Goal: Task Accomplishment & Management: Use online tool/utility

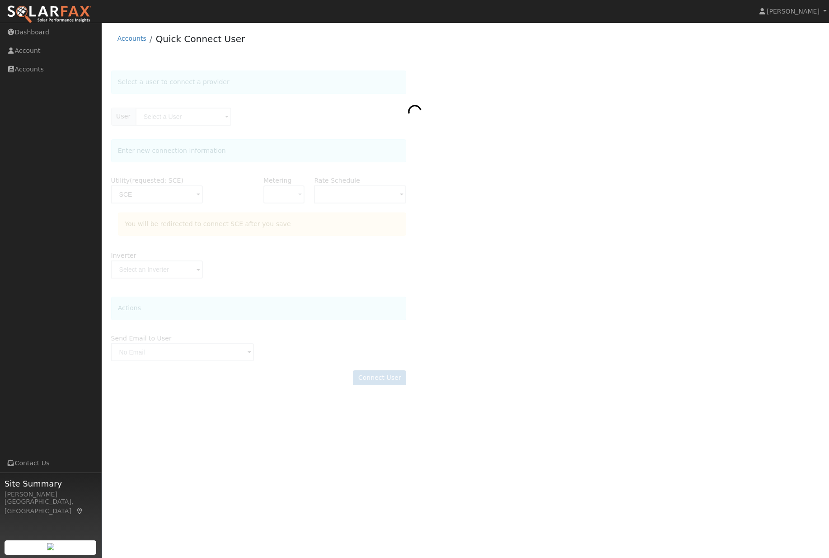
click at [622, 257] on div at bounding box center [465, 233] width 709 height 324
click at [636, 250] on div at bounding box center [465, 233] width 709 height 324
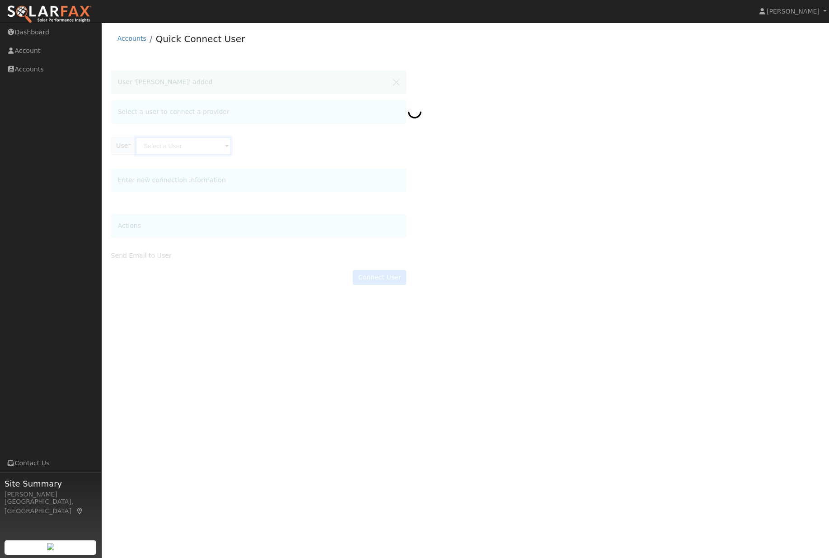
type input "[PERSON_NAME]"
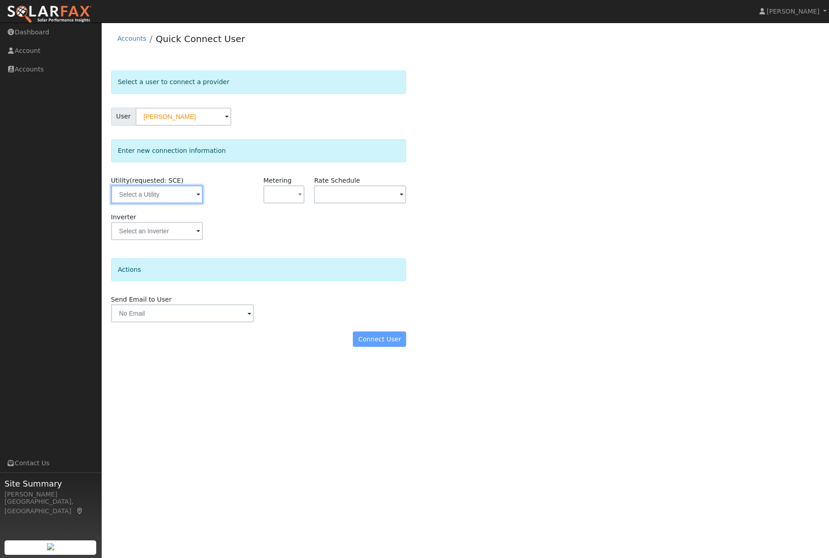
click at [163, 199] on input "text" at bounding box center [157, 194] width 92 height 18
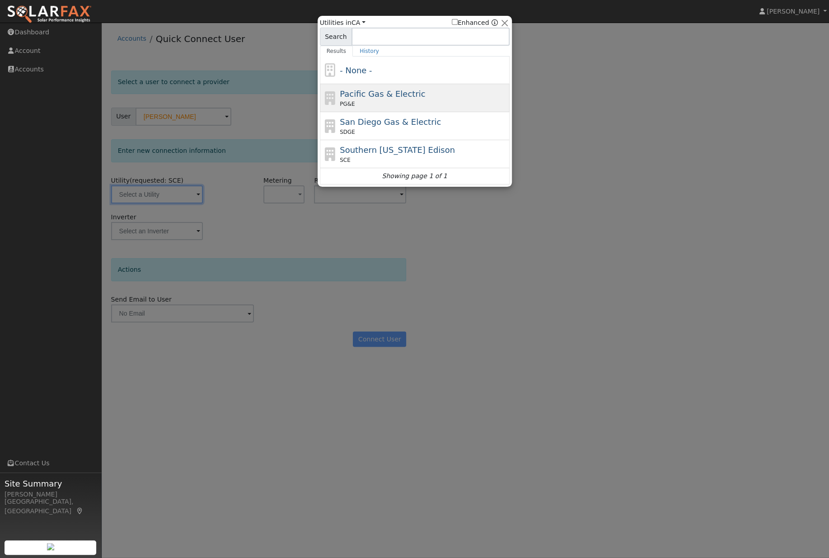
click at [443, 99] on div "Pacific Gas & Electric PG&E" at bounding box center [424, 98] width 168 height 20
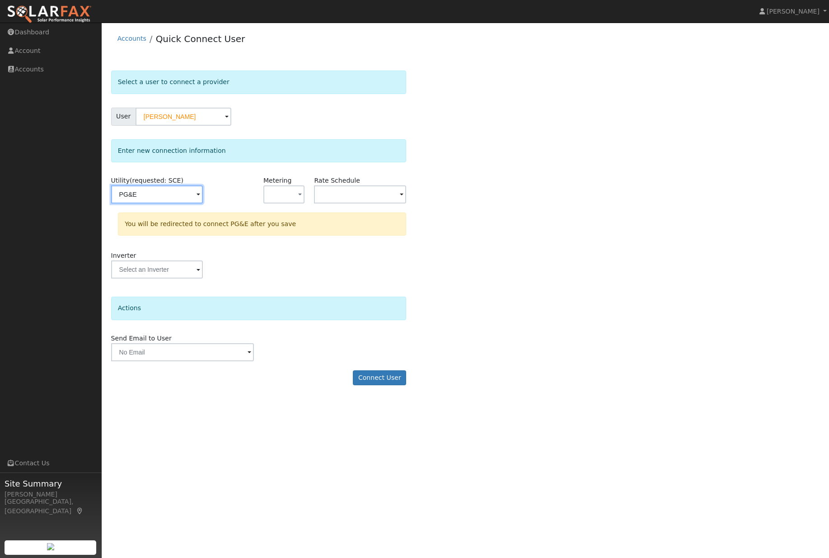
click at [174, 198] on input "PG&E" at bounding box center [157, 194] width 92 height 18
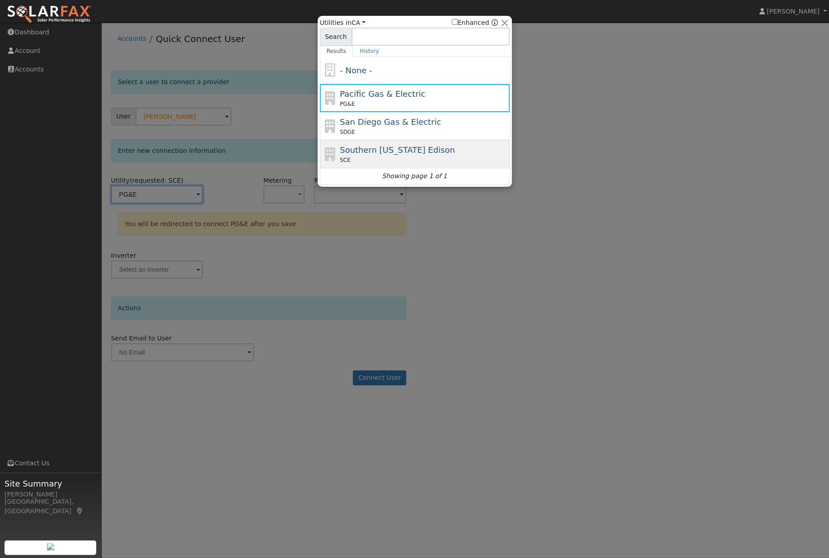
click at [444, 150] on div "Southern California Edison SCE" at bounding box center [424, 154] width 168 height 20
type input "SCE"
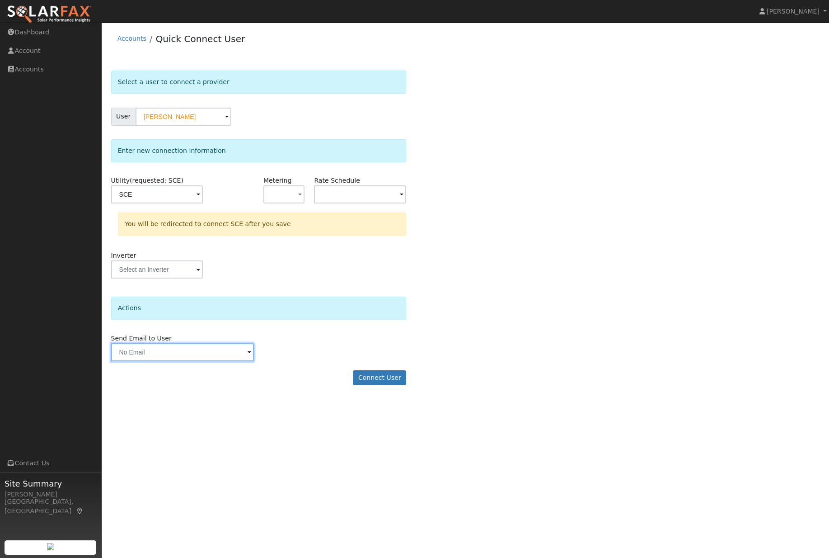
click at [214, 361] on input "text" at bounding box center [182, 352] width 143 height 18
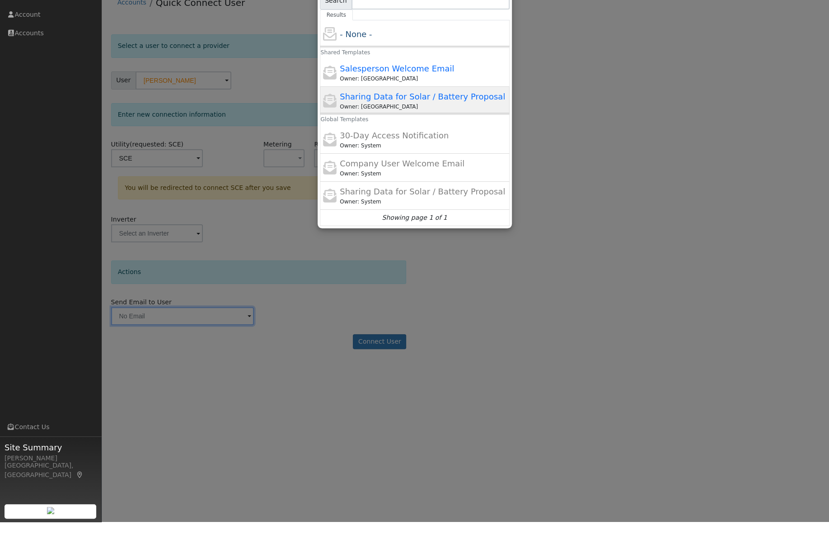
click at [457, 128] on span "Sharing Data for Solar / Battery Proposal" at bounding box center [422, 132] width 165 height 9
type input "Sharing Data for Solar / Battery Proposal"
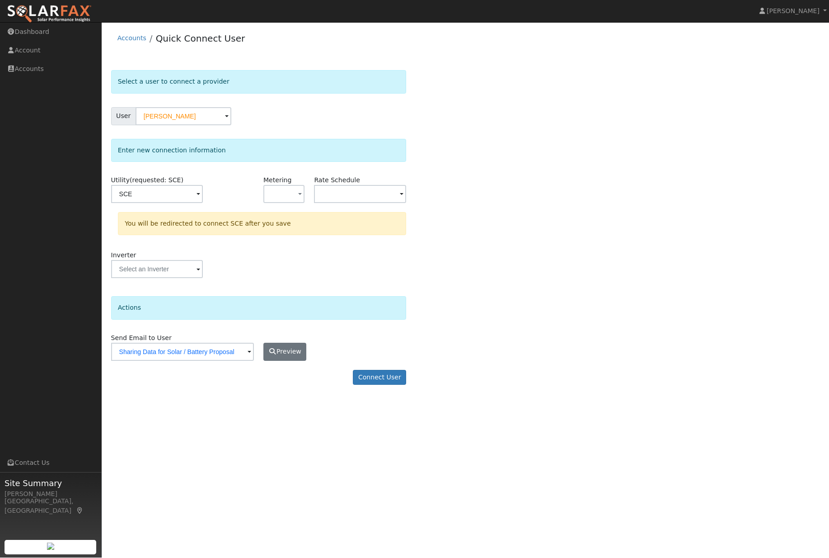
click at [299, 360] on button "Preview" at bounding box center [284, 352] width 43 height 18
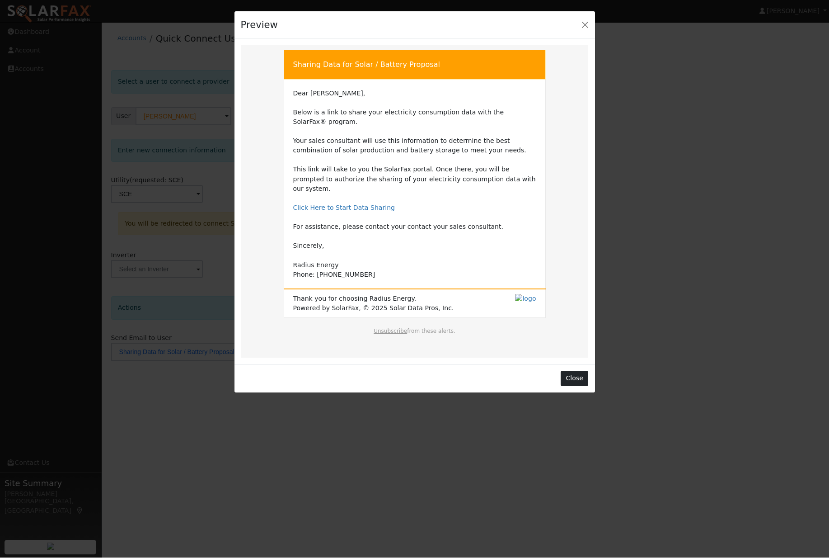
click at [583, 371] on button "Close" at bounding box center [575, 378] width 28 height 15
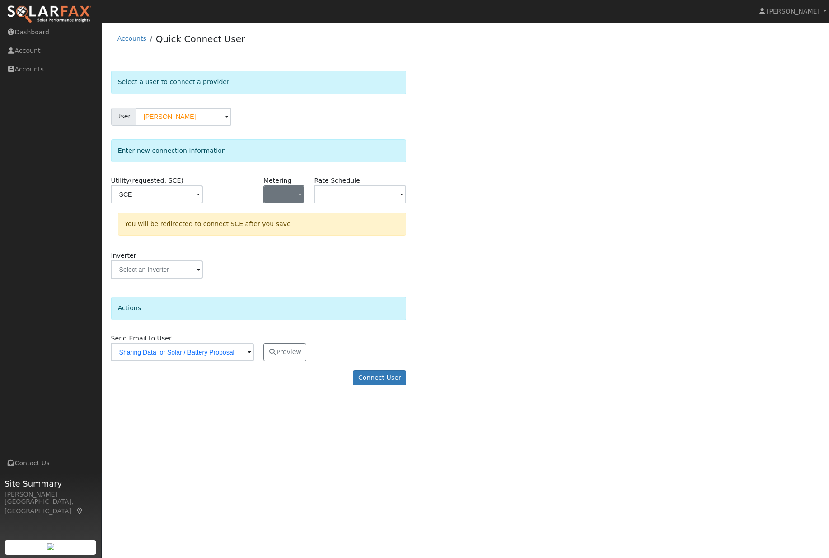
click at [285, 196] on button "button" at bounding box center [283, 194] width 41 height 18
click at [490, 240] on div "Select a user to connect a provider User Louis Lopez Account Default Account De…" at bounding box center [465, 233] width 709 height 324
click at [203, 203] on input "text" at bounding box center [157, 194] width 92 height 18
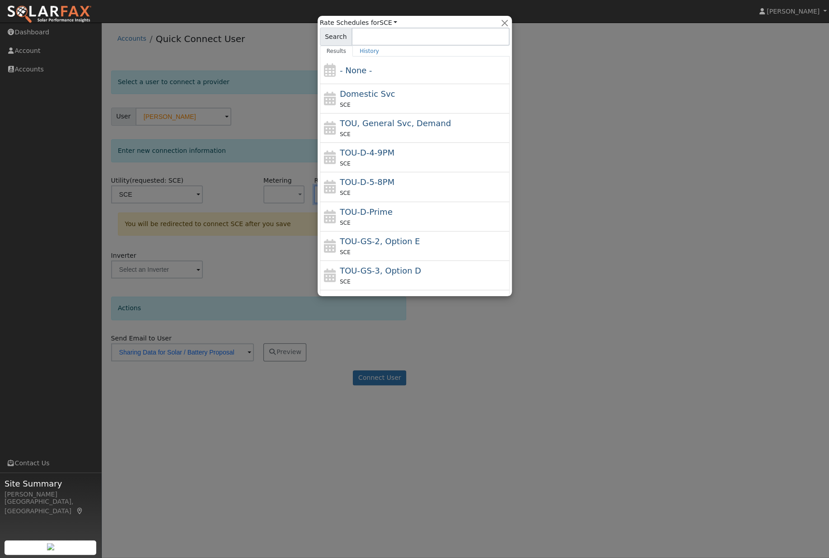
click at [659, 167] on div at bounding box center [414, 279] width 829 height 558
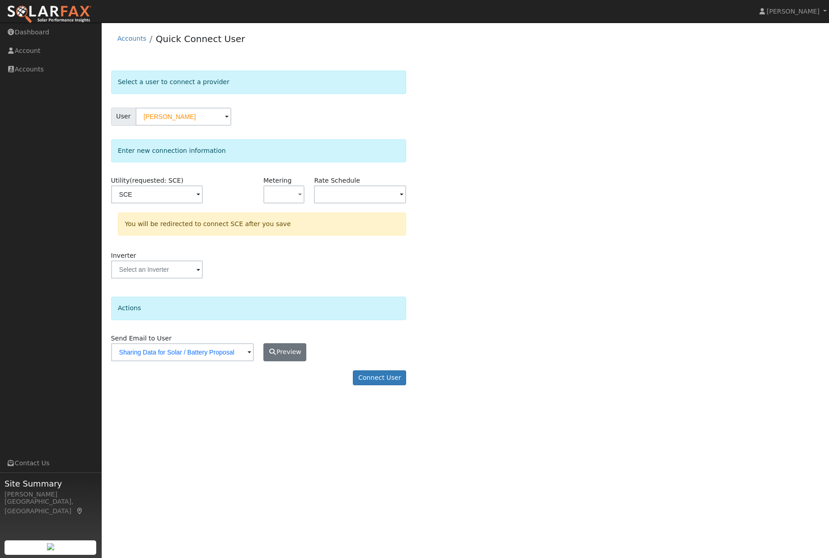
click at [299, 358] on button "Preview" at bounding box center [284, 352] width 43 height 18
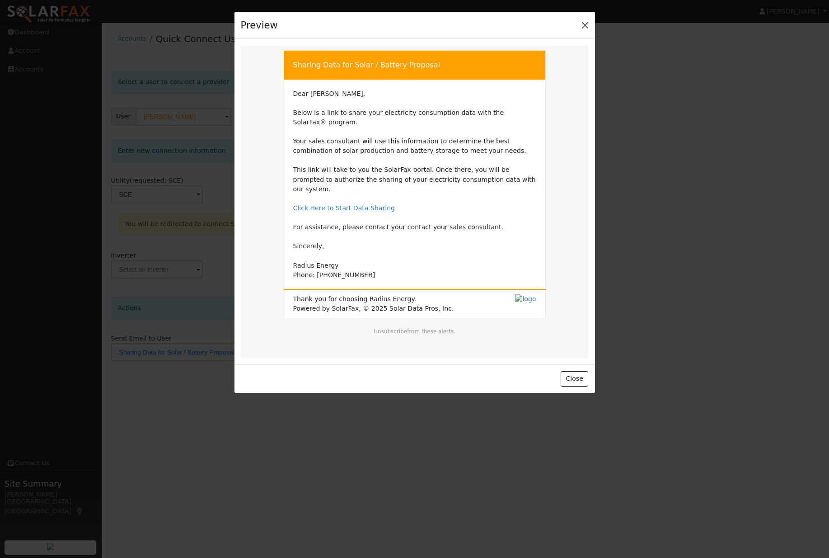
click at [584, 27] on button "Close" at bounding box center [585, 25] width 13 height 13
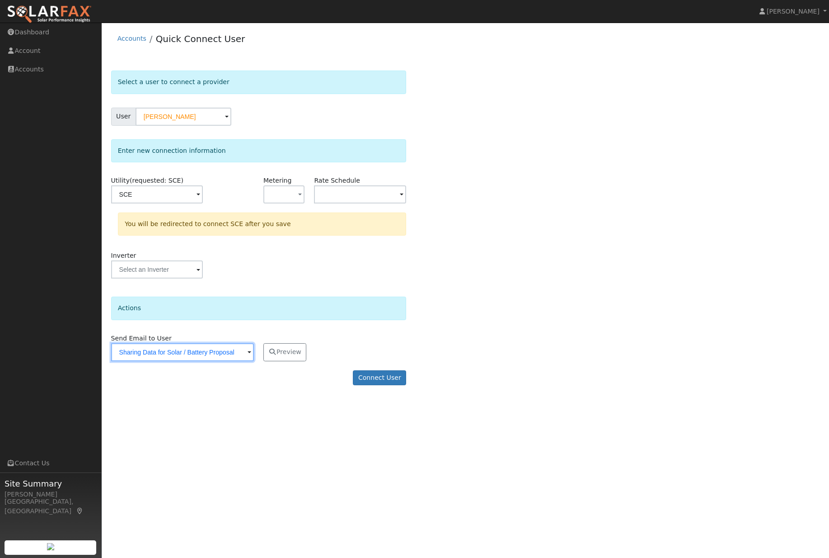
click at [245, 360] on input "Sharing Data for Solar / Battery Proposal" at bounding box center [182, 352] width 143 height 18
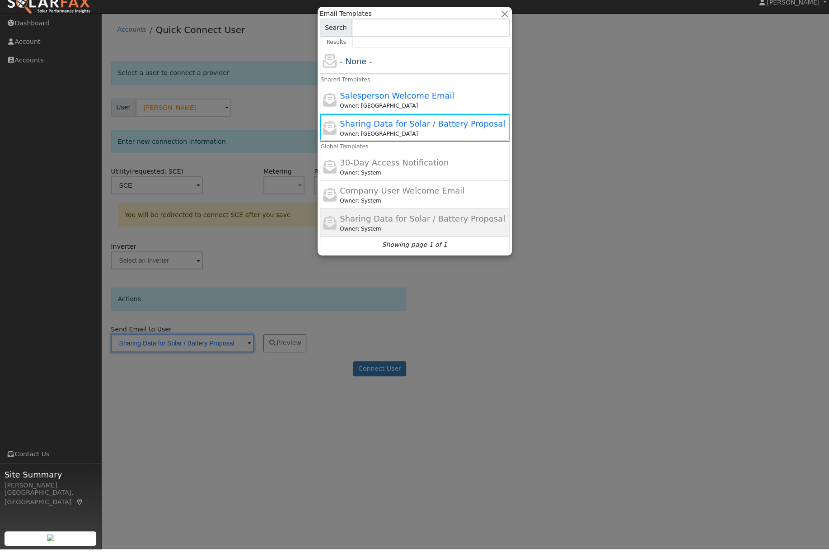
click at [450, 233] on div "Sharing Data for Solar / Battery Proposal Owner: System" at bounding box center [415, 232] width 190 height 28
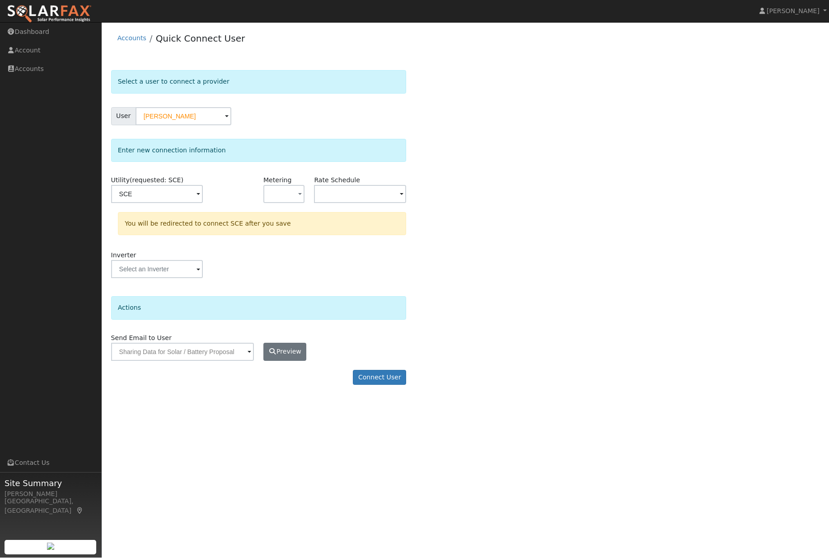
click at [285, 361] on button "Preview" at bounding box center [284, 352] width 43 height 18
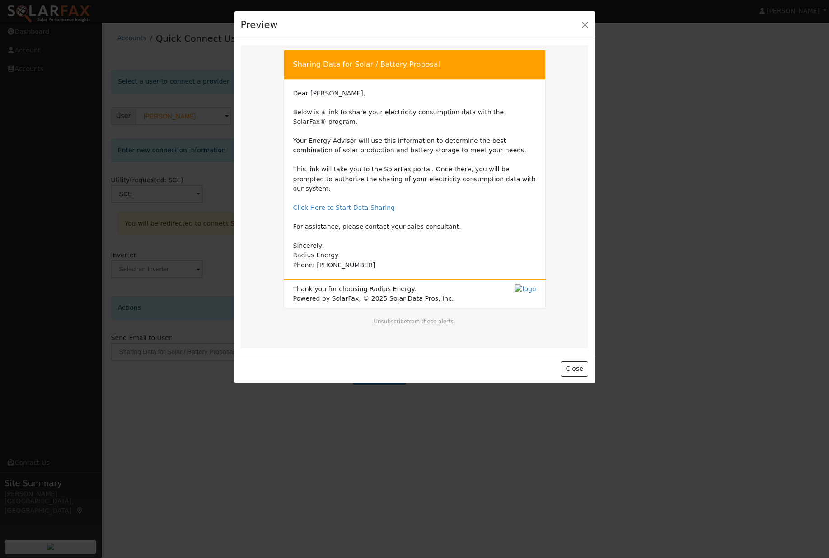
click at [579, 37] on div "Preview" at bounding box center [415, 26] width 361 height 28
click at [579, 31] on button "Close" at bounding box center [585, 25] width 13 height 13
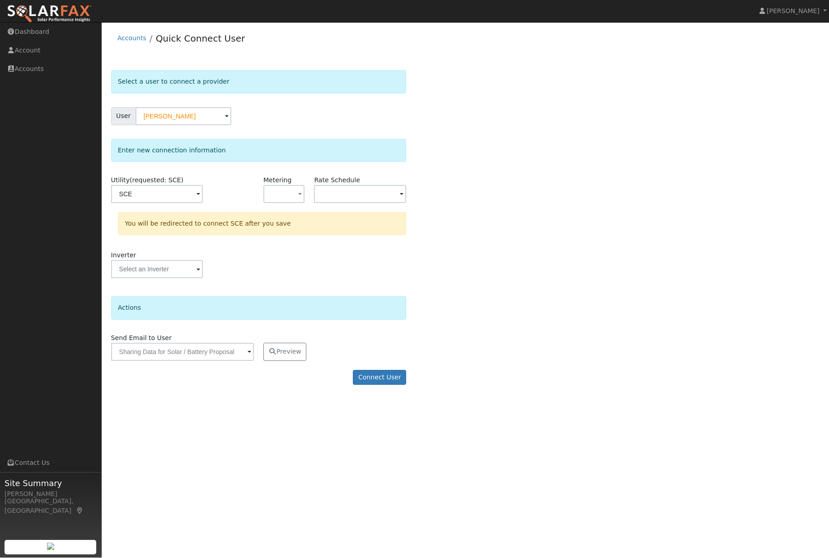
click at [209, 361] on input "Sharing Data for Solar / Battery Proposal" at bounding box center [182, 352] width 143 height 18
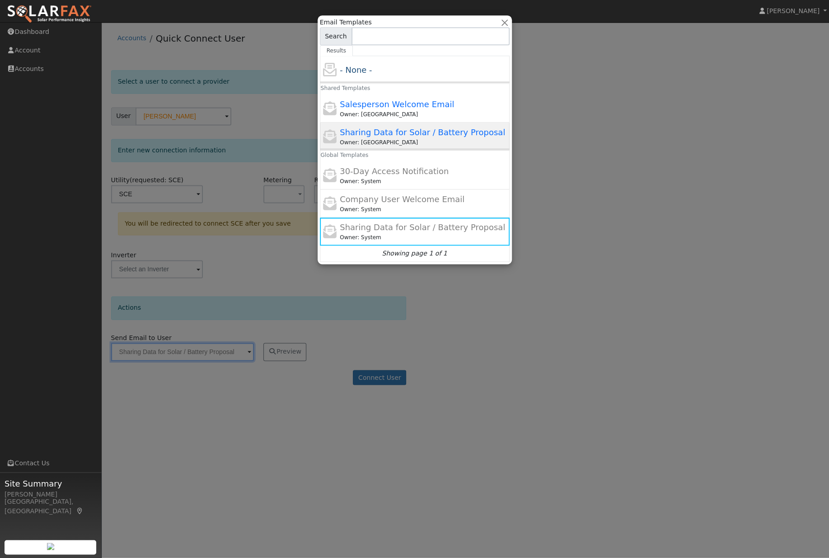
click at [450, 133] on span "Sharing Data for Solar / Battery Proposal" at bounding box center [422, 132] width 165 height 9
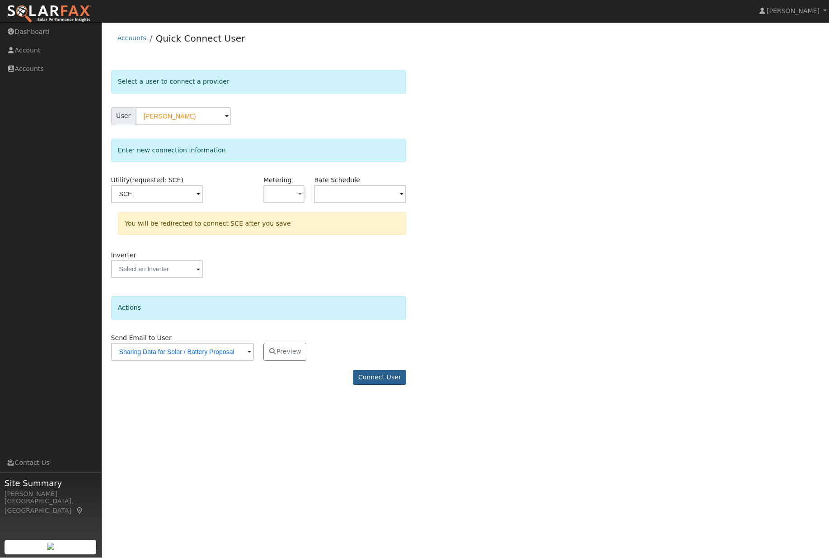
click at [384, 386] on button "Connect User" at bounding box center [379, 377] width 53 height 15
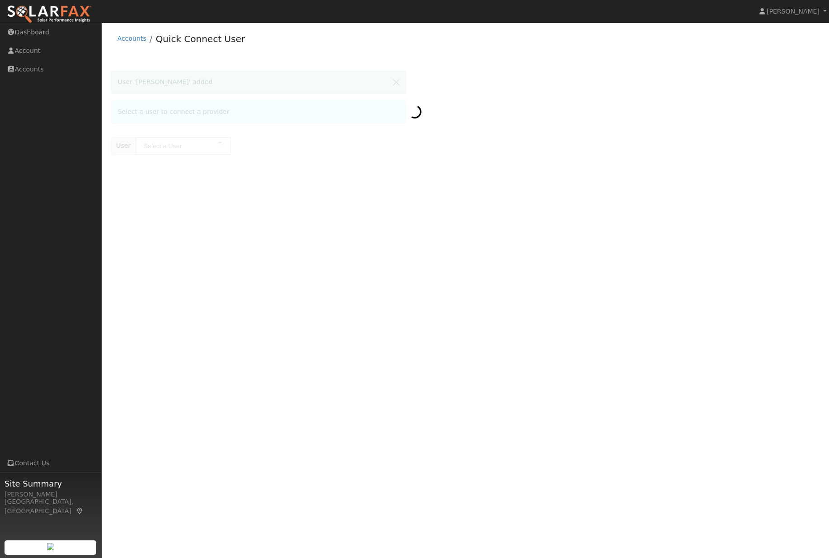
scroll to position [0, 0]
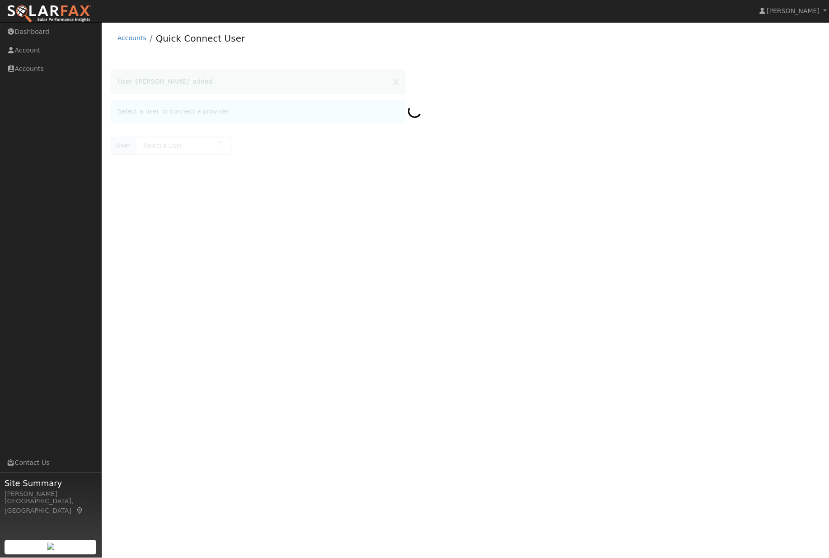
type input "[PERSON_NAME]"
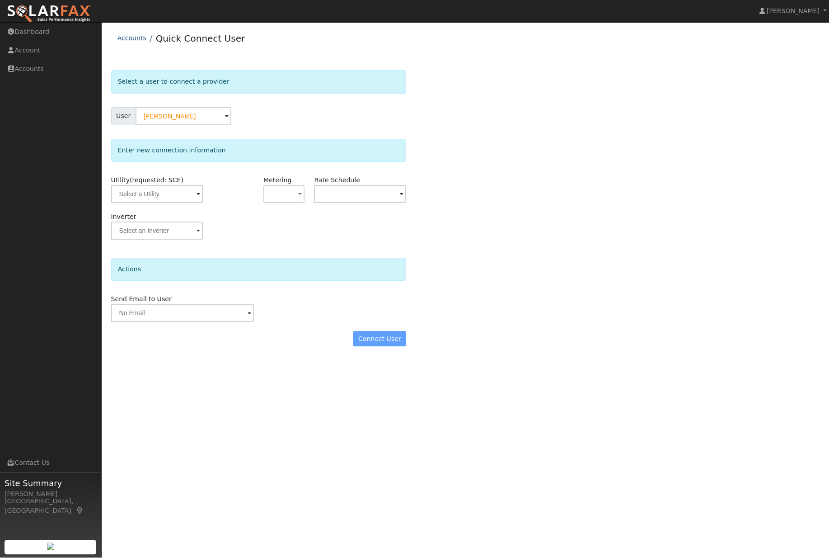
click at [137, 36] on link "Accounts" at bounding box center [132, 38] width 29 height 7
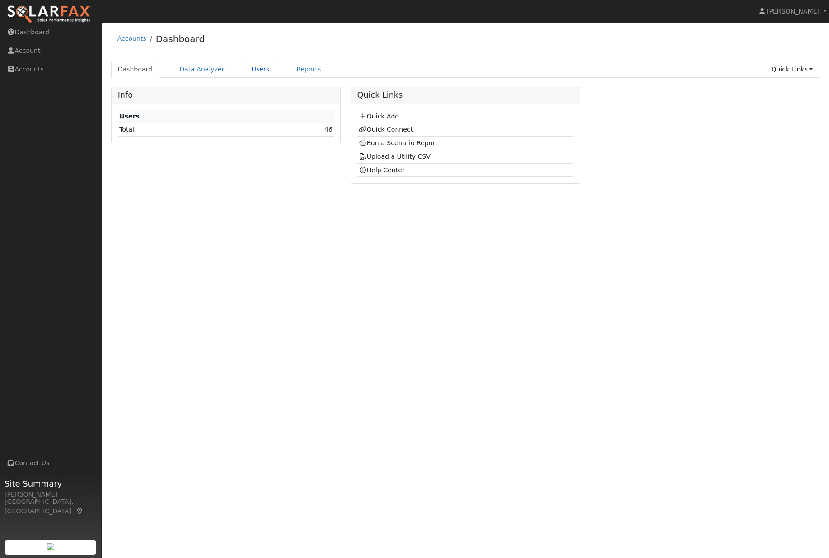
click at [249, 70] on link "Users" at bounding box center [261, 69] width 32 height 17
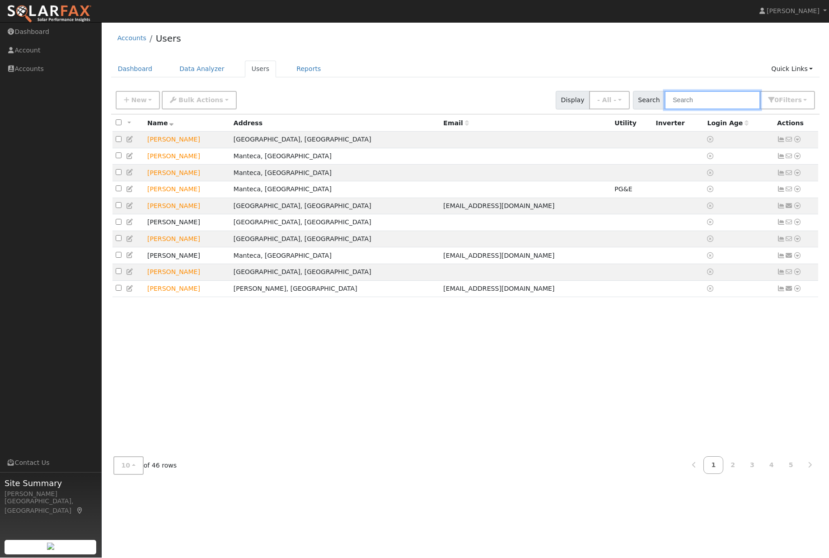
click at [709, 98] on input "text" at bounding box center [713, 100] width 96 height 19
type input "o"
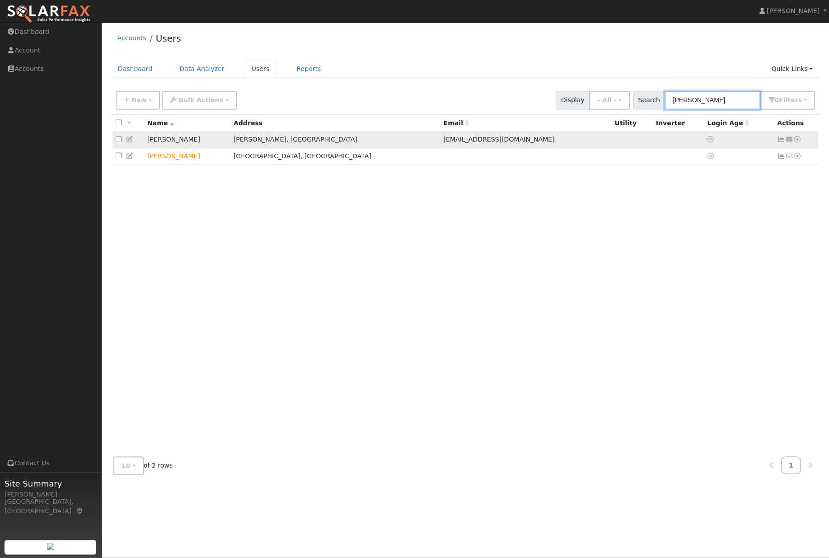
type input "lopez"
click at [805, 146] on td "Send Email... Data Analyzer Reports Scenario Health Check Energy Audit Account …" at bounding box center [796, 140] width 45 height 17
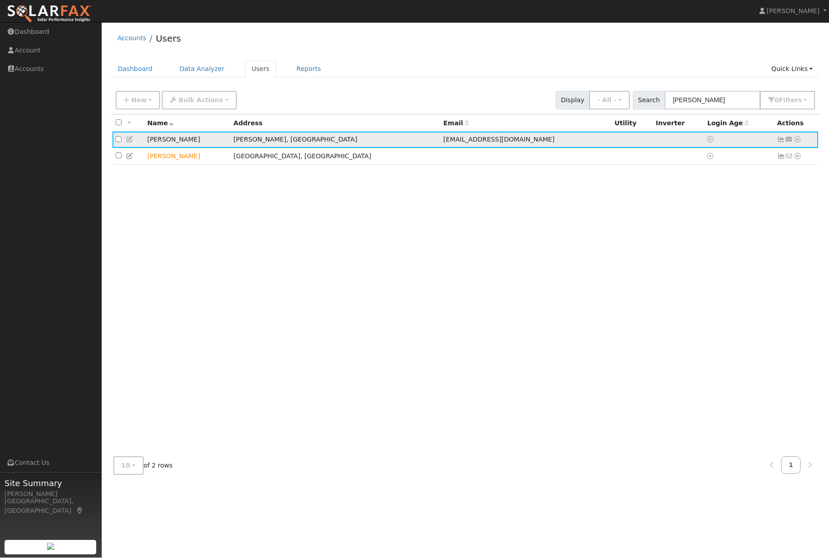
click at [805, 149] on td "Send Email... Data Analyzer Reports Scenario Health Check Energy Audit Account …" at bounding box center [796, 140] width 45 height 17
click at [801, 145] on link at bounding box center [798, 139] width 8 height 9
click at [757, 335] on div "All None All on page None on page Name Address Email Utility Inverter Login Age…" at bounding box center [465, 282] width 709 height 334
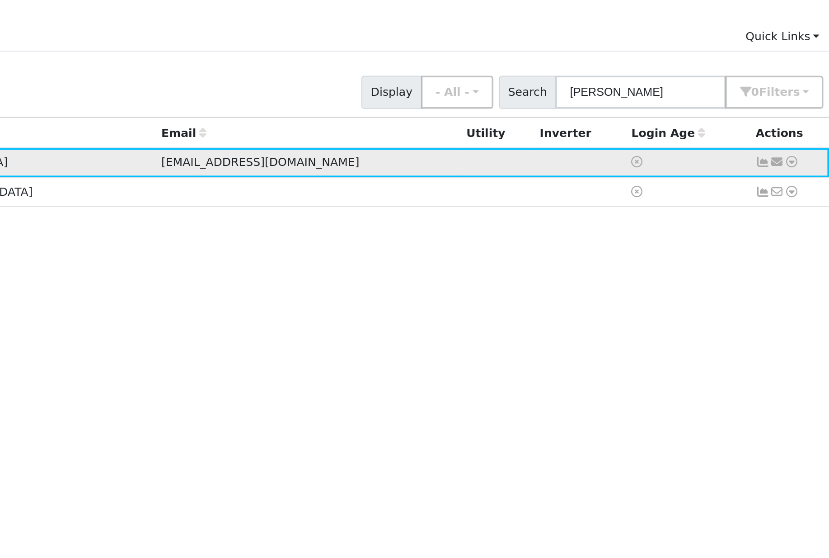
click at [785, 136] on icon at bounding box center [789, 139] width 8 height 6
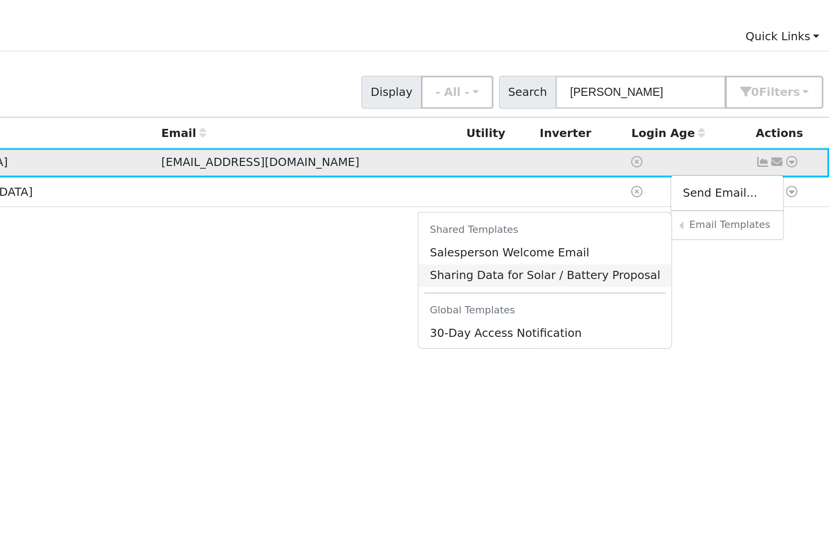
click at [588, 197] on link "Sharing Data for Solar / Battery Proposal" at bounding box center [659, 203] width 142 height 13
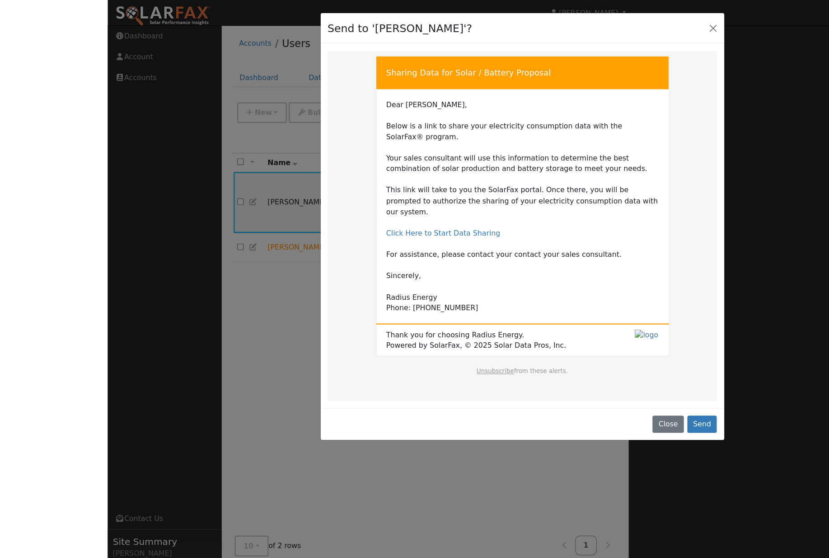
click at [548, 33] on div "Send to 'Adrian Lopez'?" at bounding box center [370, 26] width 361 height 28
click at [537, 25] on div "Send to 'Adrian Lopez'?" at bounding box center [370, 26] width 361 height 28
click at [539, 23] on div "Send to 'Adrian Lopez'?" at bounding box center [370, 26] width 361 height 28
click at [540, 31] on div "Send to 'Adrian Lopez'?" at bounding box center [370, 26] width 361 height 28
click at [544, 28] on div "Send to 'Adrian Lopez'?" at bounding box center [370, 26] width 361 height 28
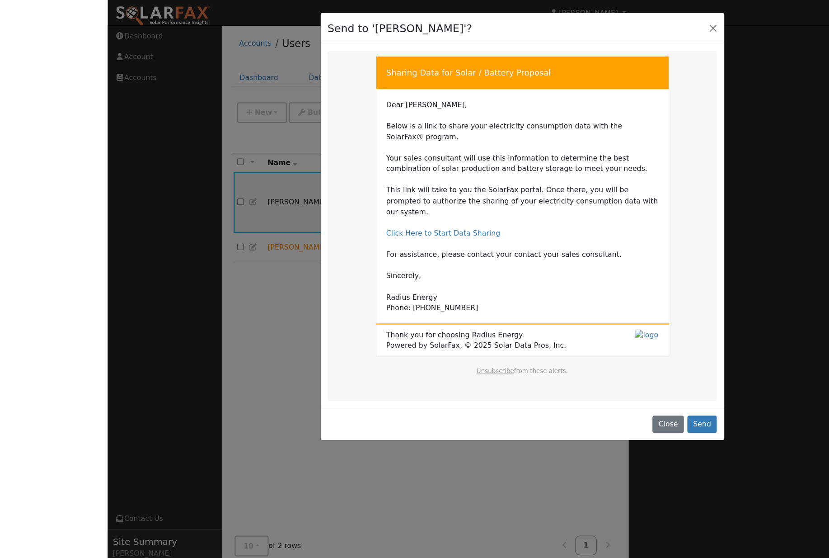
click at [536, 36] on div "Send to 'Adrian Lopez'?" at bounding box center [370, 26] width 361 height 28
click at [542, 28] on div "Send to 'Adrian Lopez'?" at bounding box center [370, 26] width 361 height 28
click at [500, 382] on div "Close Send" at bounding box center [370, 378] width 361 height 28
click at [508, 370] on div "Close Send" at bounding box center [370, 378] width 361 height 28
click at [497, 378] on div "Close Send" at bounding box center [370, 378] width 361 height 28
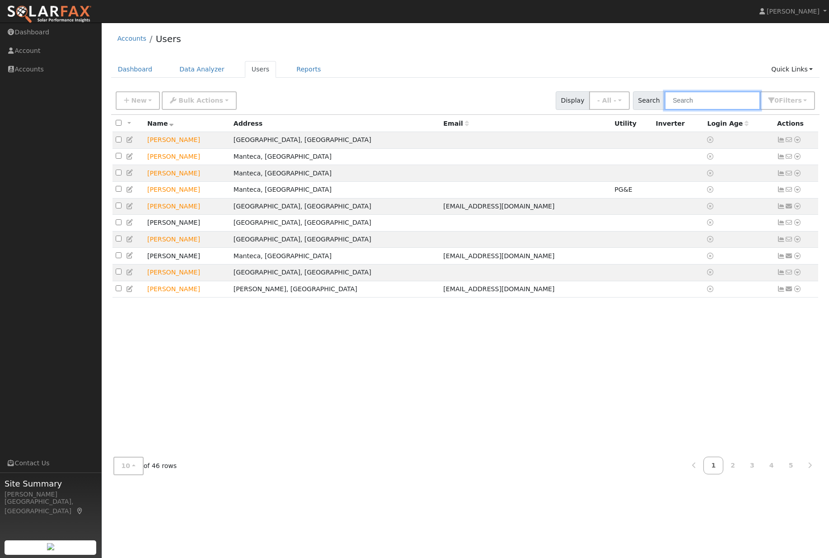
click at [729, 101] on input "text" at bounding box center [713, 100] width 96 height 19
type input "lopez"
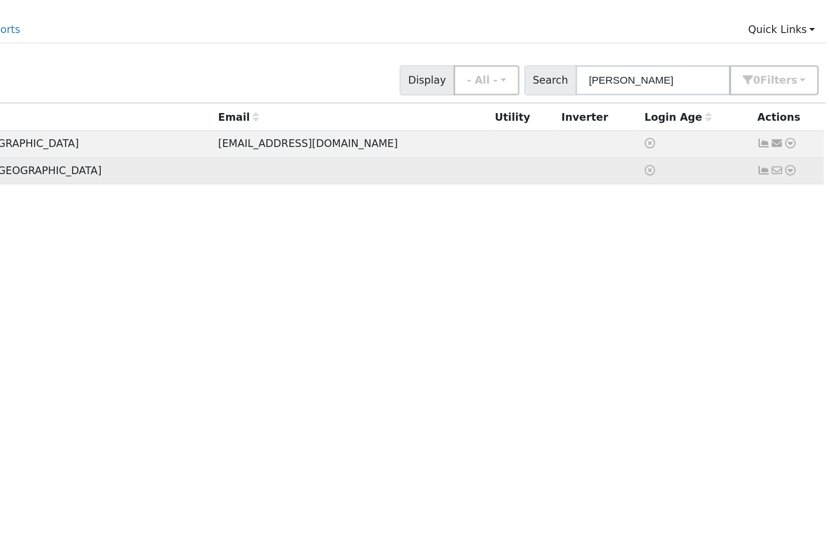
click at [785, 153] on icon at bounding box center [789, 156] width 8 height 6
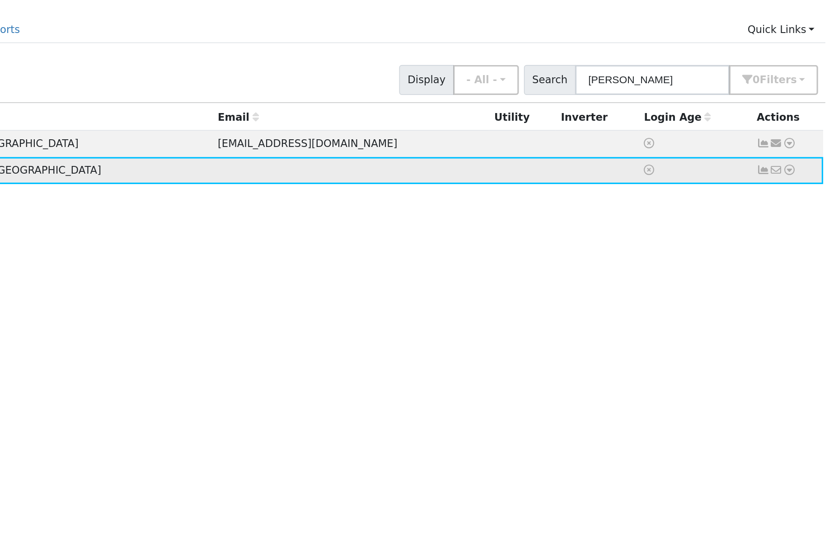
click at [785, 153] on icon at bounding box center [789, 156] width 8 height 6
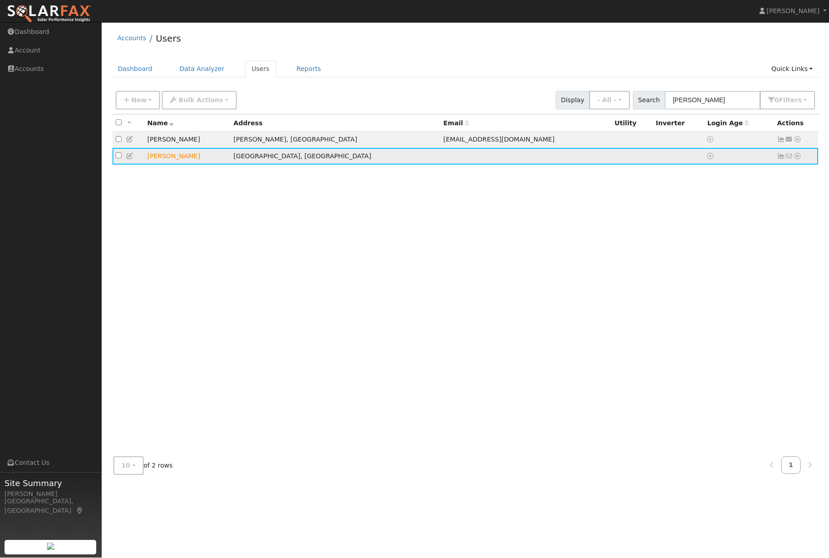
click at [133, 160] on icon at bounding box center [130, 156] width 8 height 6
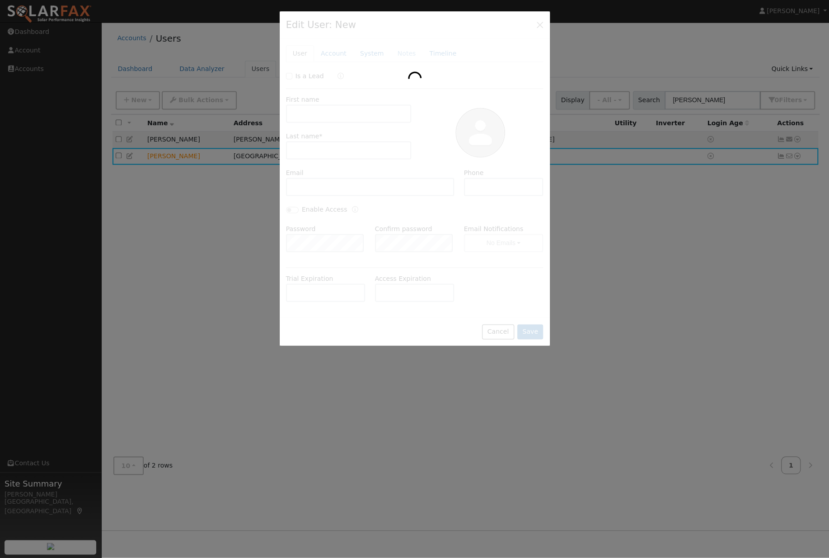
click at [131, 169] on div at bounding box center [414, 279] width 829 height 558
checkbox input "true"
type input "Louis"
type input "Lopez"
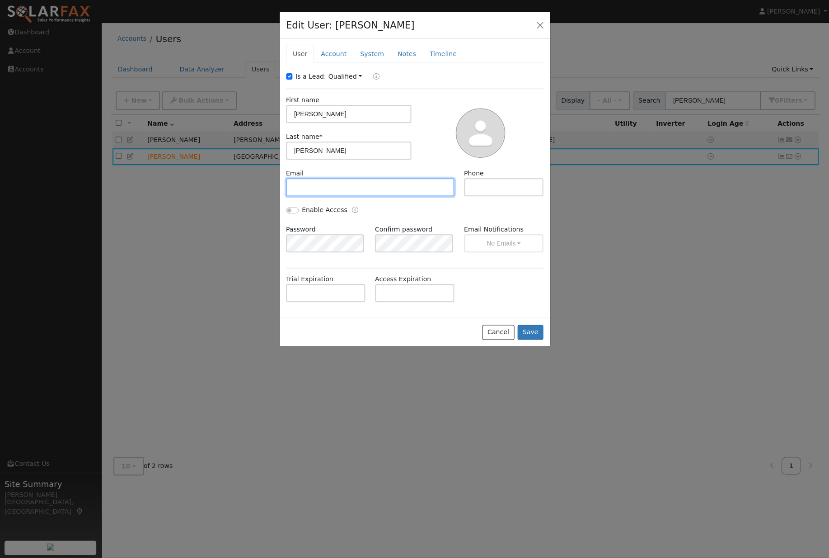
click at [353, 195] on input "text" at bounding box center [370, 187] width 169 height 18
click at [344, 194] on input "text" at bounding box center [370, 187] width 169 height 18
paste input "l_lopez8@icloud.com"
type input "l_lopez8@icloud.com"
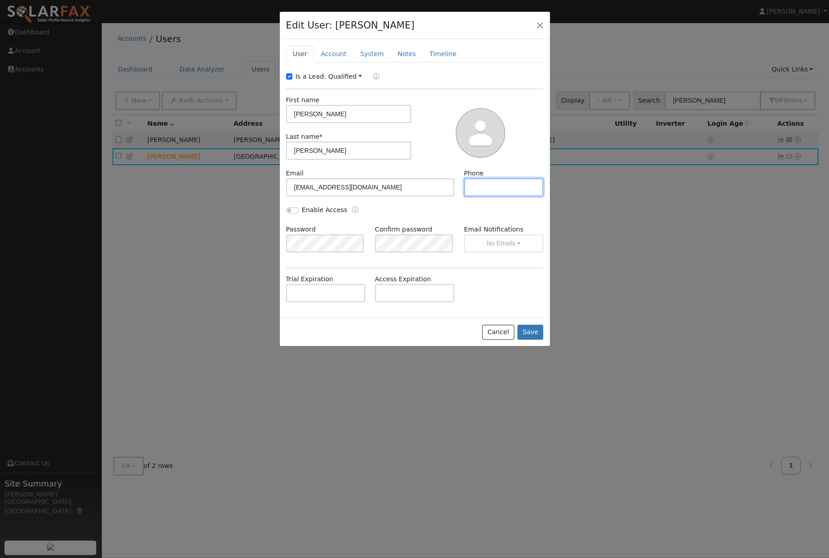
click at [515, 186] on input "text" at bounding box center [504, 187] width 80 height 18
click at [537, 339] on button "Save" at bounding box center [530, 331] width 26 height 15
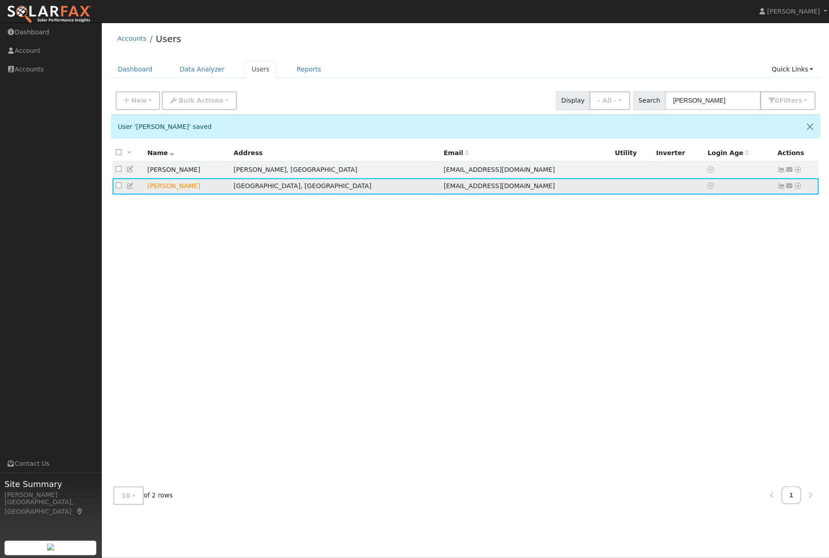
click at [784, 189] on link at bounding box center [781, 185] width 8 height 7
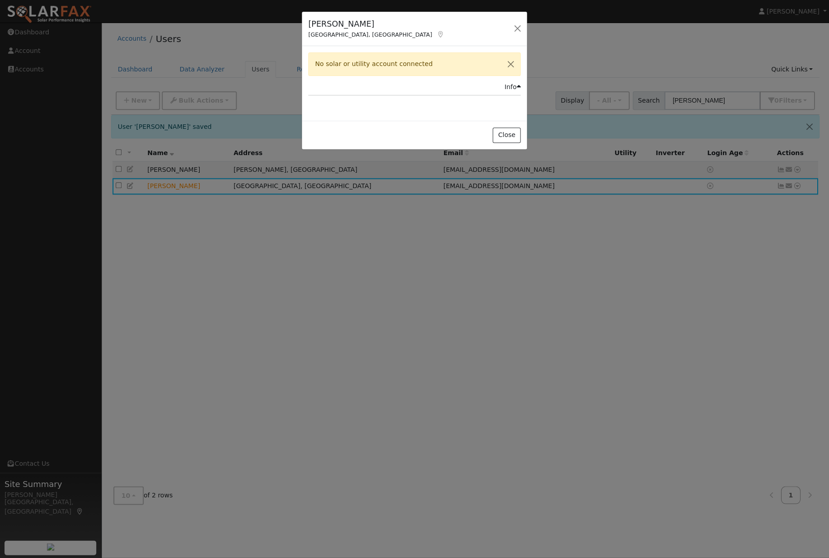
click at [527, 18] on div "Louis Lopez San Dimas, CA Default Account Default Account 1126 Vía Esperanza, S…" at bounding box center [414, 29] width 225 height 35
click at [513, 35] on button "button" at bounding box center [517, 28] width 13 height 13
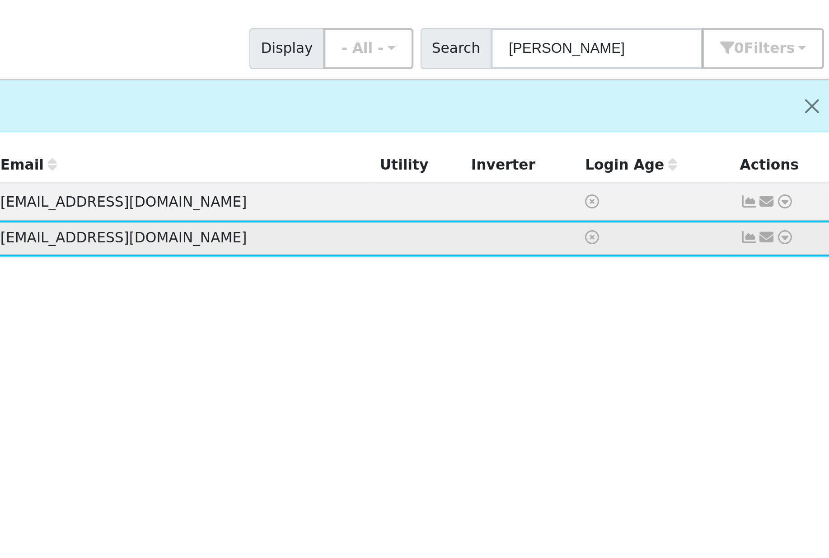
click at [785, 183] on icon at bounding box center [789, 186] width 8 height 6
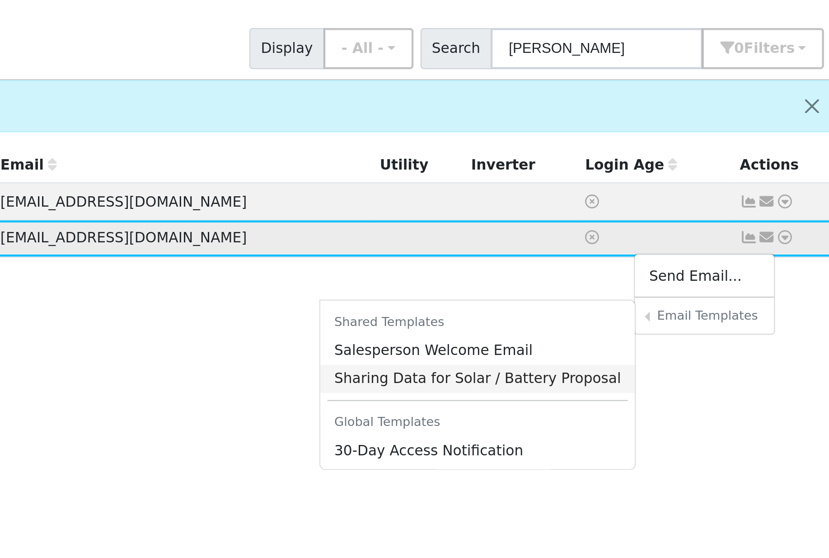
click at [588, 243] on link "Sharing Data for Solar / Battery Proposal" at bounding box center [659, 249] width 142 height 13
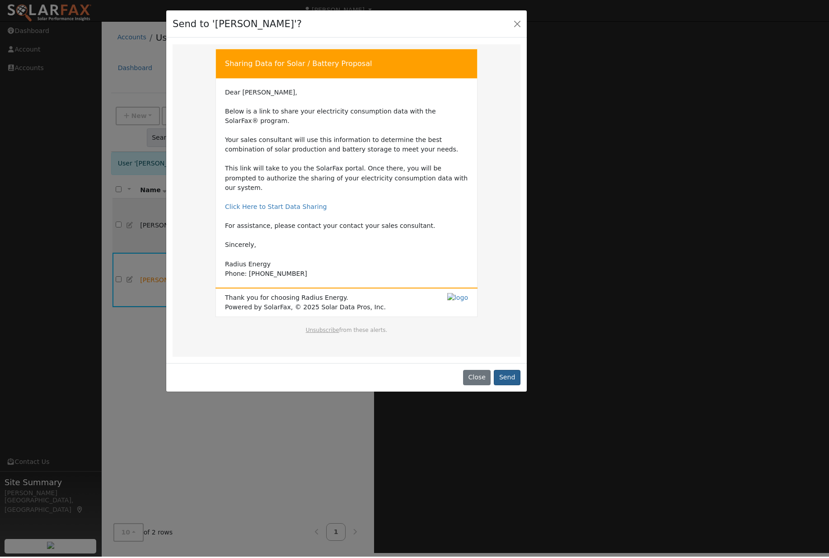
click at [514, 375] on button "Send" at bounding box center [507, 378] width 27 height 15
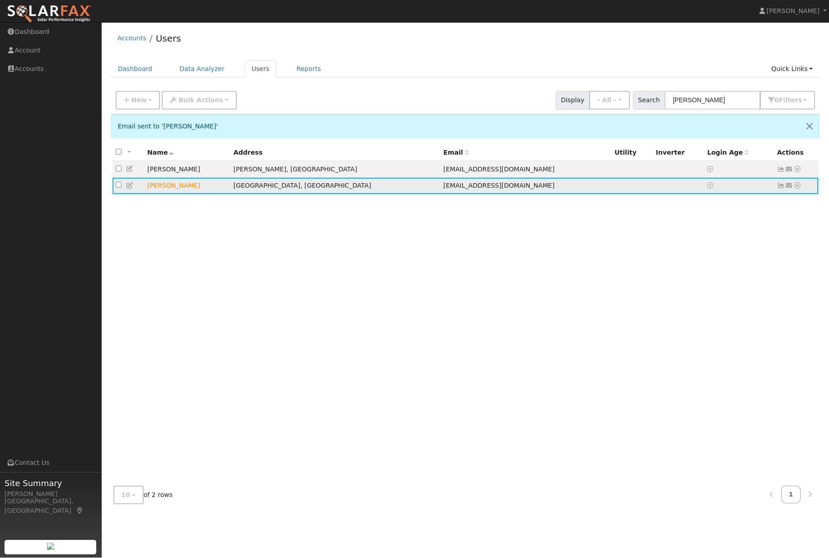
click at [792, 189] on icon at bounding box center [789, 186] width 8 height 6
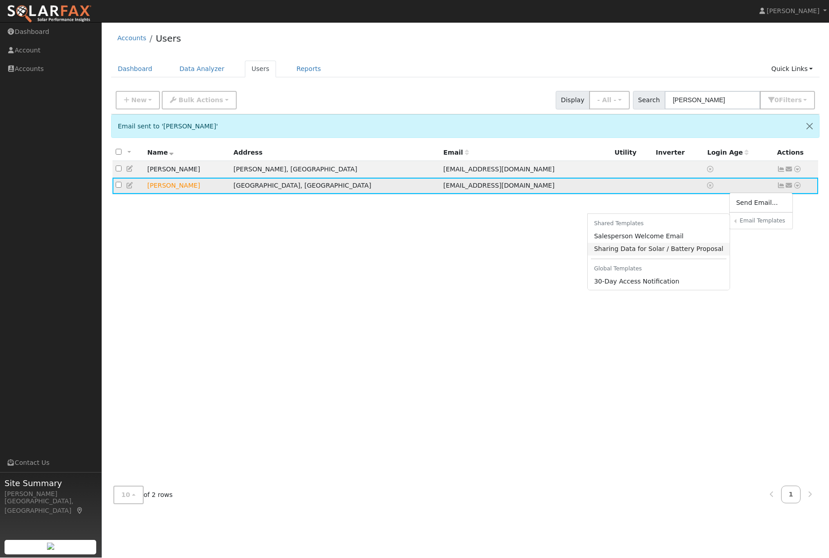
click at [664, 256] on link "Sharing Data for Solar / Battery Proposal" at bounding box center [659, 249] width 142 height 13
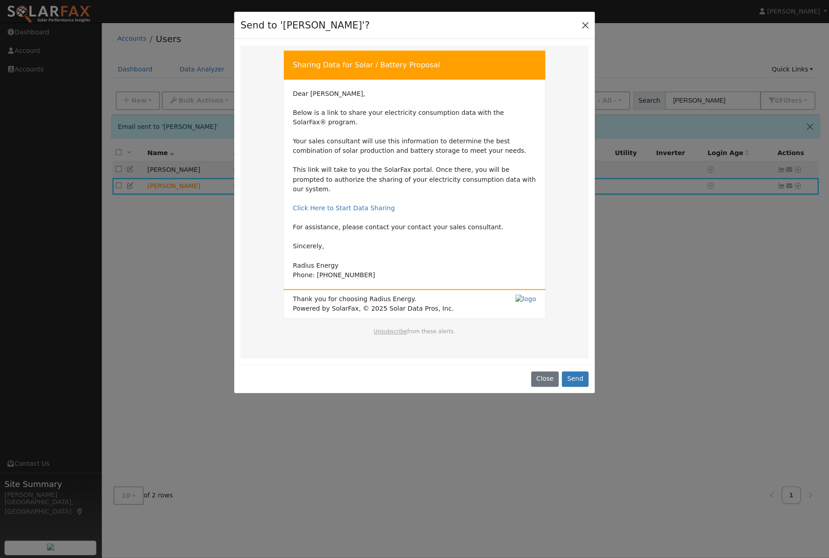
click at [585, 22] on button "Close" at bounding box center [585, 25] width 13 height 13
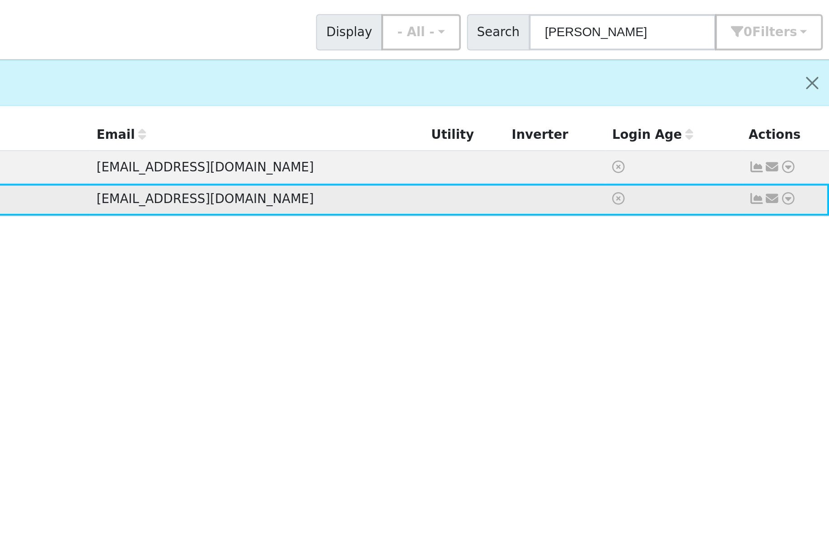
click at [794, 183] on icon at bounding box center [798, 186] width 8 height 6
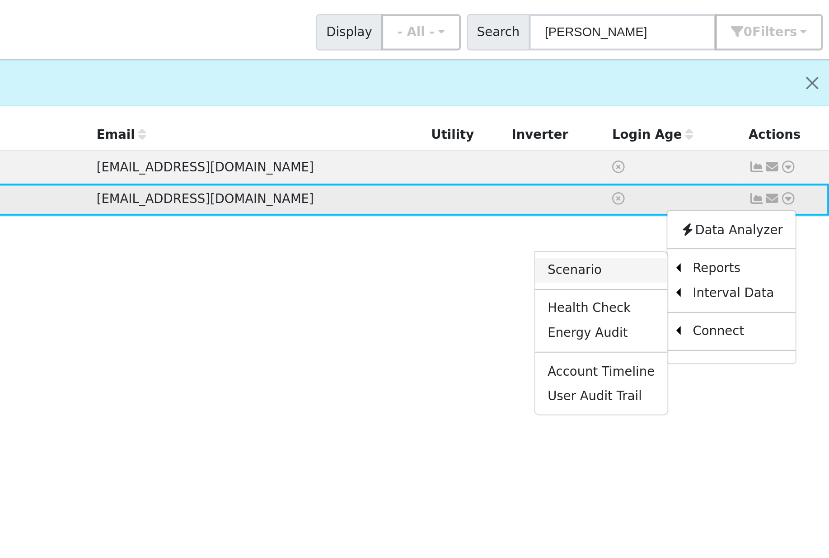
click at [668, 216] on link "Scenario" at bounding box center [701, 222] width 67 height 13
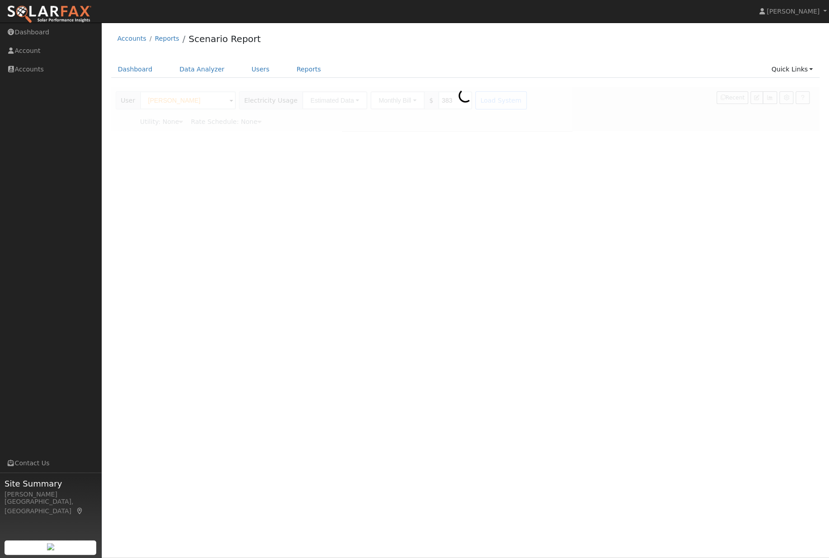
type input "Southern [US_STATE] Edison"
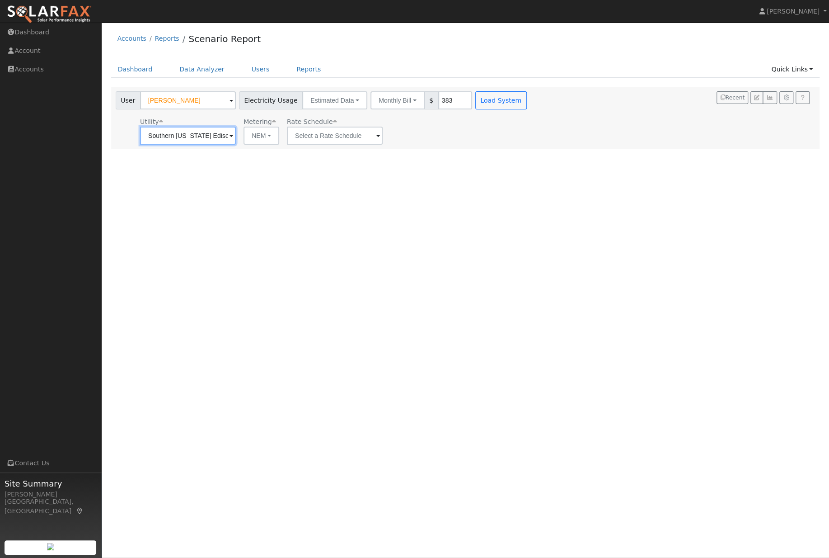
click at [200, 144] on input "Southern [US_STATE] Edison" at bounding box center [188, 136] width 96 height 18
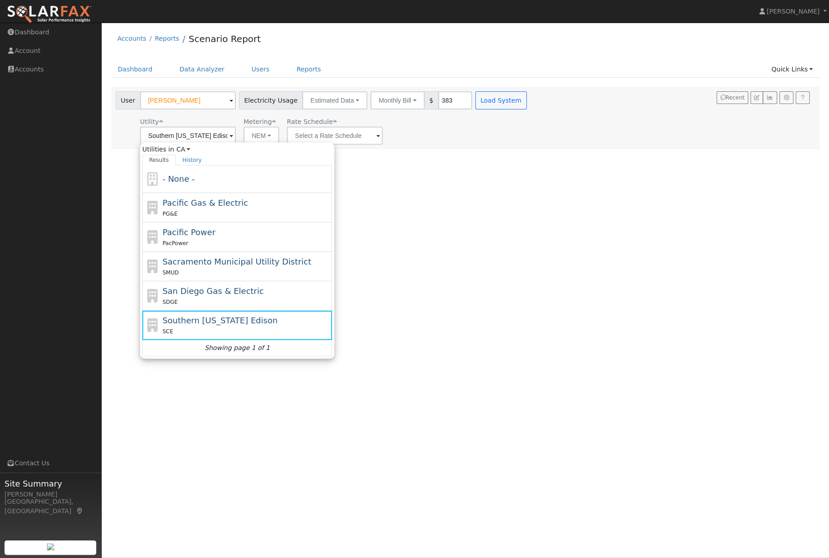
click at [464, 215] on div "User Profile First name Last name Email Email Notifications No Emails No Emails…" at bounding box center [466, 290] width 728 height 535
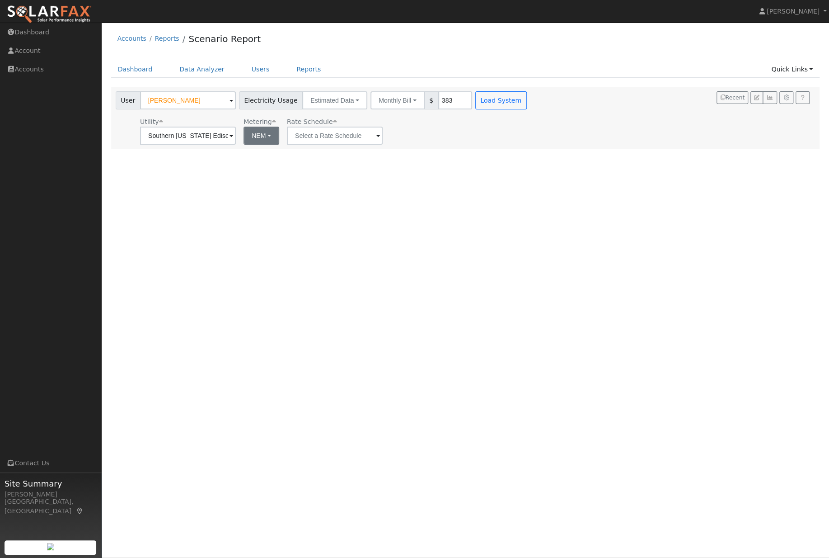
click at [254, 141] on button "NEM" at bounding box center [262, 136] width 36 height 18
click at [258, 175] on link "NBT" at bounding box center [251, 169] width 63 height 13
type input "TOU-D-PRIME"
click at [389, 141] on button "ACC Plus" at bounding box center [413, 136] width 49 height 18
click at [508, 138] on div "Utility Southern [US_STATE] Edison Metering NBT NEM NBT Rate Schedule TOU-D-PRI…" at bounding box center [322, 129] width 417 height 31
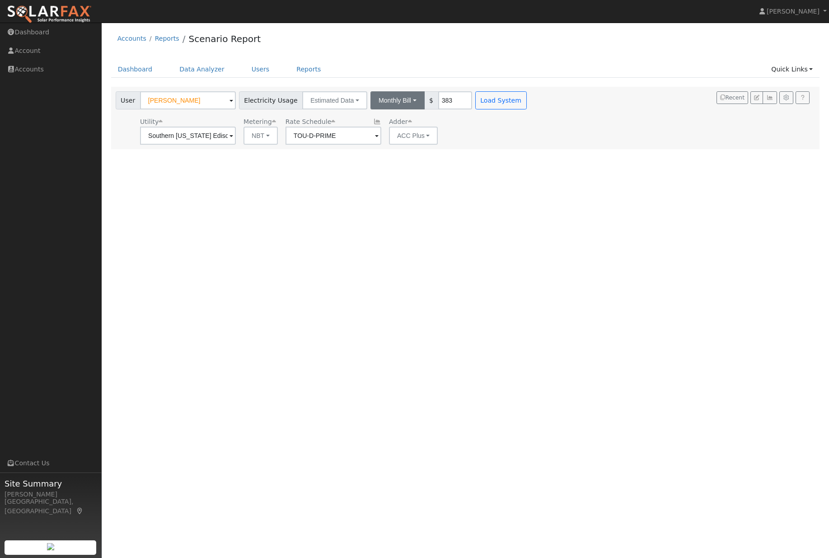
click at [394, 101] on button "Monthly Bill" at bounding box center [398, 100] width 54 height 18
click at [408, 121] on link "Annual Consumption" at bounding box center [383, 120] width 79 height 13
type input "10435.35"
click at [555, 100] on button "Load System" at bounding box center [538, 100] width 52 height 18
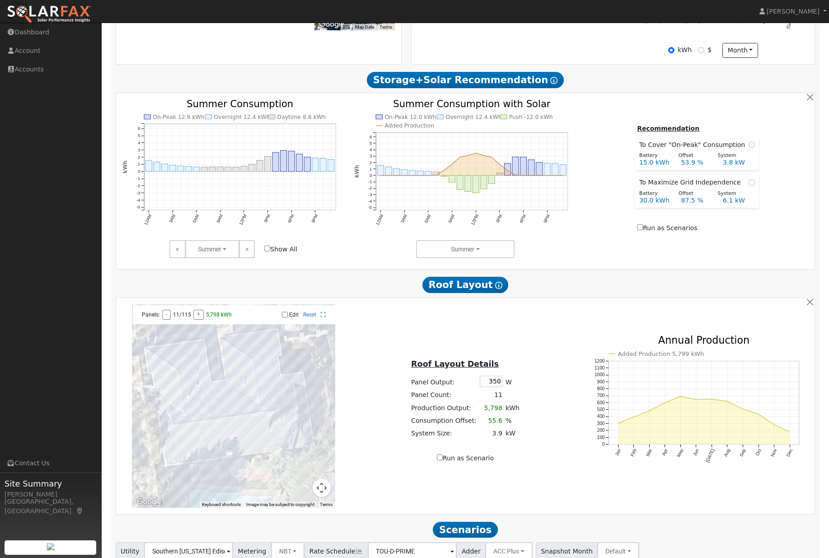
scroll to position [333, 0]
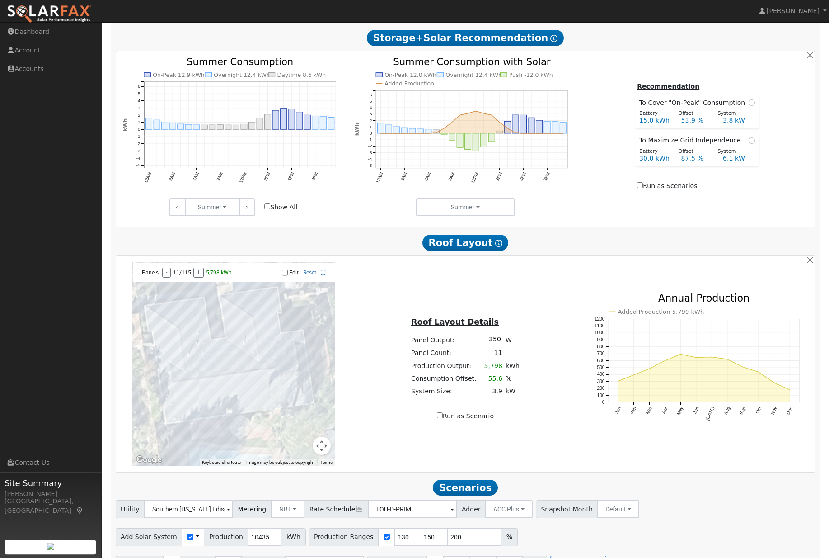
click at [227, 420] on div at bounding box center [233, 364] width 203 height 203
click at [283, 276] on input "Edit" at bounding box center [285, 273] width 6 height 6
checkbox input "true"
click at [497, 557] on input "30" at bounding box center [483, 565] width 27 height 18
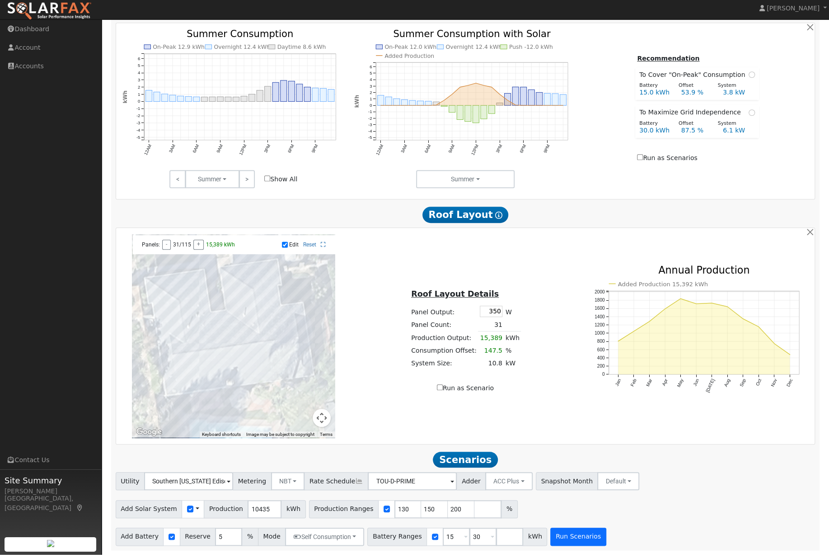
click at [600, 539] on button "Run Scenarios" at bounding box center [578, 540] width 56 height 18
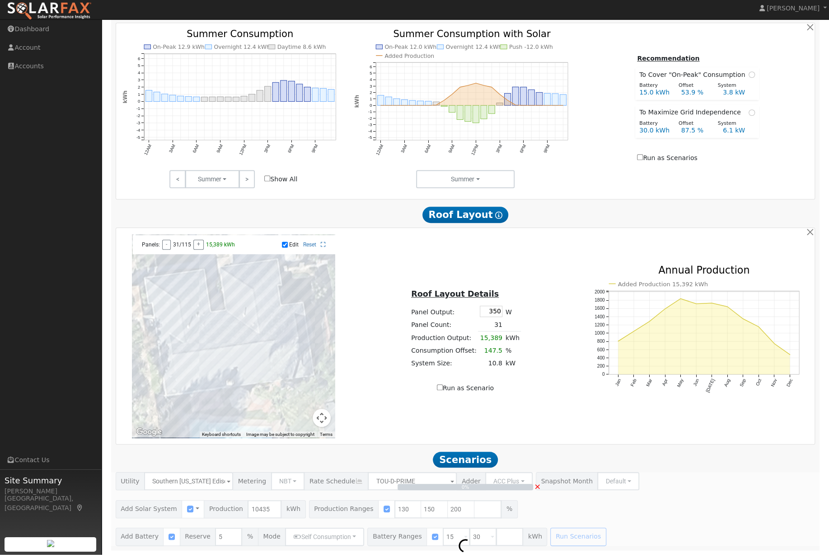
scroll to position [333, 0]
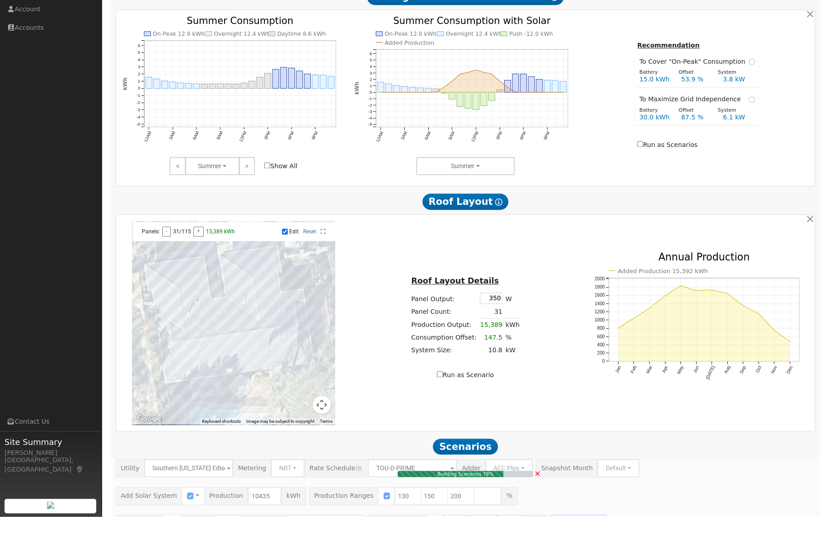
type input "10.4"
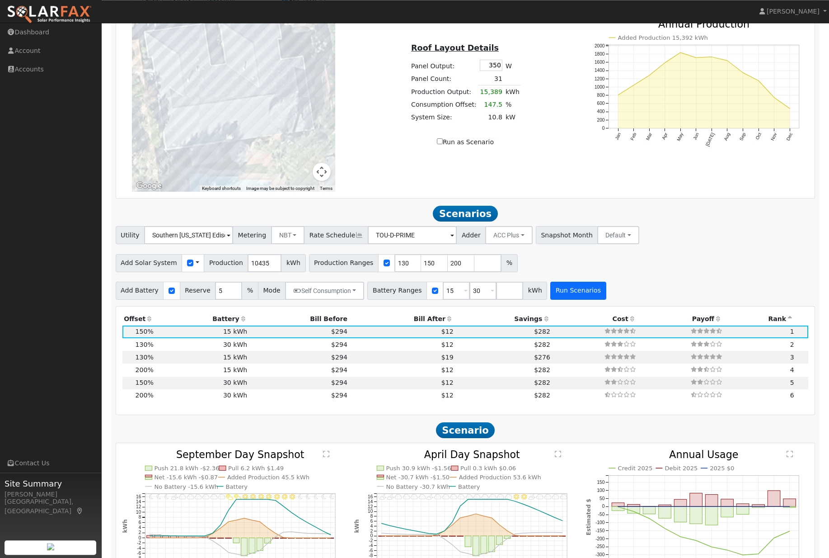
scroll to position [598, 0]
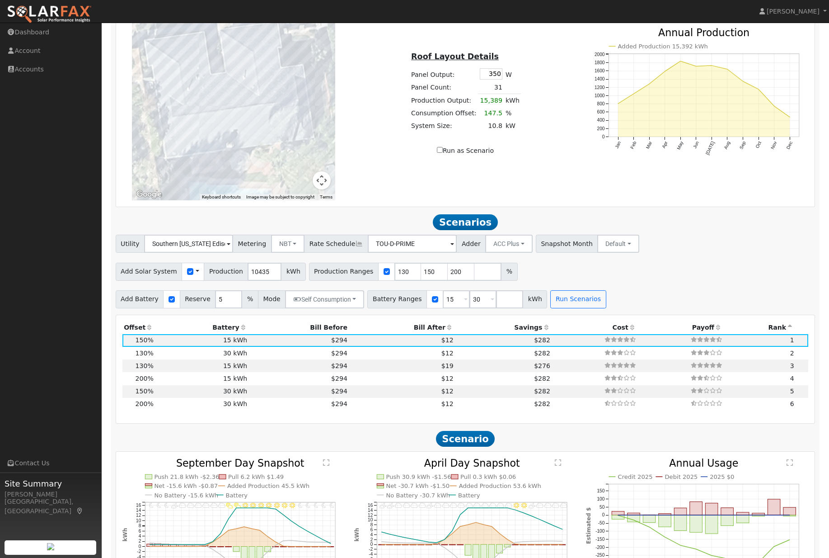
click at [151, 334] on th "Offset" at bounding box center [138, 327] width 33 height 13
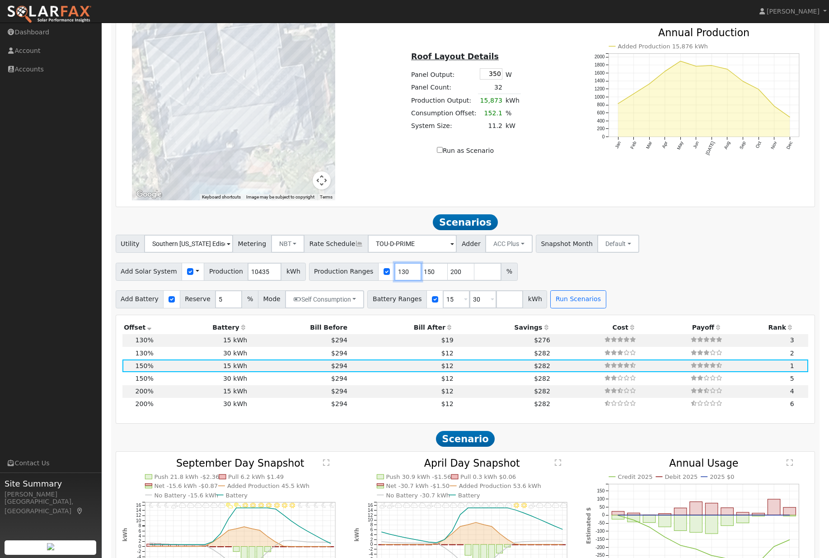
click at [414, 281] on input "130" at bounding box center [408, 272] width 27 height 18
type input "140"
click at [603, 306] on button "Run Scenarios" at bounding box center [578, 299] width 56 height 18
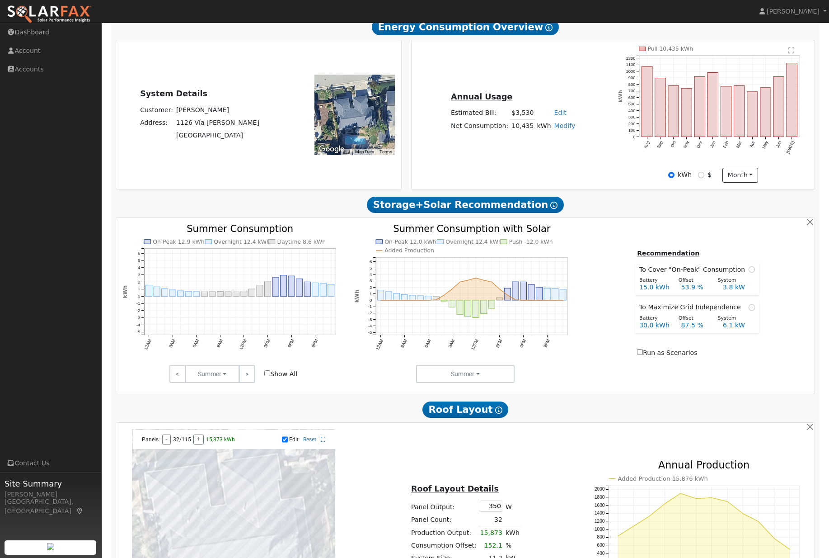
scroll to position [205, 0]
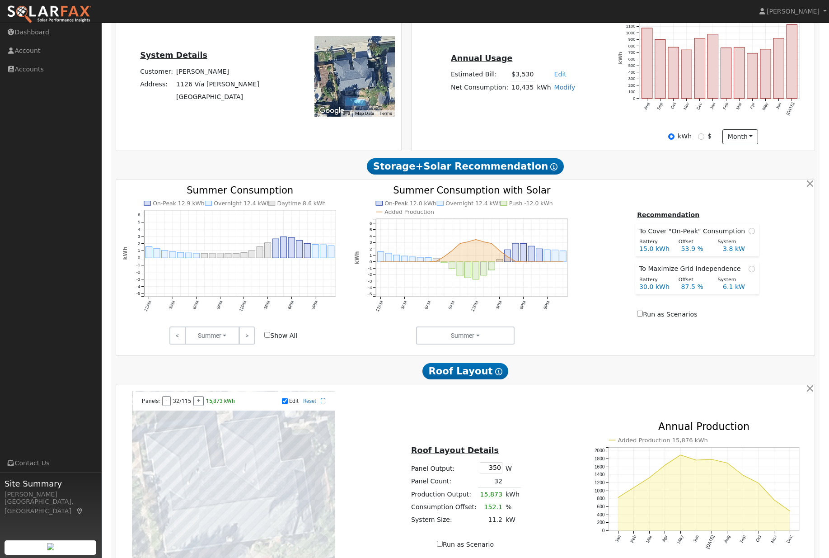
click at [263, 344] on div "< Summer Summer Fall Winter Spring > Show All" at bounding box center [234, 335] width 232 height 18
click at [266, 338] on input "Show All" at bounding box center [267, 335] width 6 height 6
checkbox input "true"
click at [227, 344] on button "Summer" at bounding box center [212, 335] width 54 height 18
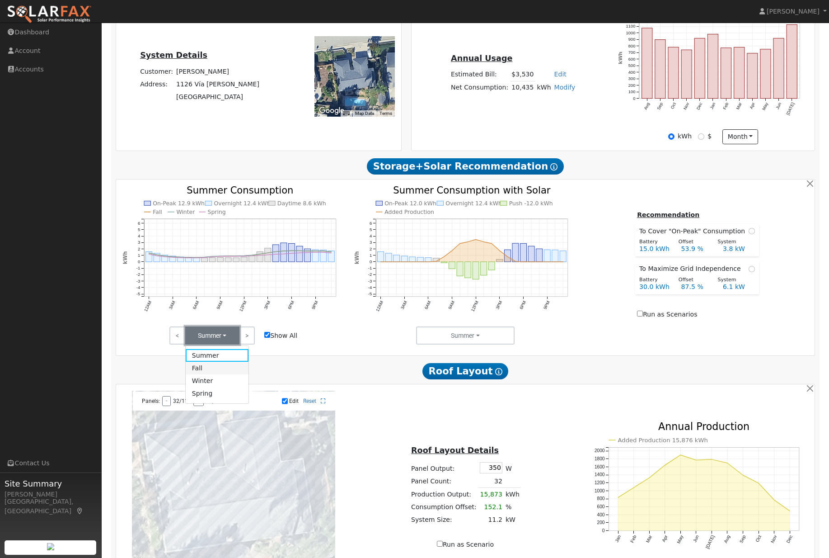
click at [216, 374] on link "Fall" at bounding box center [217, 368] width 63 height 13
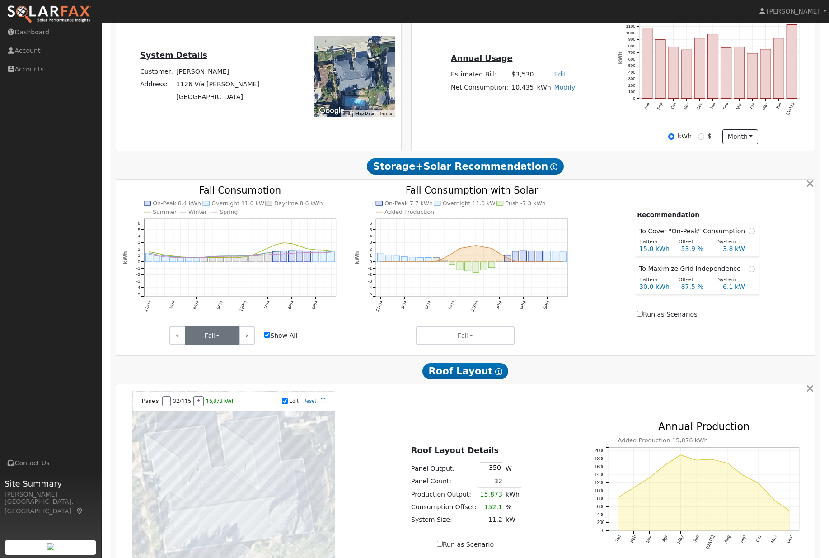
click at [230, 344] on button "Fall" at bounding box center [212, 335] width 54 height 18
click at [226, 387] on link "Winter" at bounding box center [217, 380] width 63 height 13
click at [227, 344] on button "Winter" at bounding box center [212, 335] width 54 height 18
click at [226, 400] on link "Spring" at bounding box center [217, 393] width 63 height 13
click at [226, 344] on button "Spring" at bounding box center [212, 335] width 54 height 18
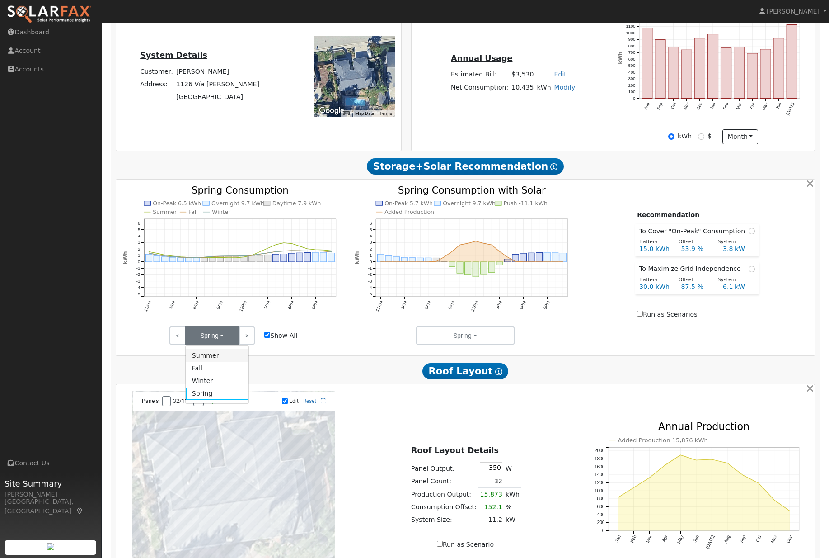
click at [226, 362] on link "Summer" at bounding box center [217, 355] width 63 height 13
type input "9.7"
type input "$33,503"
type input "$14,701"
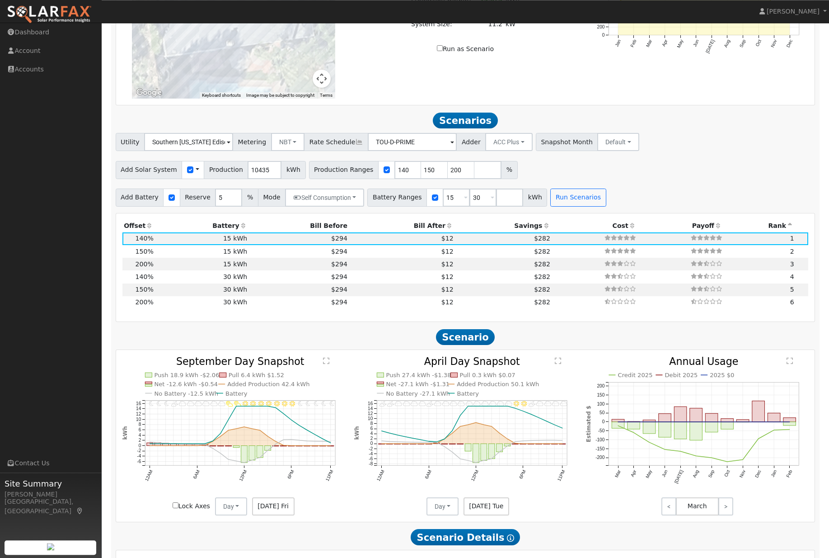
scroll to position [700, 0]
click at [240, 229] on icon at bounding box center [244, 226] width 8 height 6
click at [246, 233] on th "Battery" at bounding box center [202, 226] width 94 height 13
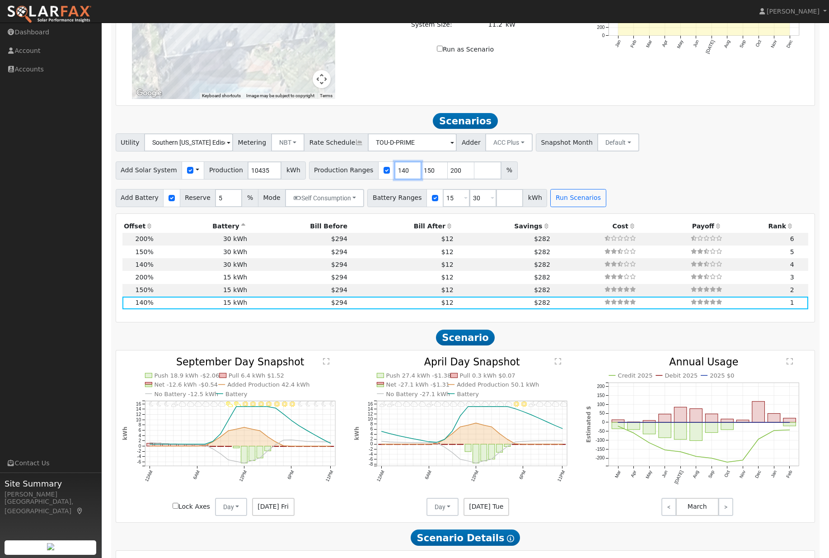
click at [412, 179] on input "140" at bounding box center [408, 170] width 27 height 18
type input "130"
click at [444, 179] on input "150" at bounding box center [434, 170] width 27 height 18
type input "200"
type input "2"
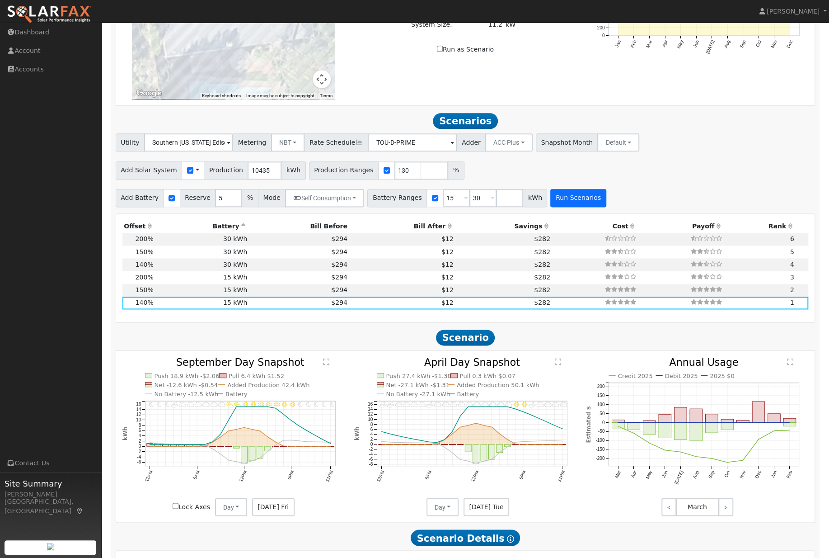
click at [587, 207] on button "Run Scenarios" at bounding box center [578, 198] width 56 height 18
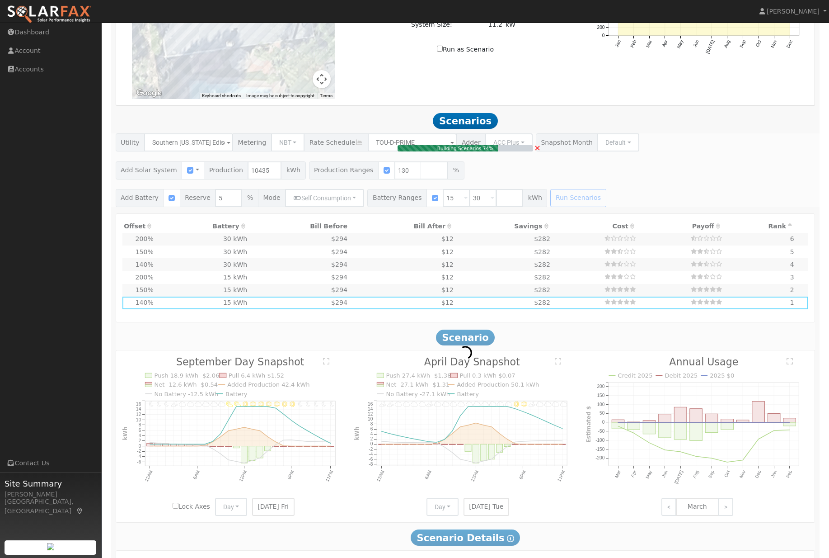
type input "9.0"
type input "$31,111"
type input "$13,983"
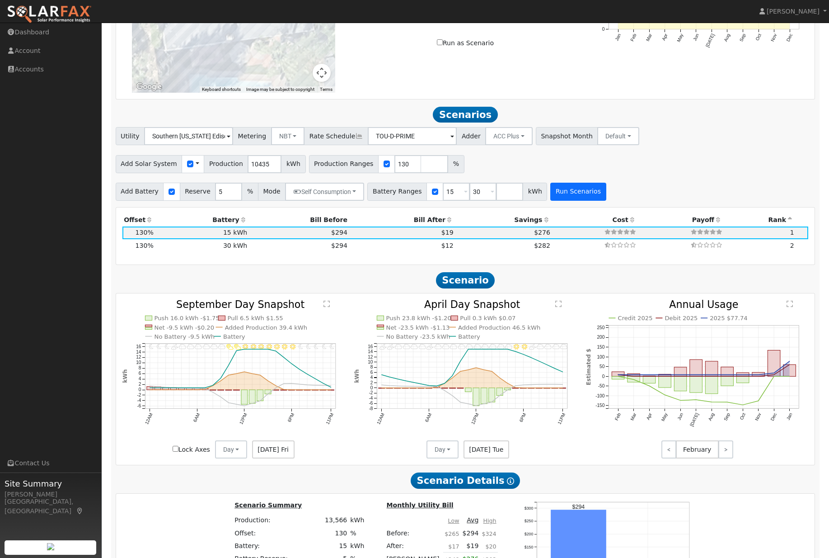
scroll to position [705, 0]
click at [425, 174] on input "number" at bounding box center [434, 164] width 27 height 18
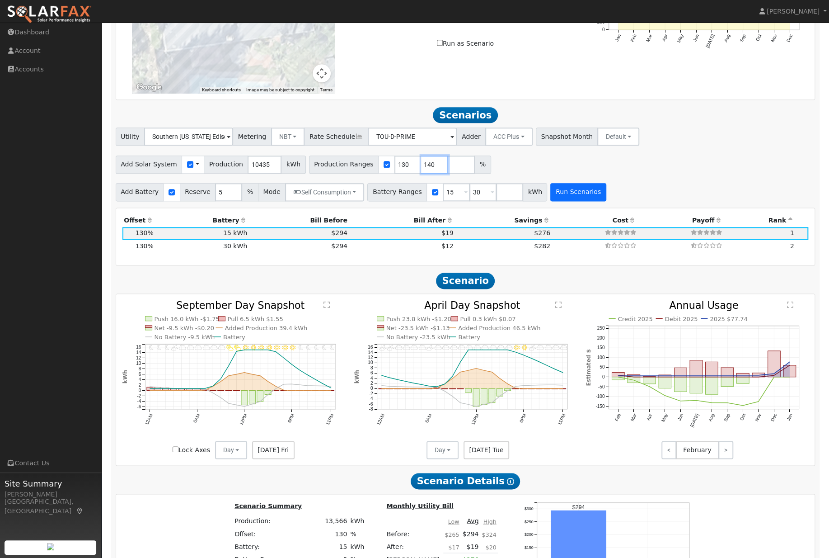
type input "140"
click at [603, 201] on button "Run Scenarios" at bounding box center [578, 192] width 56 height 18
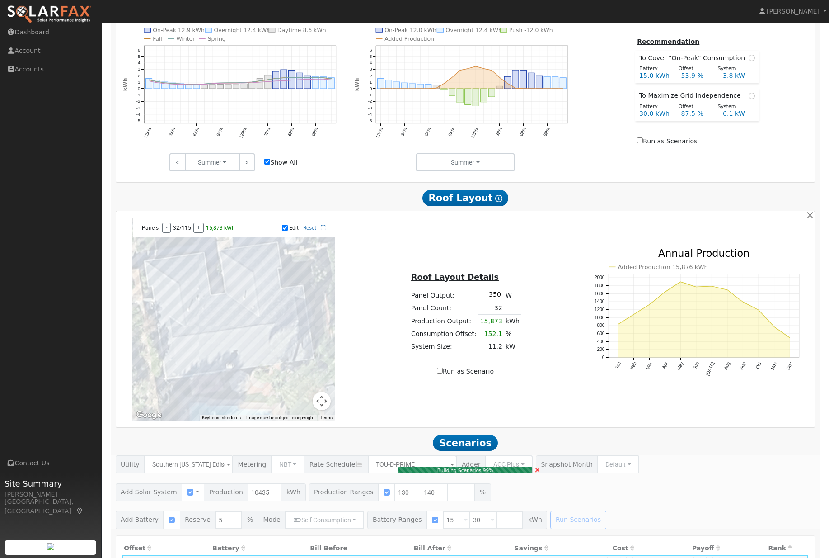
type input "9.7"
type input "$33,503"
type input "$14,701"
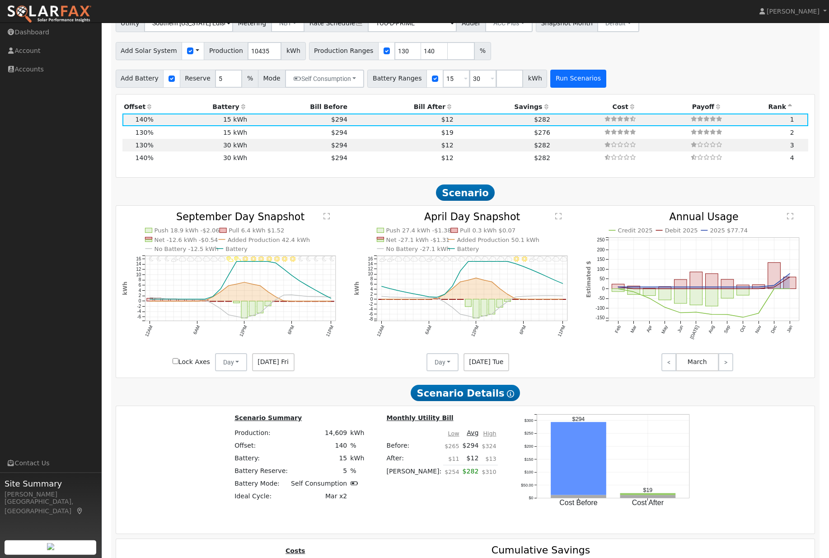
scroll to position [814, 0]
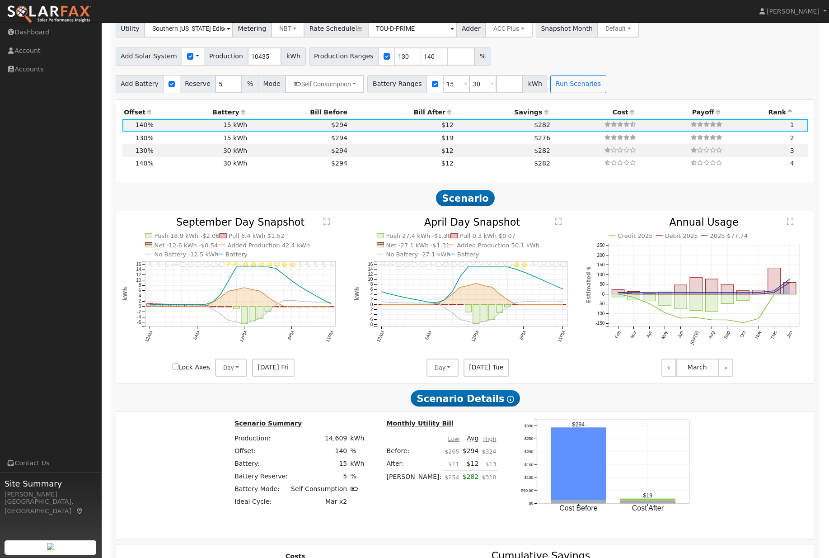
click at [744, 442] on div "Scenario Summary Production: 14,609 kWh Offset: 140 % Battery: 15 kWh Battery R…" at bounding box center [465, 474] width 699 height 127
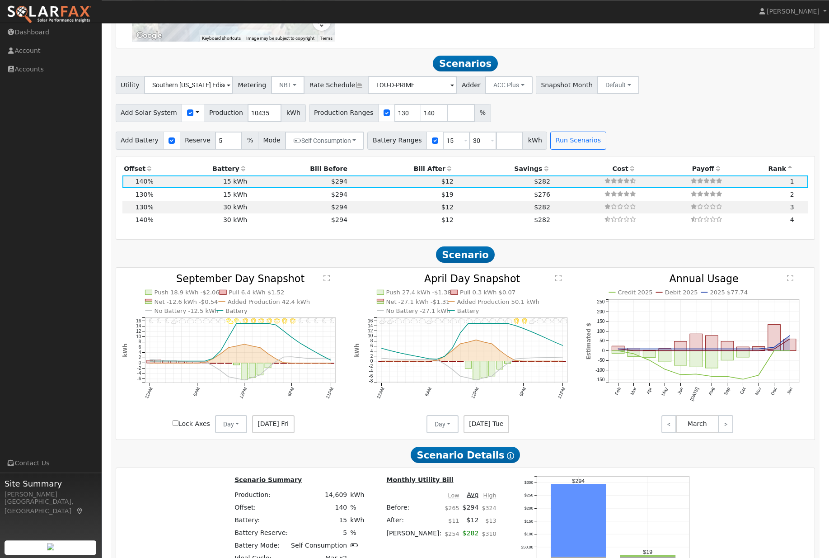
scroll to position [757, 0]
click at [446, 172] on icon at bounding box center [450, 169] width 8 height 6
click at [337, 150] on button "Self Consumption" at bounding box center [324, 141] width 79 height 18
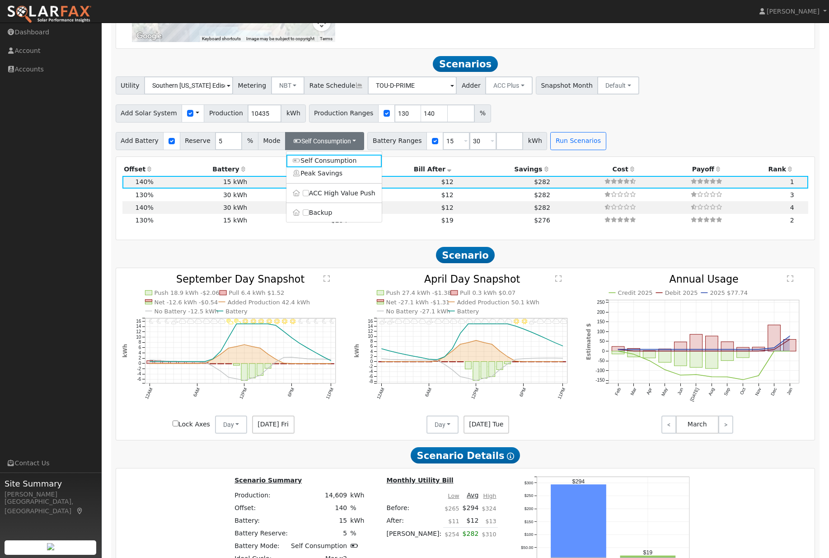
click at [748, 122] on div "Add Solar System Use CSV Data Production 10435 kWh Production Ranges 130 140 %" at bounding box center [465, 111] width 703 height 21
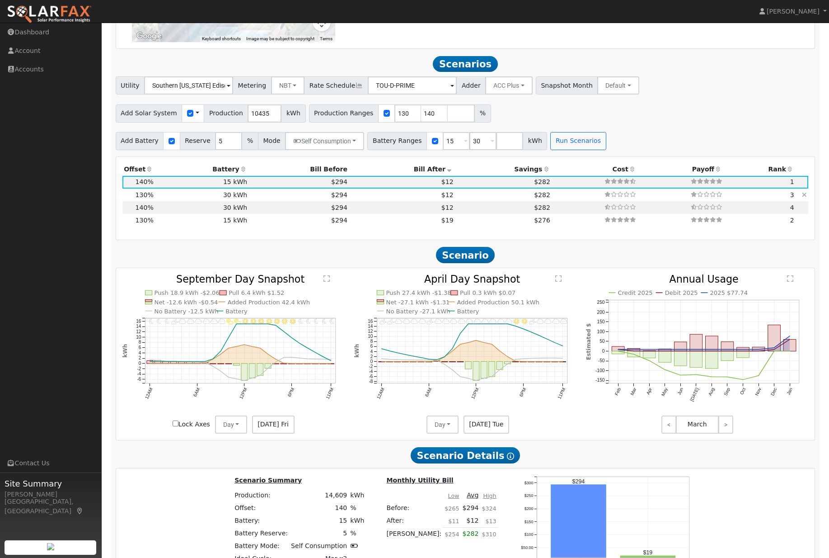
click at [349, 201] on td "$12" at bounding box center [402, 194] width 106 height 13
type input "9.0"
type input "$31,111"
type input "$31,000"
type input "$18,633"
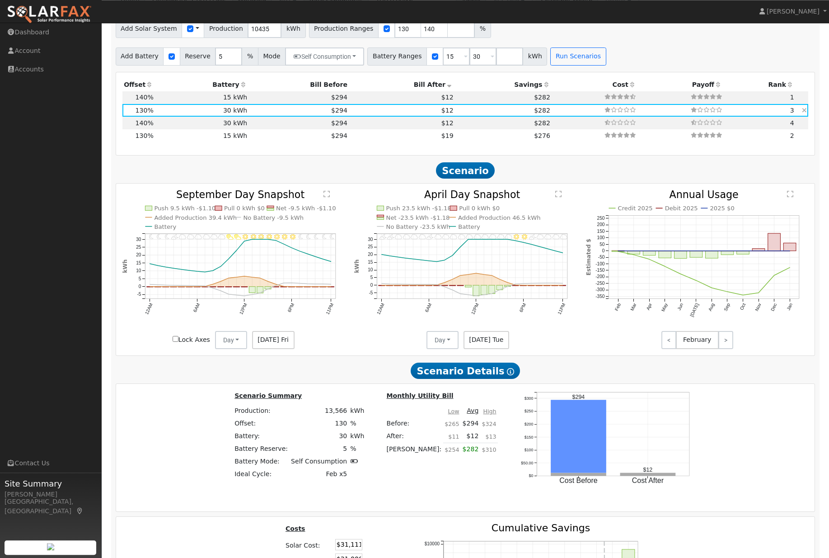
scroll to position [841, 0]
click at [560, 104] on td at bounding box center [595, 97] width 86 height 13
type input "9.7"
type input "$33,503"
type input "$15,500"
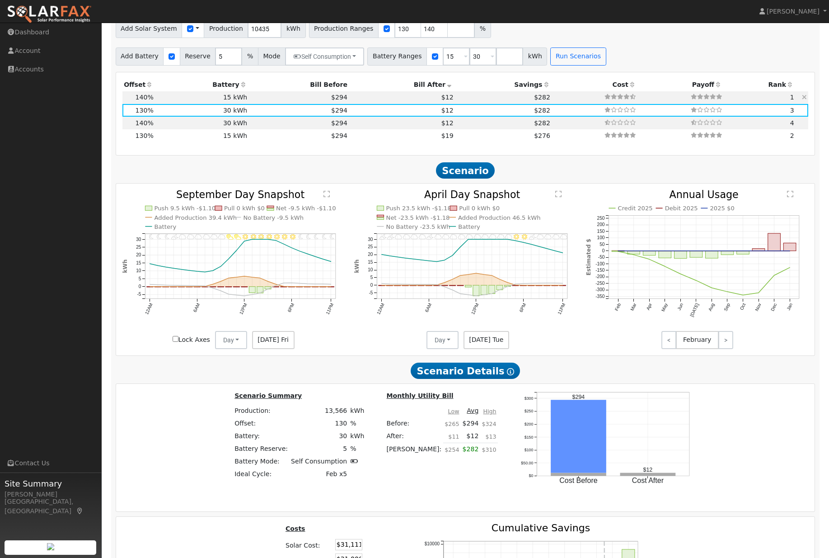
type input "$14,701"
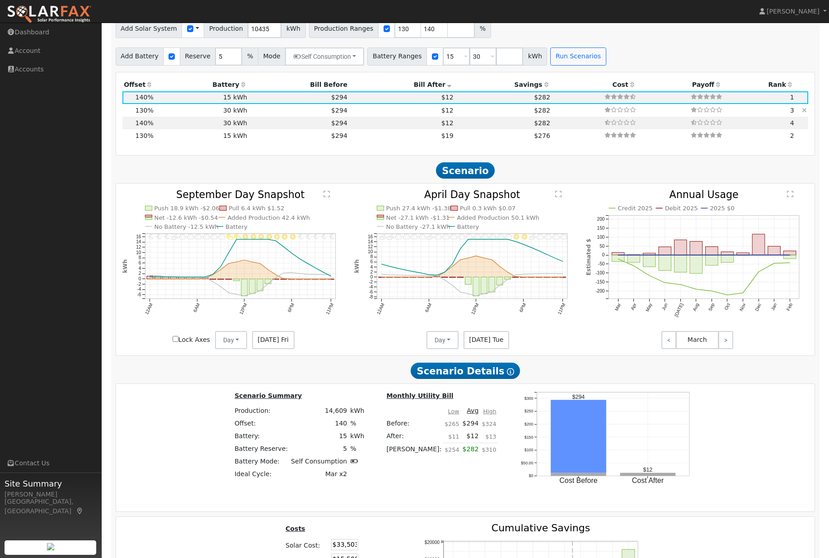
click at [552, 117] on td at bounding box center [595, 110] width 86 height 13
type input "9.0"
type input "$31,111"
type input "$31,000"
type input "$18,633"
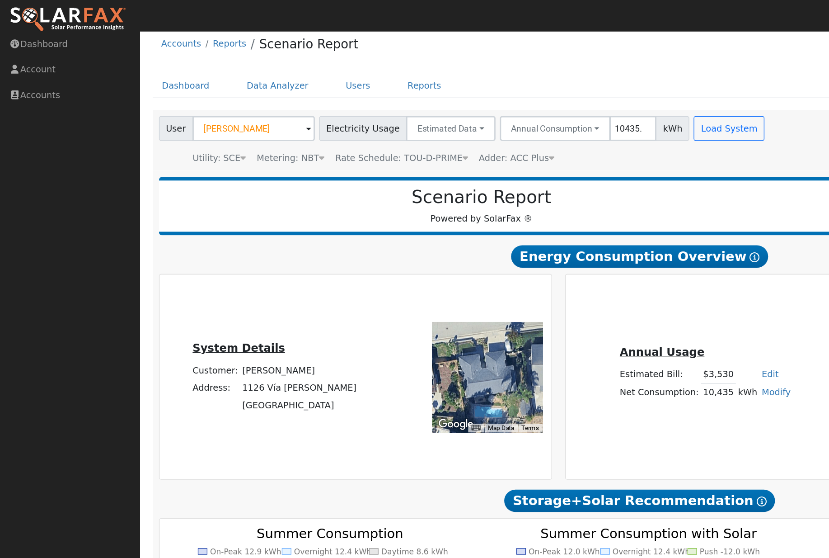
scroll to position [0, 0]
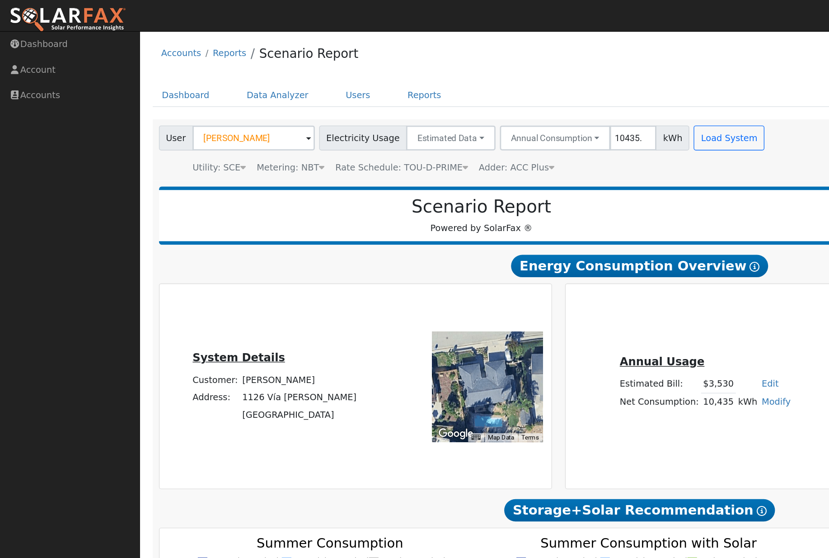
click at [328, 125] on span "Rate Schedule: TOU-D-PRIME" at bounding box center [292, 121] width 97 height 7
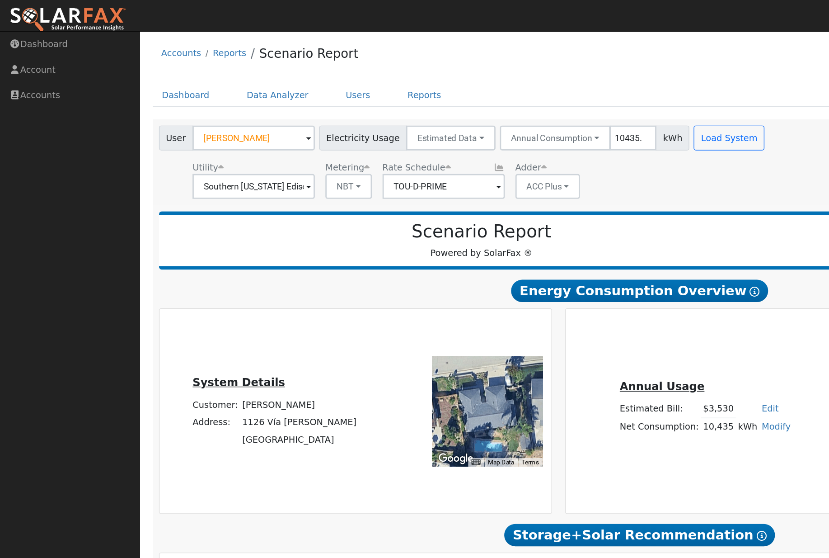
click at [229, 145] on input "TOU-D-PRIME" at bounding box center [184, 136] width 89 height 18
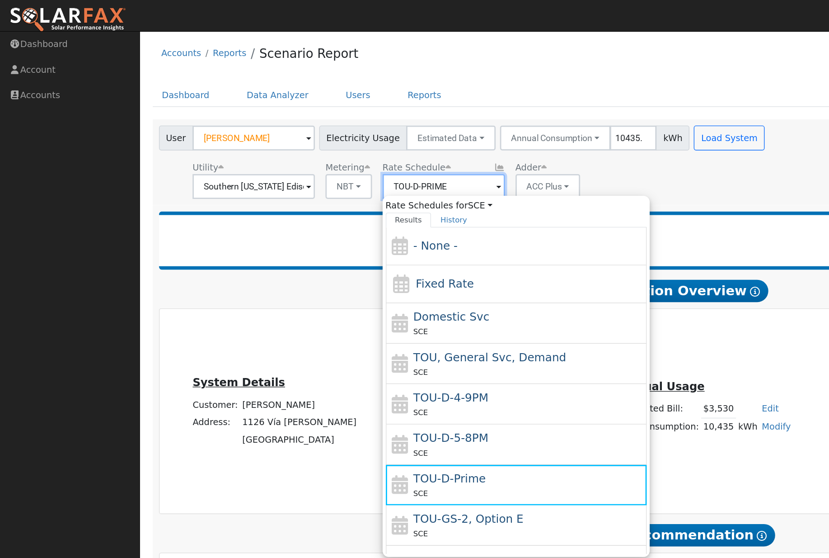
click at [229, 143] on input "TOU-D-PRIME" at bounding box center [184, 136] width 89 height 18
click at [581, 170] on div at bounding box center [696, 175] width 230 height 10
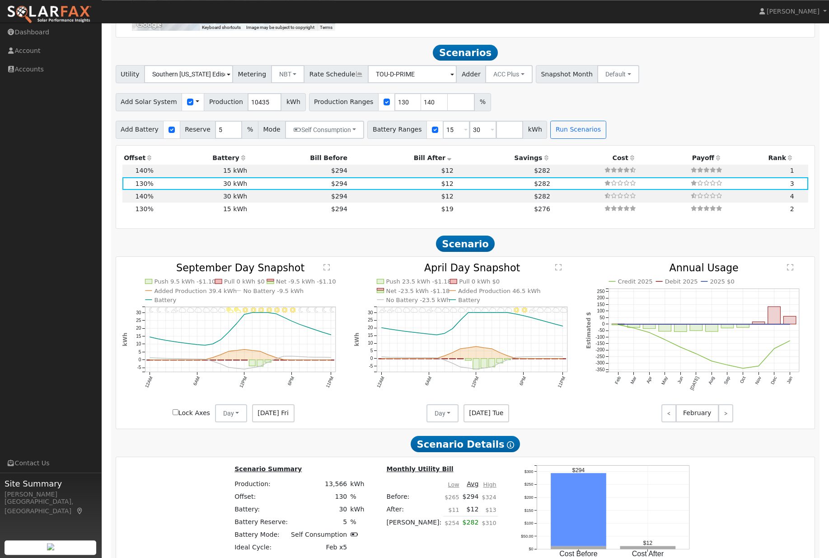
scroll to position [785, 0]
click at [235, 178] on td "15 kWh" at bounding box center [202, 171] width 94 height 13
type input "9.7"
type input "$33,503"
type input "$15,500"
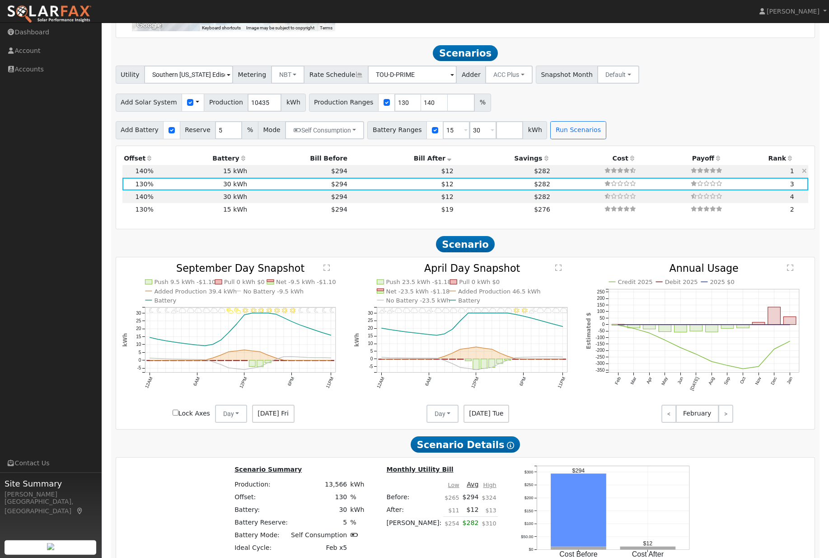
type input "$14,701"
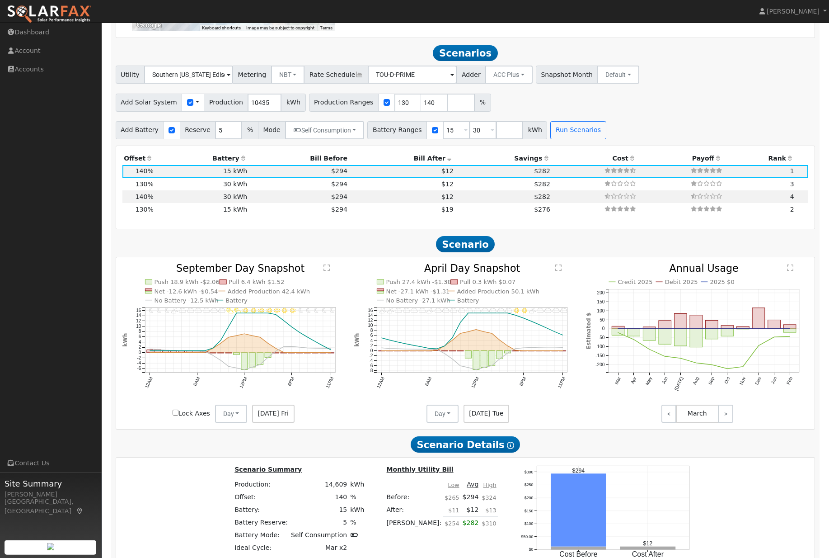
click at [485, 423] on span "[DATE] Tue" at bounding box center [487, 413] width 46 height 18
click at [490, 423] on span "[DATE] Tue" at bounding box center [487, 413] width 46 height 18
click at [451, 423] on button "Day" at bounding box center [443, 413] width 33 height 18
click at [479, 452] on link "Month Average" at bounding box center [459, 446] width 63 height 13
click at [488, 423] on button "Month Average" at bounding box center [465, 413] width 65 height 18
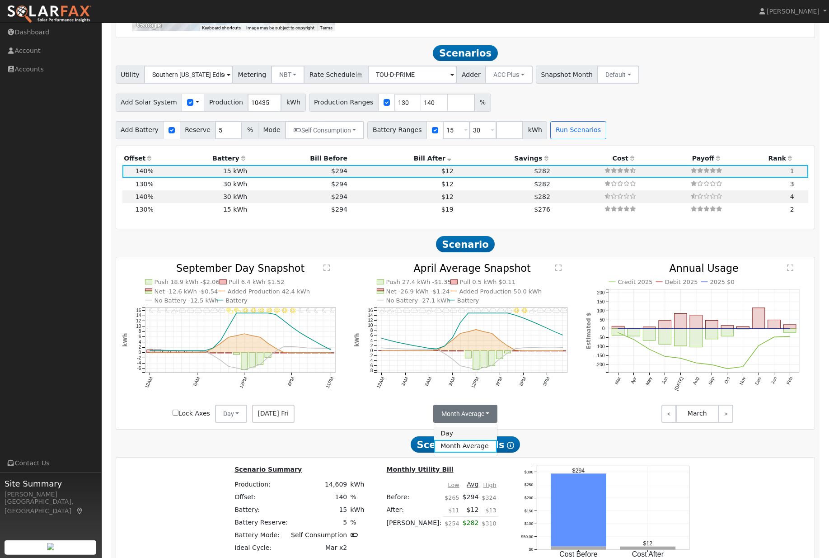
click at [477, 440] on link "Day" at bounding box center [465, 433] width 63 height 13
click at [287, 423] on span "[DATE] Fri" at bounding box center [273, 413] width 42 height 18
click at [283, 423] on span "[DATE] Fri" at bounding box center [273, 413] width 42 height 18
click at [494, 423] on span "[DATE] Tue" at bounding box center [487, 413] width 46 height 18
click at [499, 423] on span "[DATE] Tue" at bounding box center [487, 413] width 46 height 18
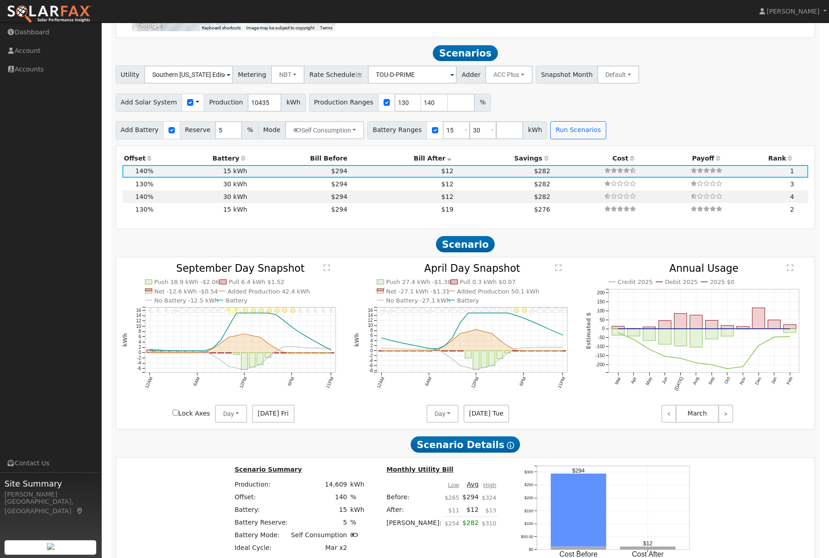
click at [179, 422] on icon "11PM - MostlyClear 10PM - MostlyClear 9PM - Clear 8PM - Clear 7PM - Clear 6PM -…" at bounding box center [233, 342] width 222 height 158
click at [177, 415] on input "Lock Axes" at bounding box center [176, 412] width 6 height 6
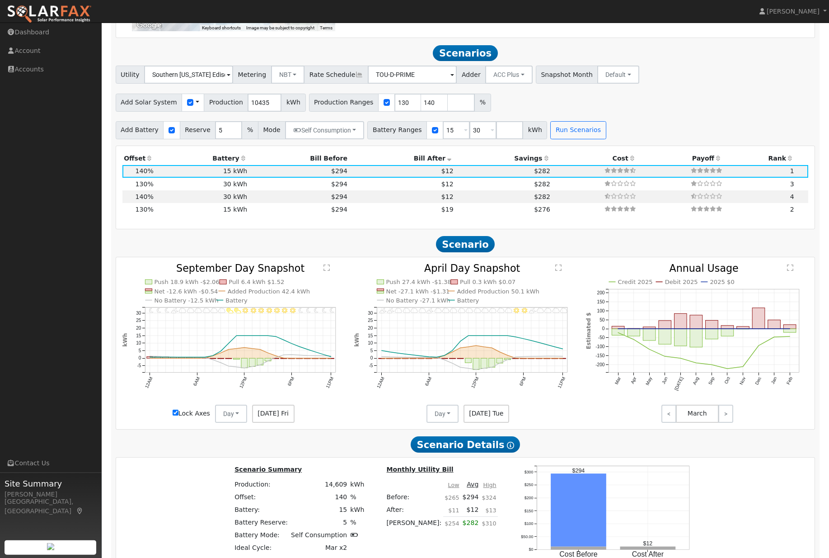
click at [176, 415] on input "Lock Axes" at bounding box center [176, 412] width 6 height 6
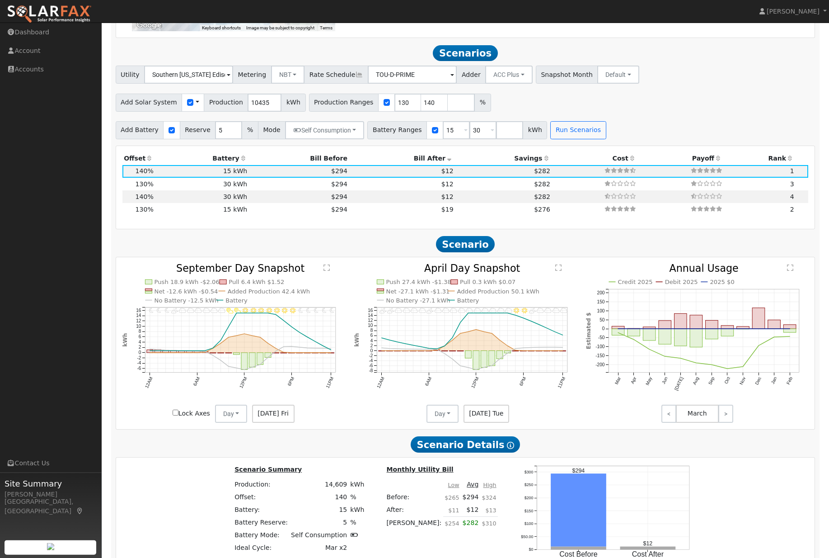
click at [176, 415] on input "Lock Axes" at bounding box center [176, 412] width 6 height 6
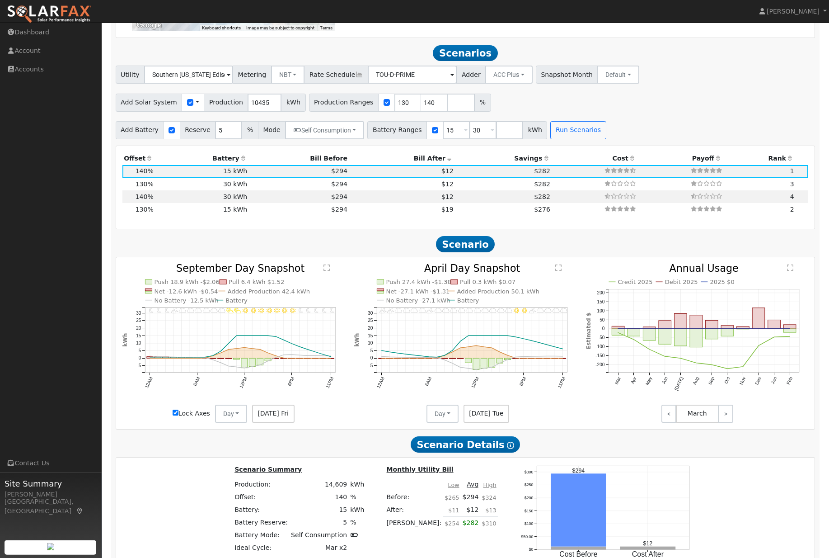
click at [173, 418] on label "Lock Axes" at bounding box center [192, 413] width 38 height 9
click at [173, 415] on input "Lock Axes" at bounding box center [176, 412] width 6 height 6
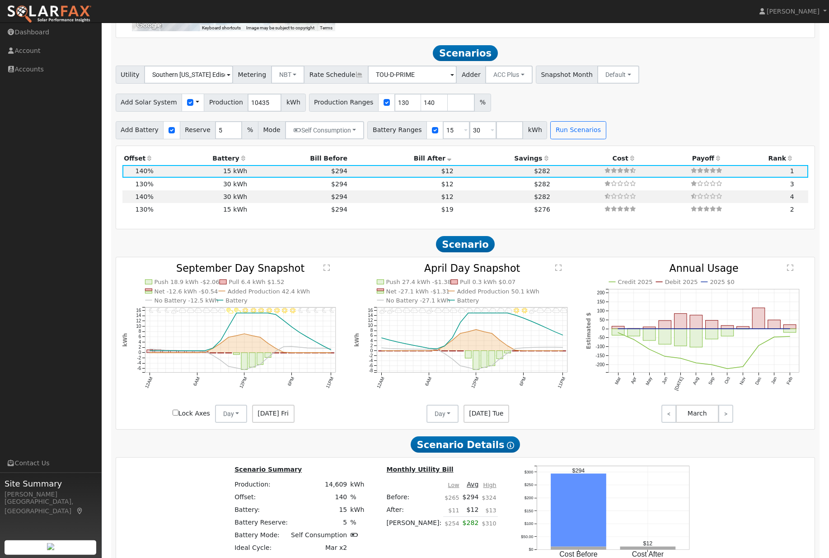
click at [175, 415] on input "Lock Axes" at bounding box center [176, 412] width 6 height 6
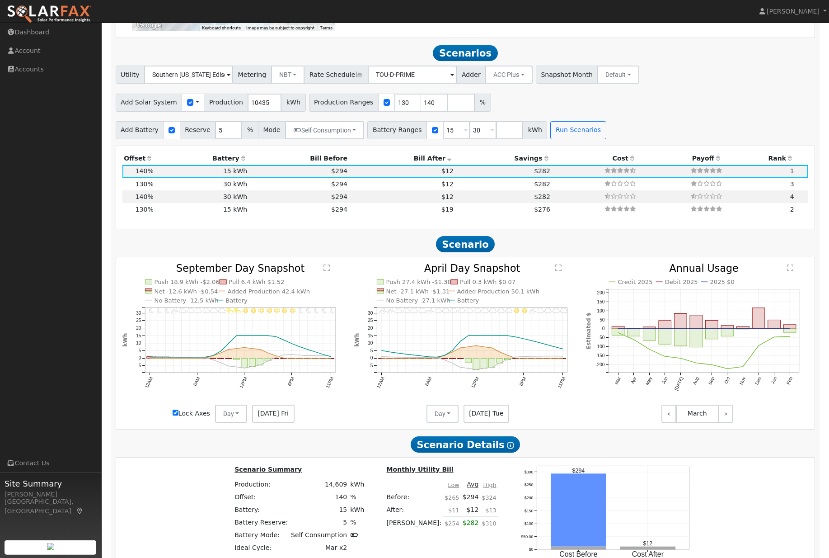
click at [176, 415] on input "Lock Axes" at bounding box center [176, 412] width 6 height 6
checkbox input "false"
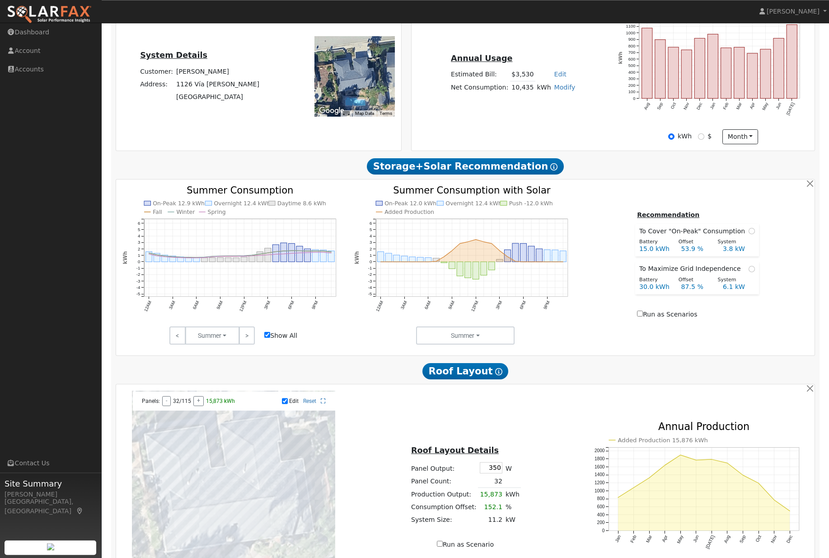
scroll to position [0, 0]
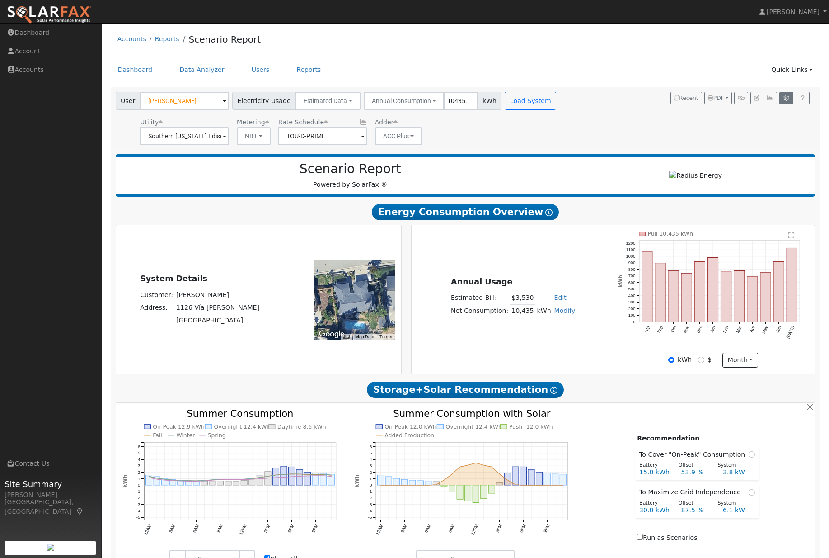
click at [786, 104] on button "button" at bounding box center [787, 97] width 14 height 13
type input "130"
type input "150"
type input "200"
type input "15"
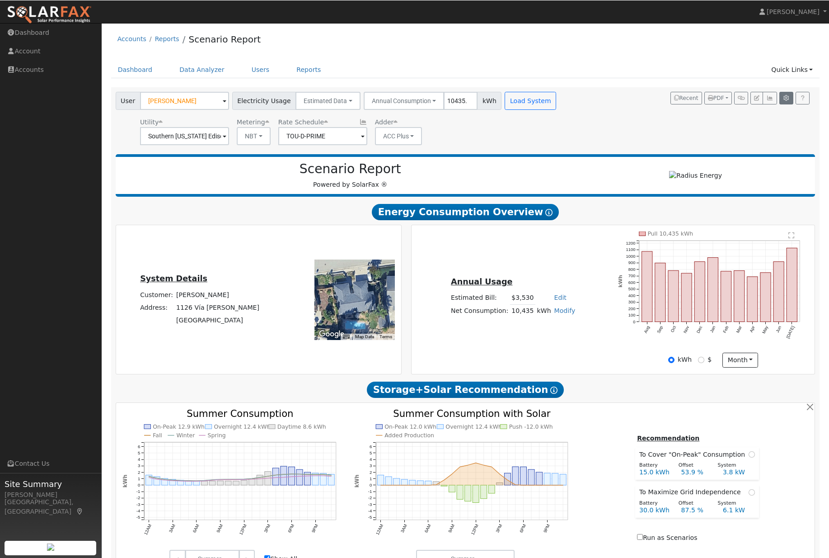
type input "30"
type input "5"
type input "6.6"
type input "3.44"
type input "15500"
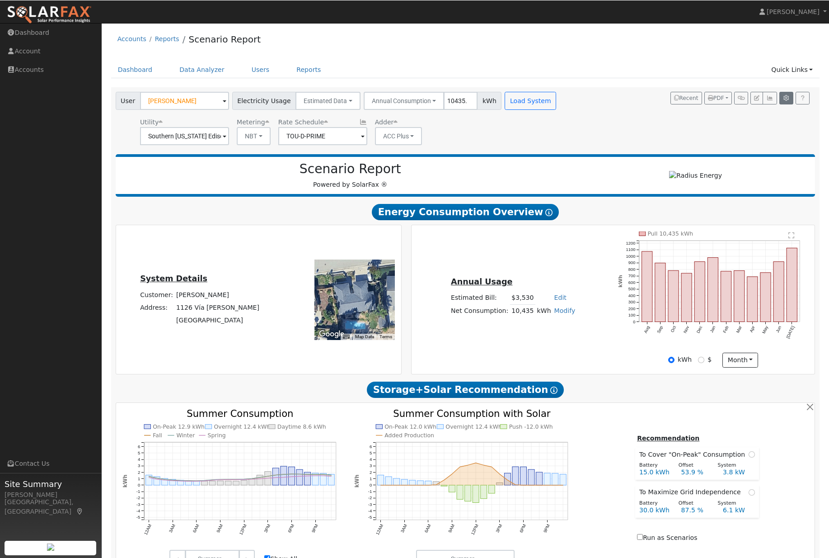
type input "15"
type input "0"
type input "350"
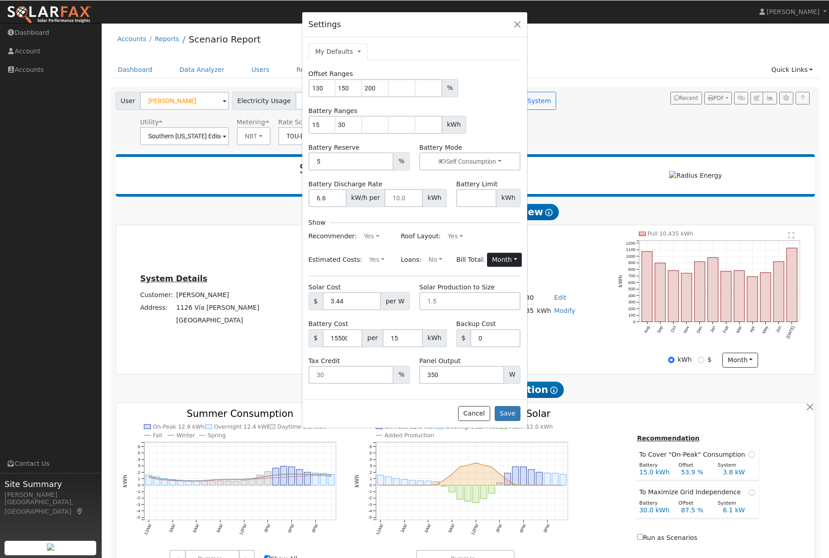
click at [503, 267] on button "Month" at bounding box center [504, 259] width 35 height 14
click at [501, 242] on div "Roof Layout: Yes Yes No" at bounding box center [460, 236] width 129 height 14
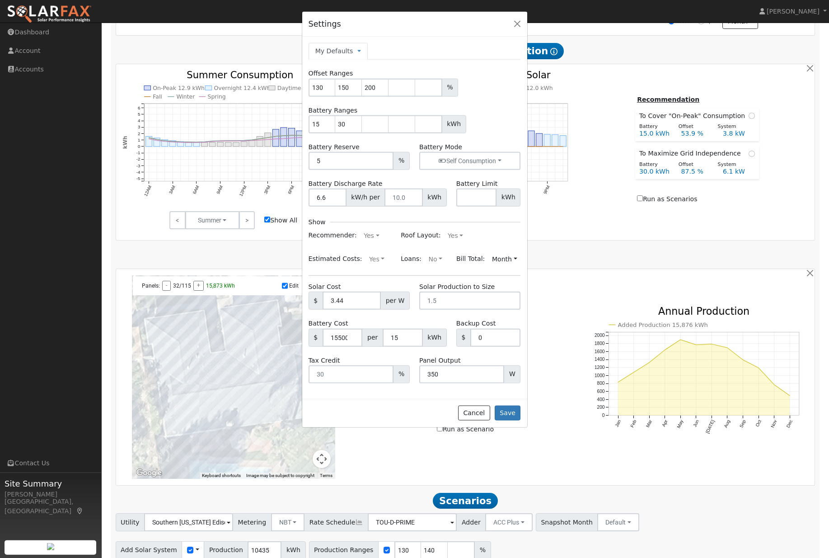
scroll to position [339, 0]
click at [515, 29] on button "button" at bounding box center [517, 24] width 13 height 13
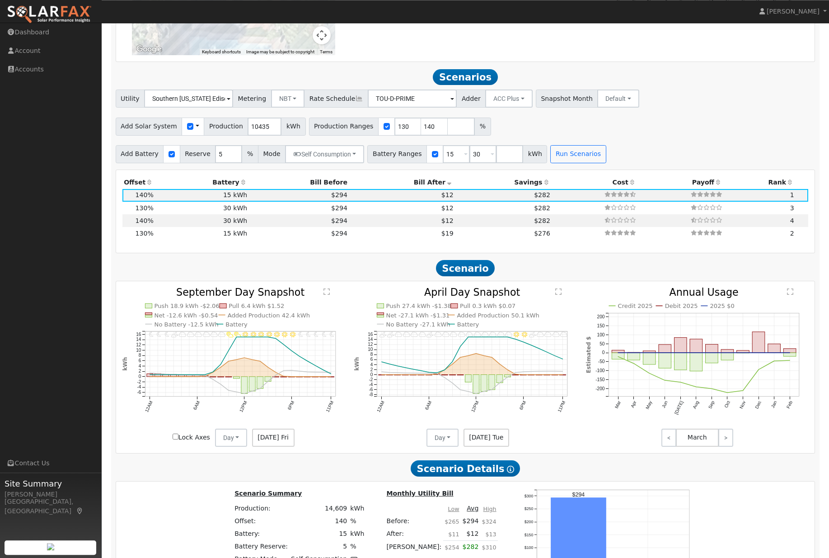
scroll to position [761, 0]
click at [610, 106] on button "Default" at bounding box center [618, 99] width 42 height 18
click at [680, 103] on div "Utility Southern [US_STATE] Edison Metering NBT NEM NBT Rate Schedule TOU-D-PRI…" at bounding box center [465, 96] width 703 height 21
click at [611, 100] on button "Default" at bounding box center [618, 98] width 42 height 18
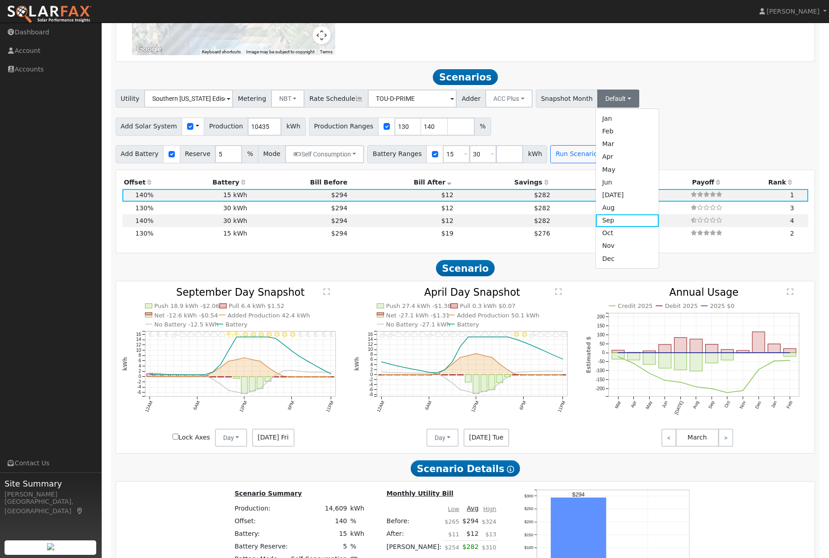
click at [688, 101] on div "Utility Southern [US_STATE] Edison Metering NBT NEM NBT Rate Schedule TOU-D-PRI…" at bounding box center [465, 96] width 703 height 21
click at [636, 85] on h2 "Scenarios Scenario" at bounding box center [466, 77] width 700 height 17
click at [620, 102] on button "Default" at bounding box center [618, 98] width 42 height 18
click at [621, 176] on link "May" at bounding box center [627, 169] width 63 height 13
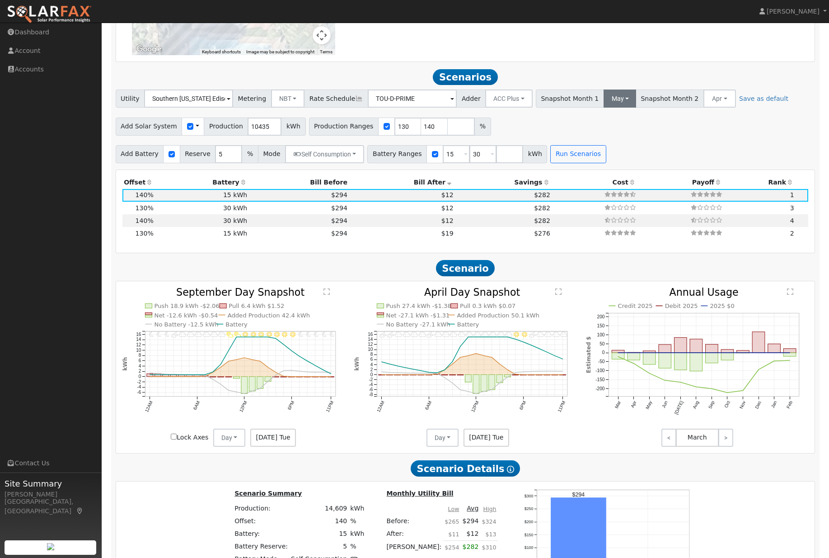
click at [613, 100] on button "May" at bounding box center [620, 98] width 33 height 18
click at [612, 188] on link "Jun" at bounding box center [632, 182] width 63 height 13
click at [703, 104] on button "Apr" at bounding box center [719, 98] width 32 height 18
click at [715, 265] on link "Dec" at bounding box center [730, 258] width 63 height 13
click at [754, 103] on link "Save as default" at bounding box center [762, 98] width 49 height 9
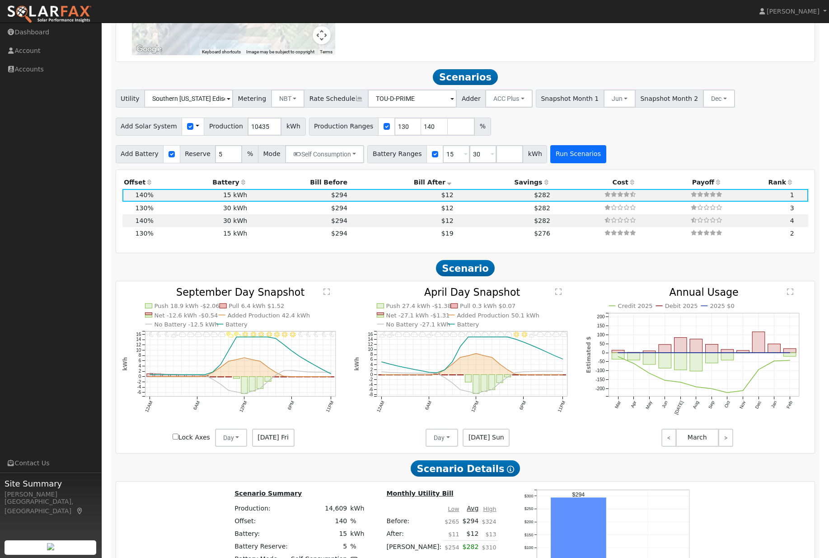
click at [588, 163] on button "Run Scenarios" at bounding box center [578, 154] width 56 height 18
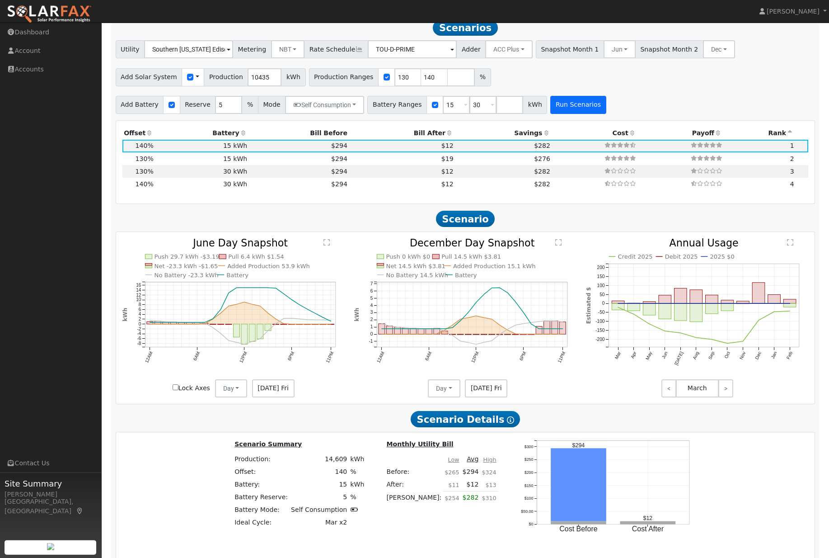
scroll to position [814, 0]
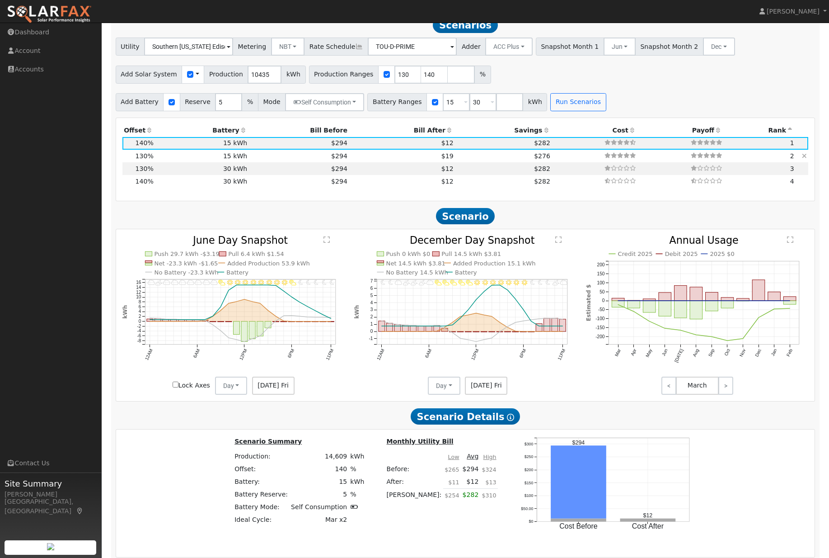
click at [276, 162] on td "$294" at bounding box center [299, 156] width 100 height 13
type input "9.0"
type input "$31,111"
type input "$13,983"
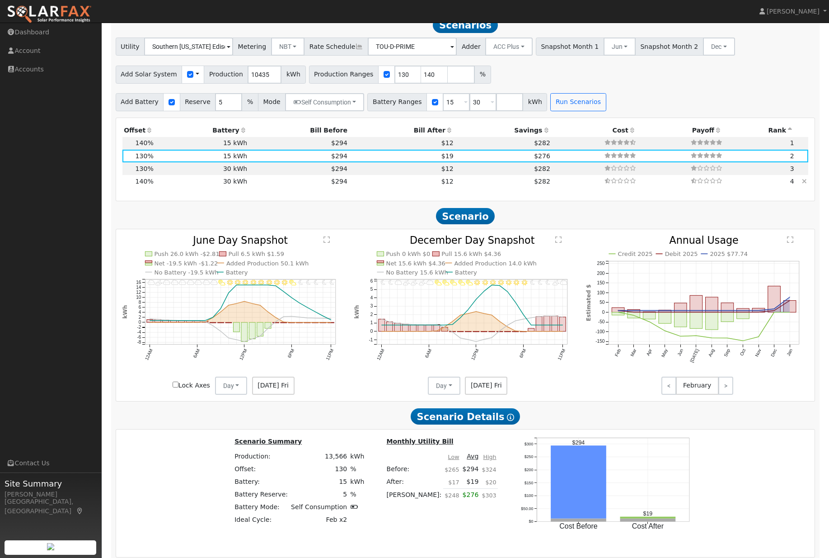
click at [251, 188] on td "$294" at bounding box center [299, 181] width 100 height 13
type input "9.7"
type input "$33,503"
type input "$31,000"
type input "$19,351"
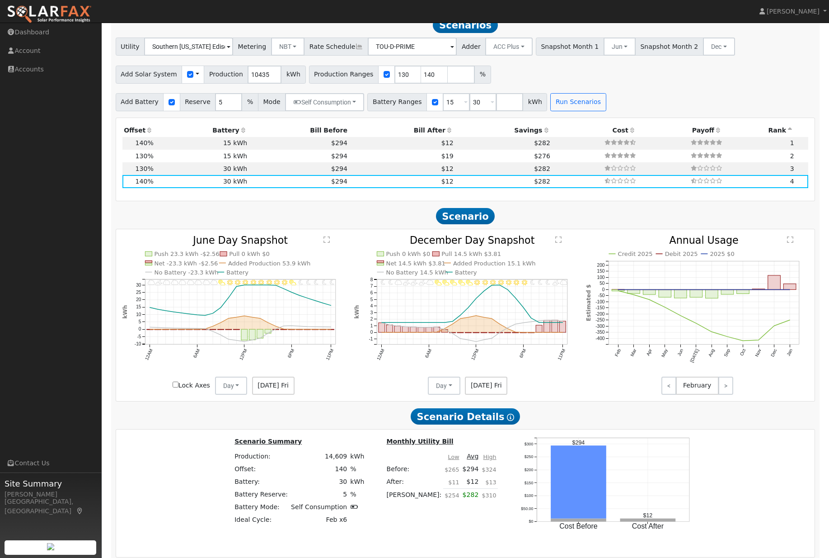
click at [173, 387] on input "Lock Axes" at bounding box center [176, 384] width 6 height 6
click at [178, 387] on input "Lock Axes" at bounding box center [176, 384] width 6 height 6
click at [184, 390] on label "Lock Axes" at bounding box center [192, 385] width 38 height 9
click at [179, 387] on input "Lock Axes" at bounding box center [176, 384] width 6 height 6
checkbox input "true"
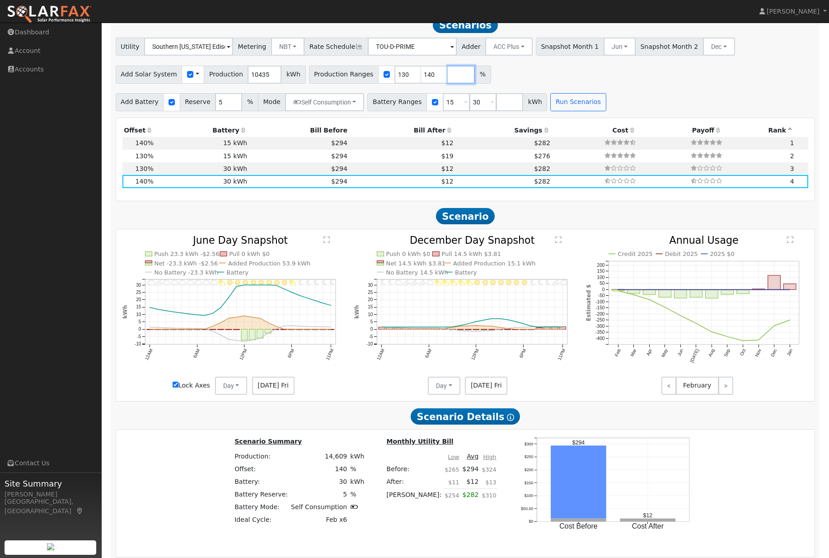
click at [460, 84] on input "number" at bounding box center [461, 75] width 27 height 18
type input "150"
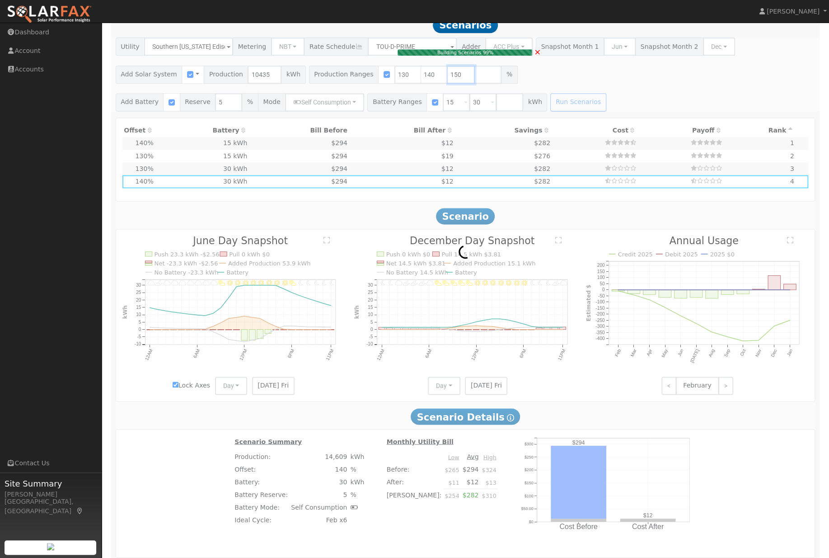
type input "$15,500"
type input "$14,701"
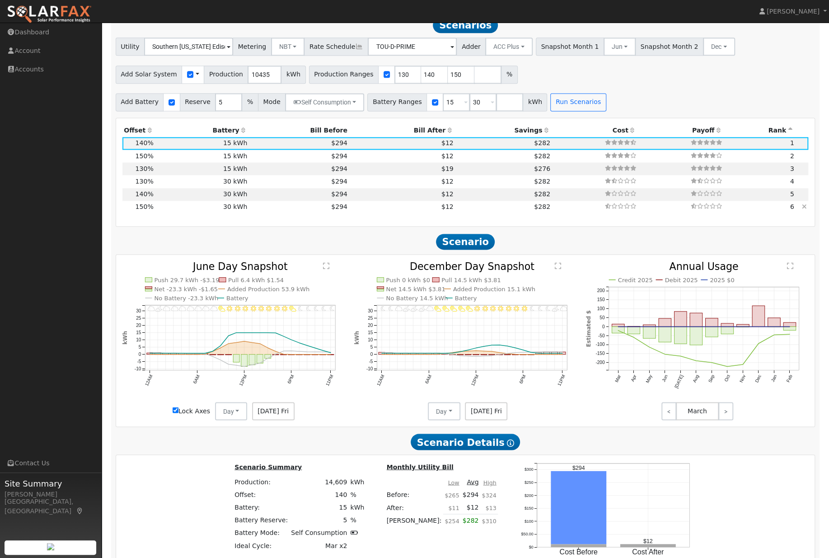
click at [174, 213] on td "30 kWh" at bounding box center [202, 207] width 94 height 13
type input "10.4"
type input "$35,895"
type input "$31,000"
type input "$20,069"
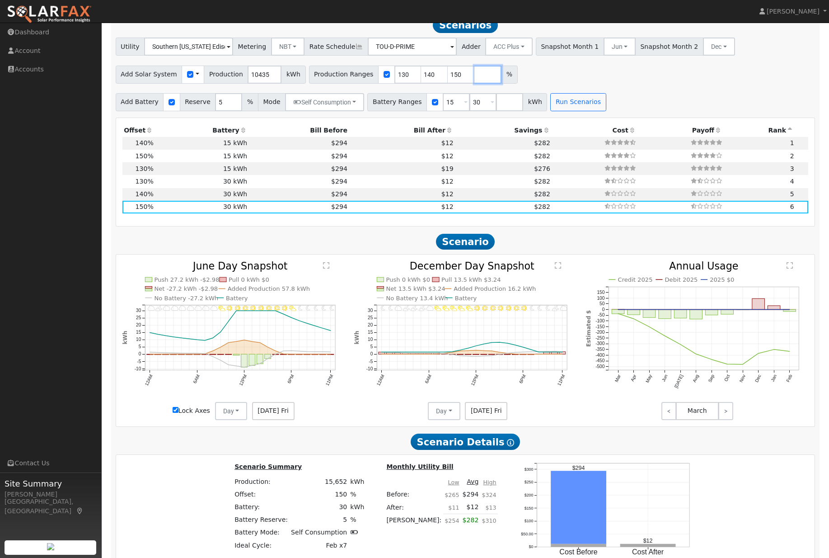
click at [483, 82] on input "number" at bounding box center [488, 75] width 27 height 18
type input "200"
click at [594, 111] on button "Run Scenarios" at bounding box center [578, 102] width 56 height 18
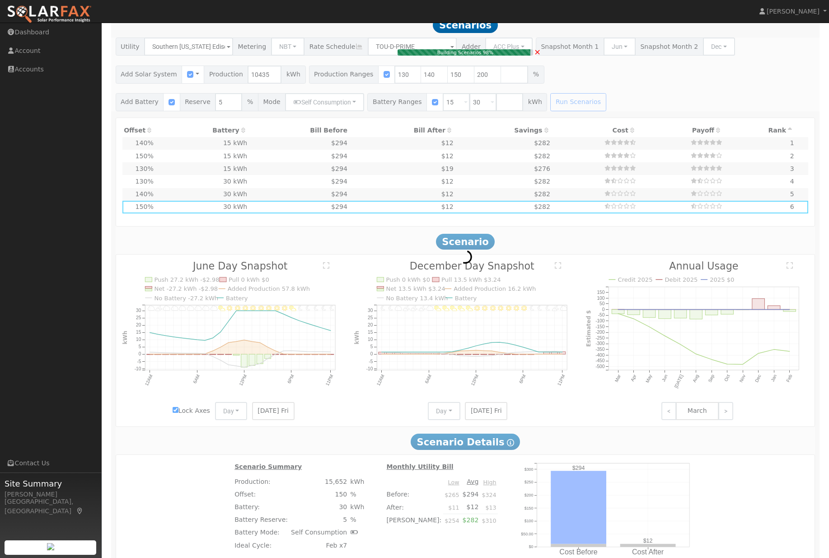
type input "9.7"
type input "$33,503"
type input "$15,500"
type input "$14,701"
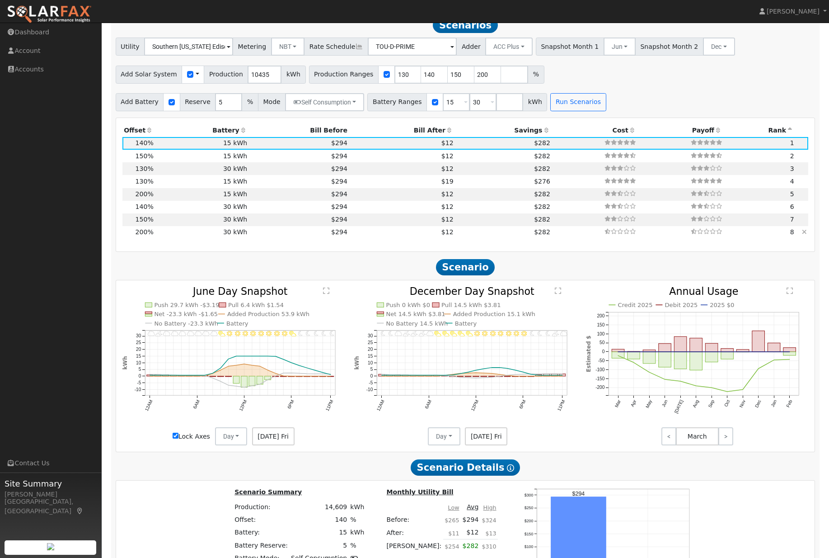
click at [164, 239] on td "30 kWh" at bounding box center [202, 232] width 94 height 13
type input "13.9"
type input "$47,862"
type input "$31,000"
type input "$23,659"
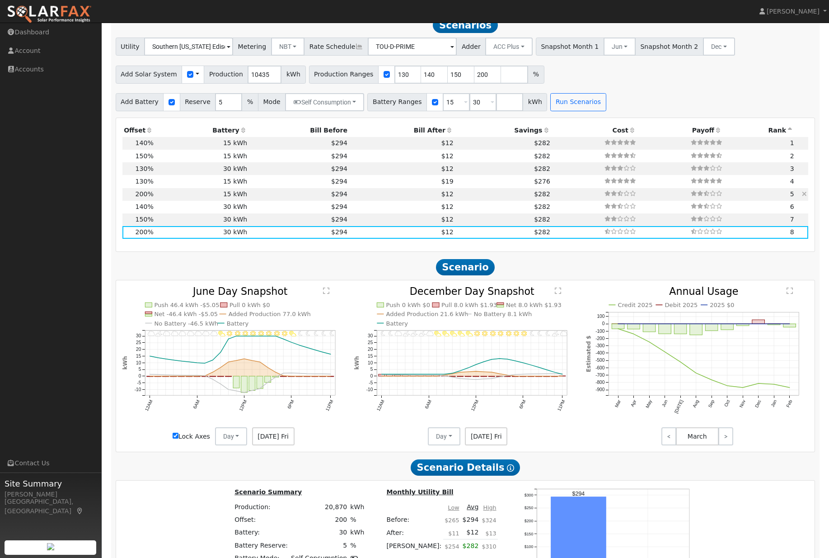
click at [286, 201] on td "$294" at bounding box center [299, 194] width 100 height 13
type input "$15,500"
type input "$19,009"
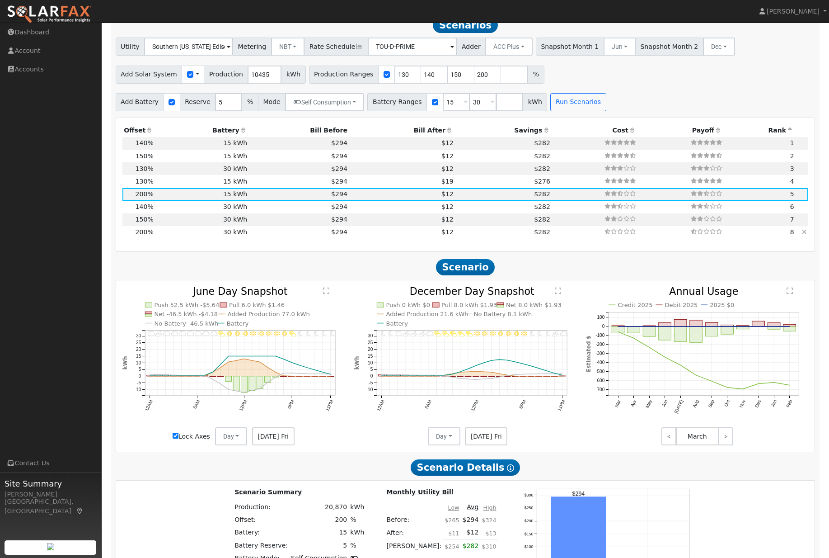
click at [240, 239] on td "30 kWh" at bounding box center [202, 232] width 94 height 13
type input "$31,000"
type input "$23,659"
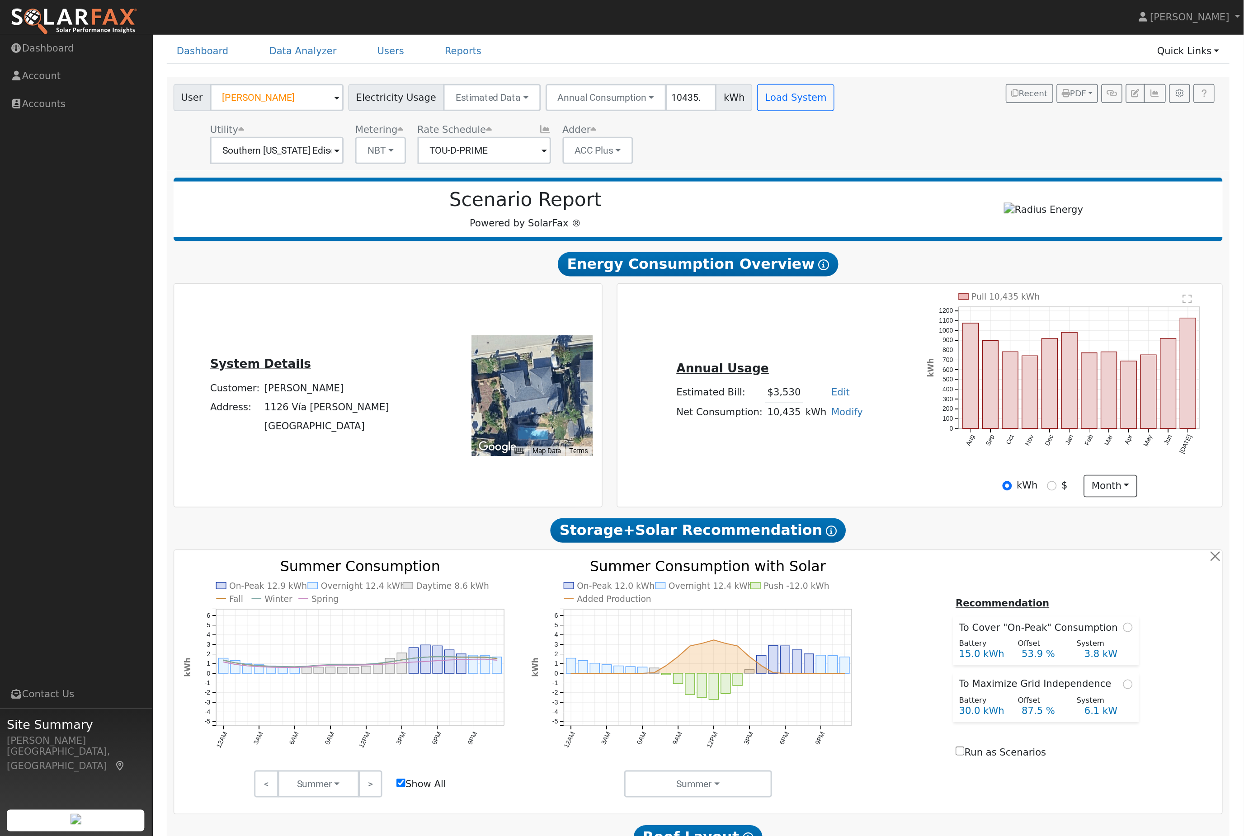
scroll to position [0, 0]
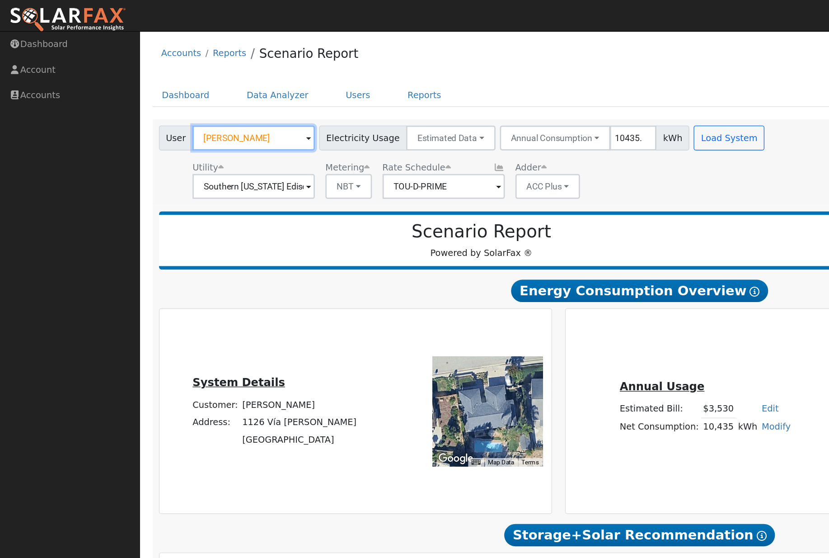
click at [207, 103] on input "[PERSON_NAME]" at bounding box center [184, 100] width 89 height 18
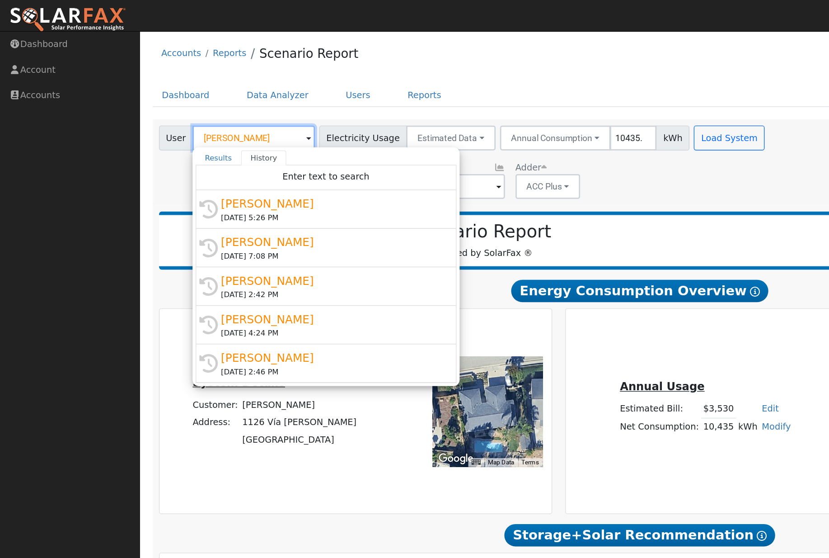
type input "b"
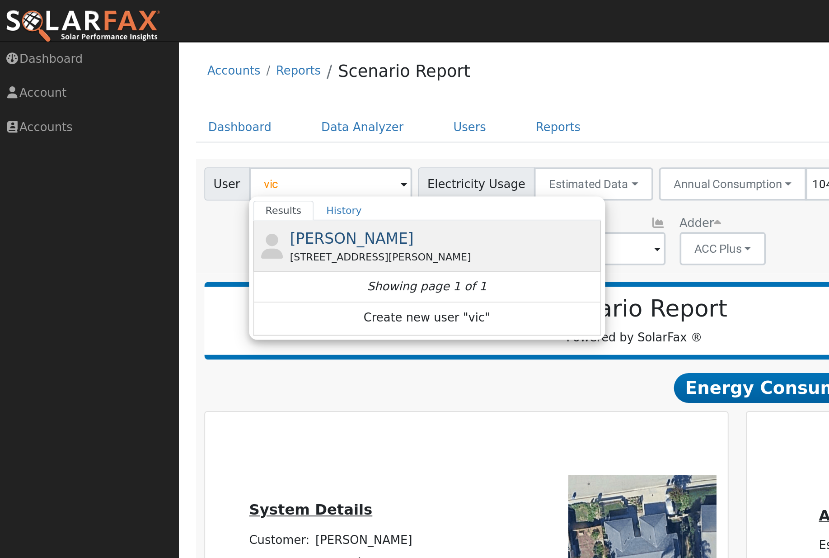
click at [262, 140] on div "[STREET_ADDRESS][PERSON_NAME]" at bounding box center [246, 140] width 168 height 8
type input "[PERSON_NAME]"
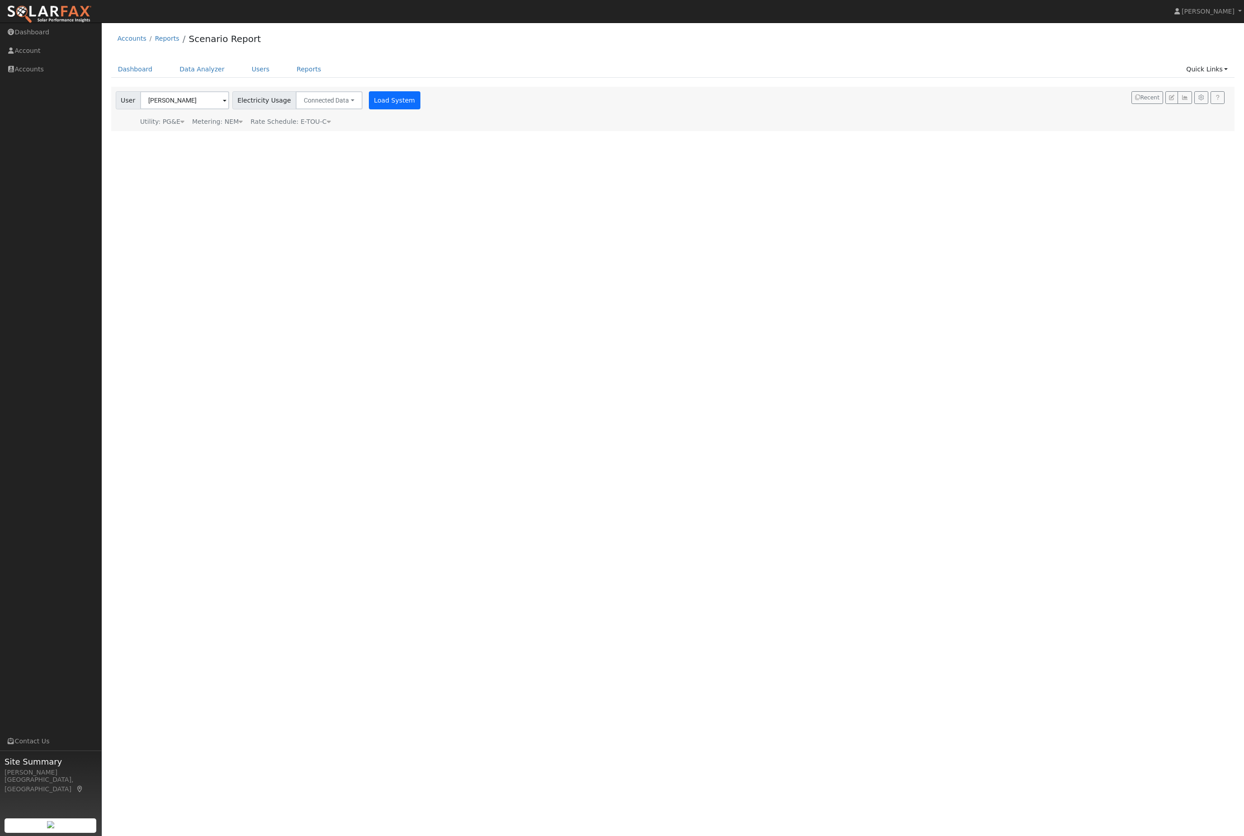
click at [420, 109] on button "Load System" at bounding box center [395, 100] width 52 height 18
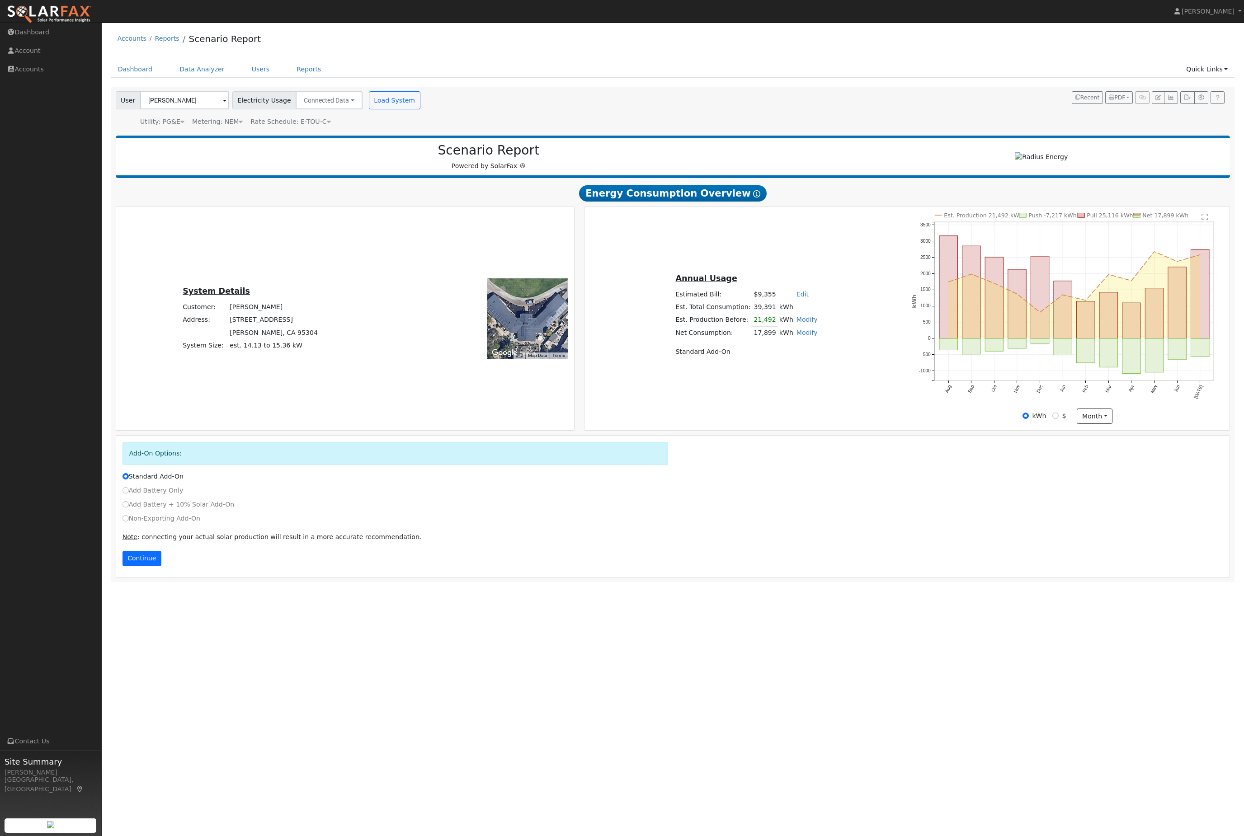
click at [148, 557] on button "Continue" at bounding box center [141, 558] width 39 height 15
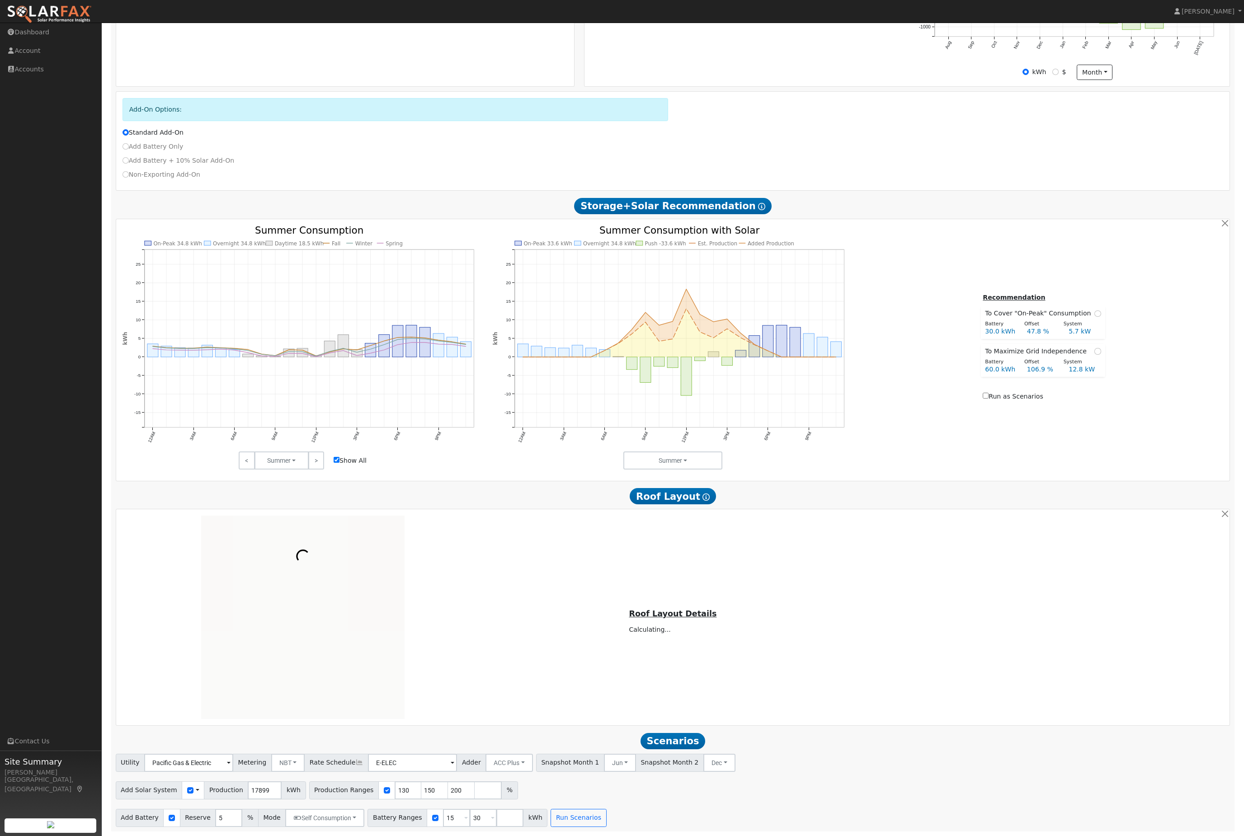
scroll to position [383, 0]
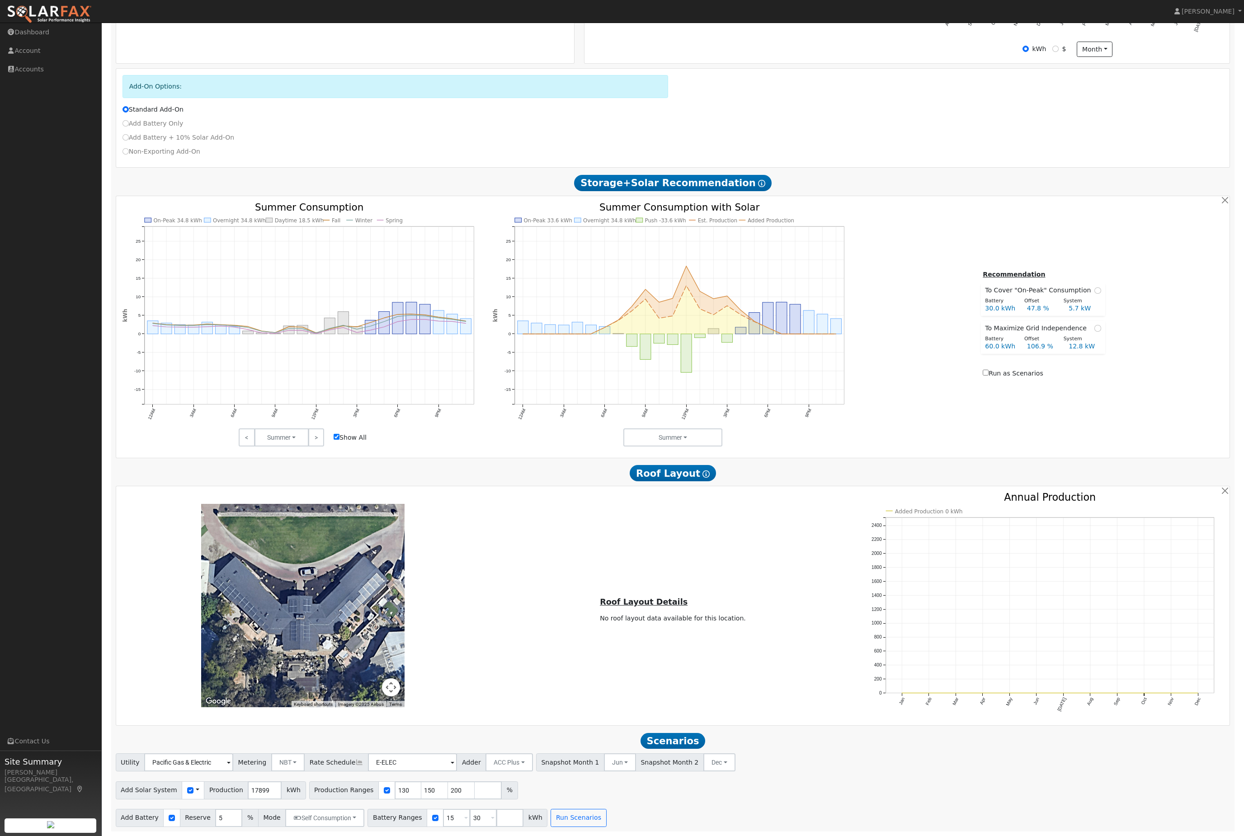
click at [339, 557] on div at bounding box center [302, 605] width 203 height 203
click at [652, 557] on div "Roof Layout Details No roof layout data available for this location." at bounding box center [673, 606] width 370 height 38
click at [396, 557] on button "Map camera controls" at bounding box center [391, 687] width 18 height 18
click at [374, 557] on button "Zoom out" at bounding box center [368, 687] width 18 height 18
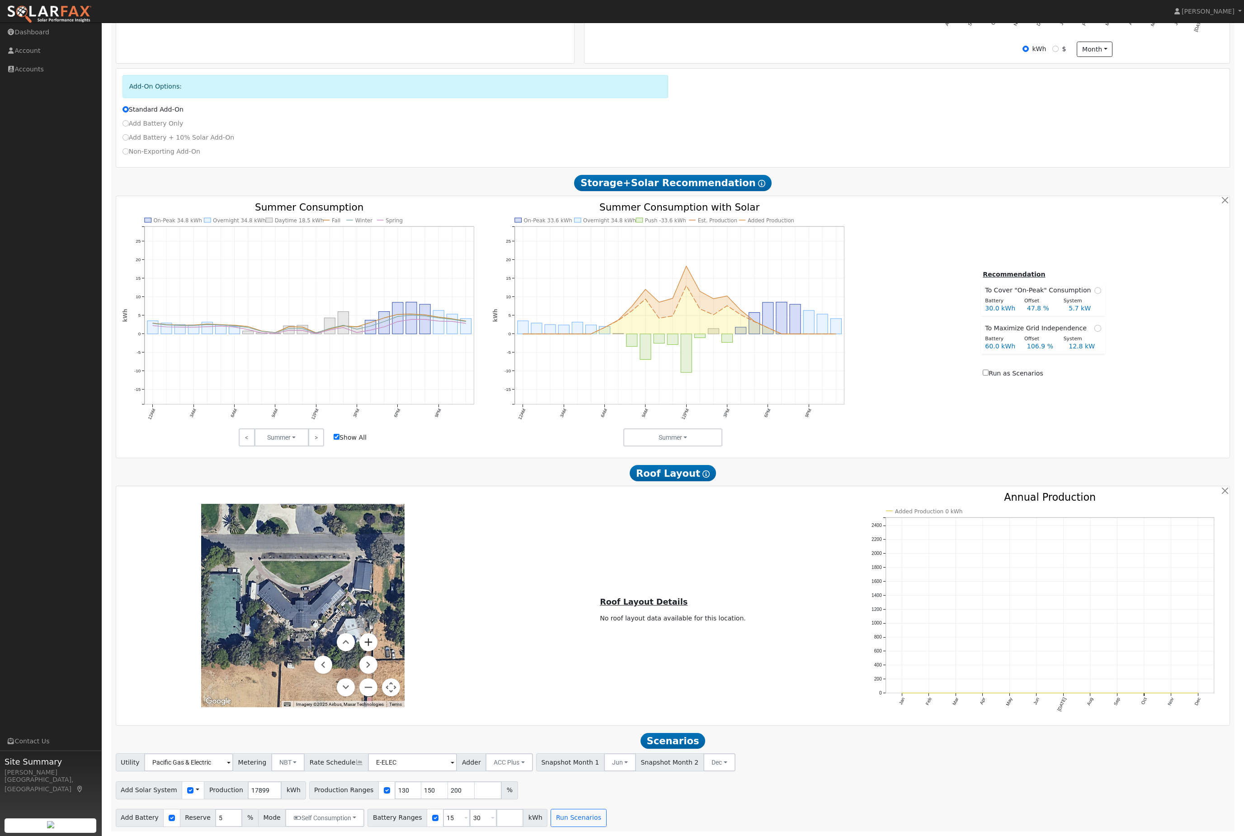
click at [374, 557] on button "Zoom in" at bounding box center [368, 642] width 18 height 18
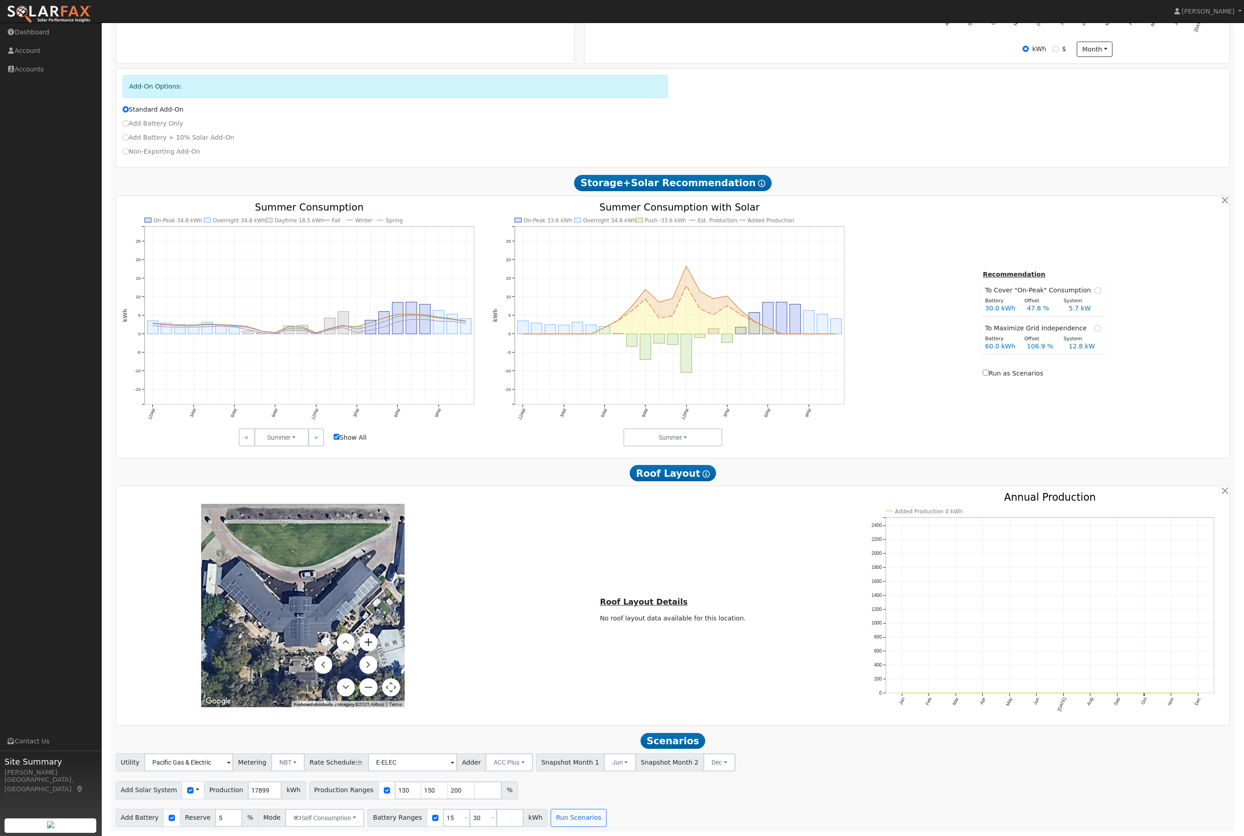
click at [367, 557] on div at bounding box center [302, 605] width 203 height 203
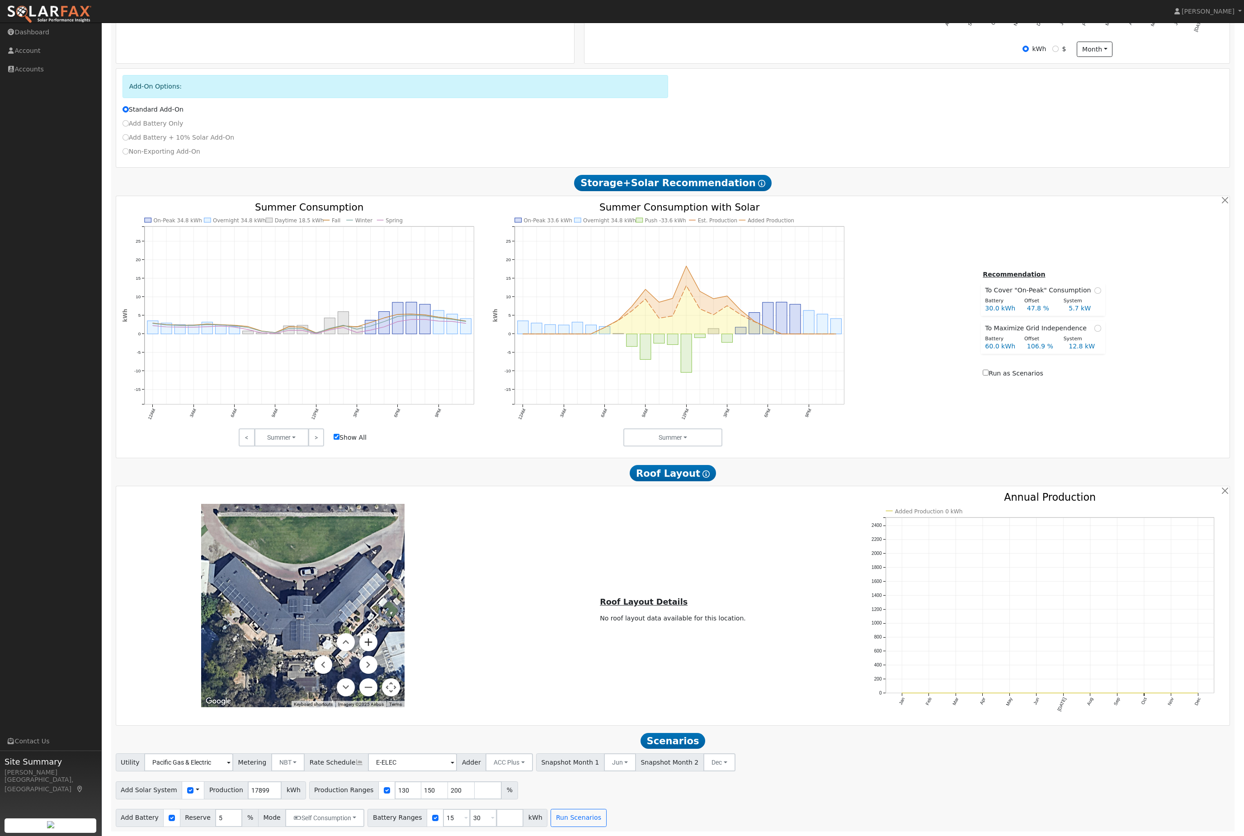
click at [377, 557] on button "Zoom in" at bounding box center [368, 642] width 18 height 18
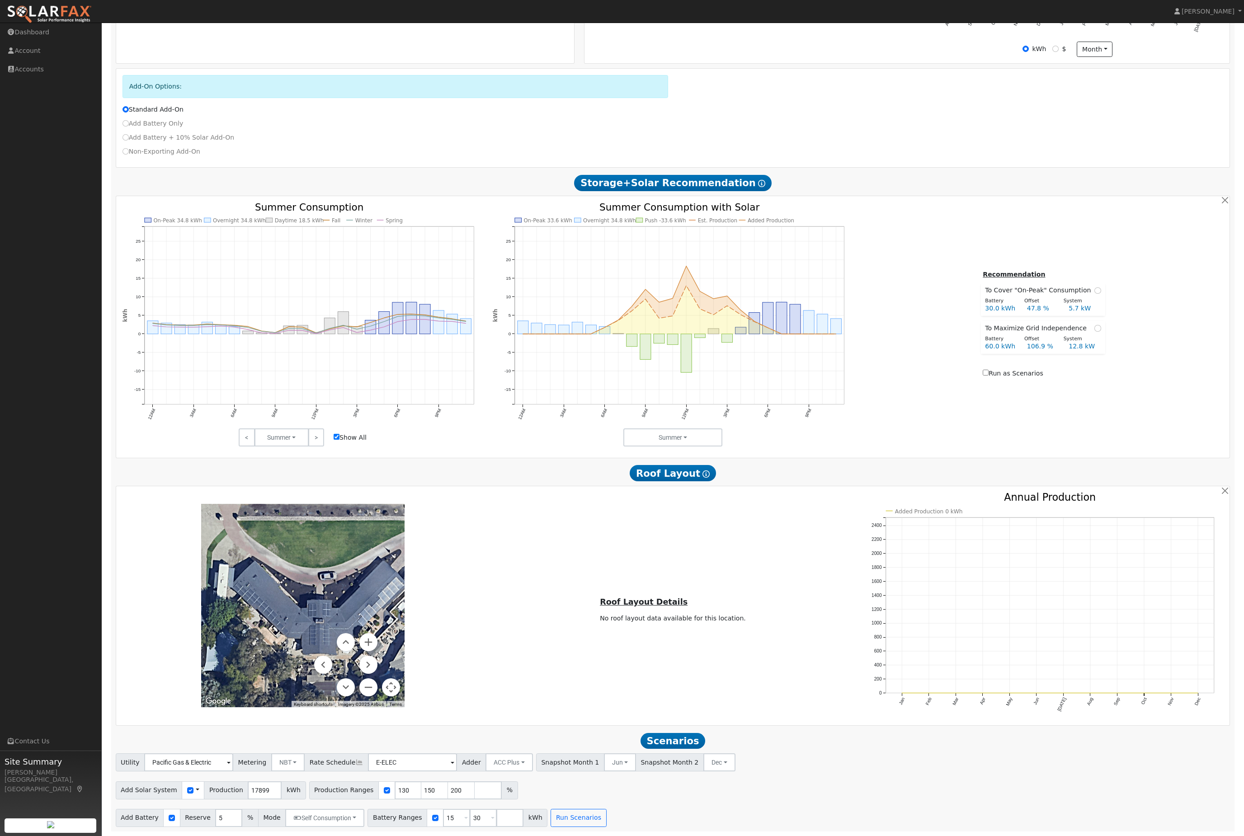
click at [330, 557] on div at bounding box center [302, 605] width 203 height 203
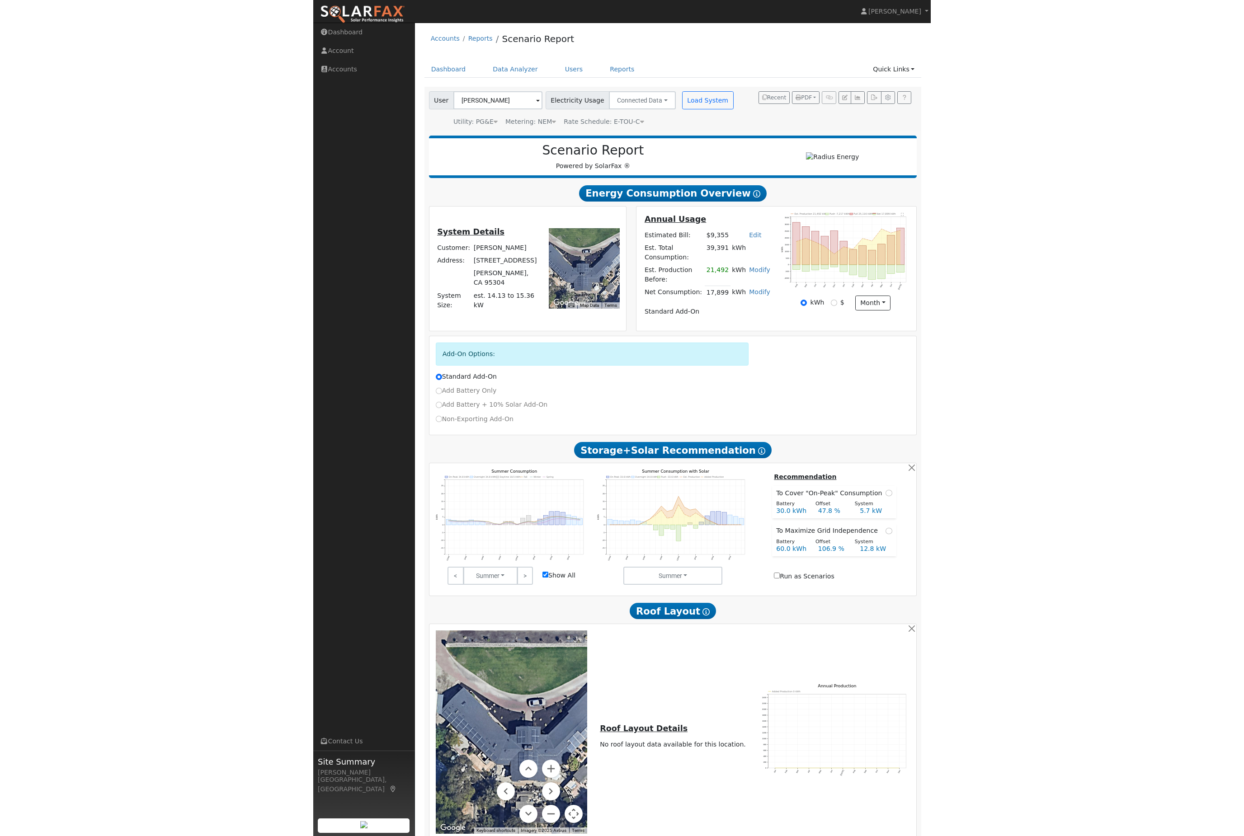
scroll to position [298, 0]
